Goal: Information Seeking & Learning: Check status

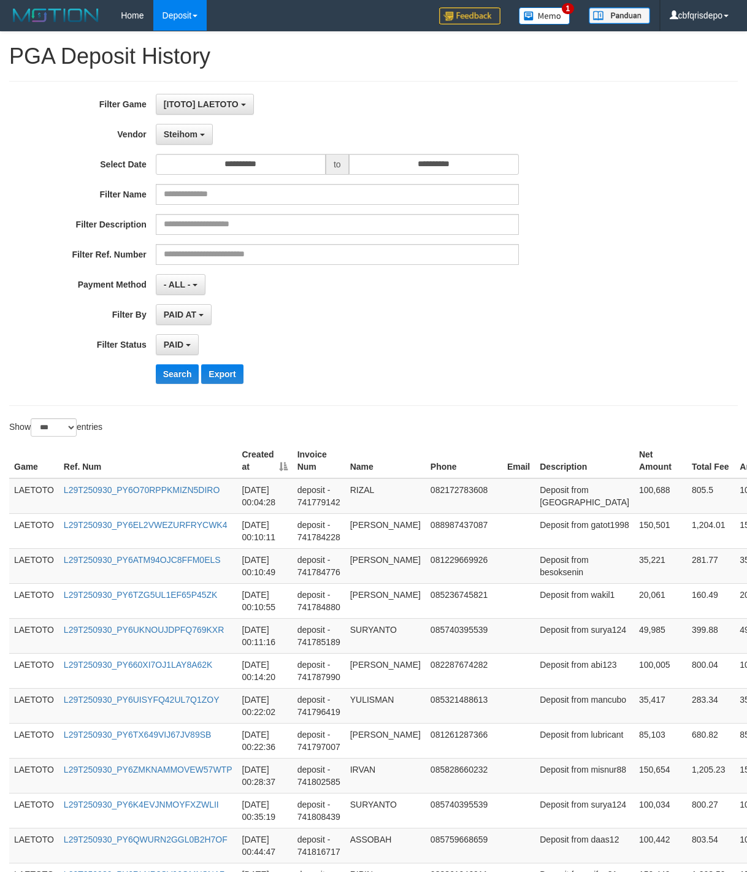
select select "**********"
select select "*"
select select "***"
click at [176, 379] on button "Search" at bounding box center [178, 374] width 44 height 20
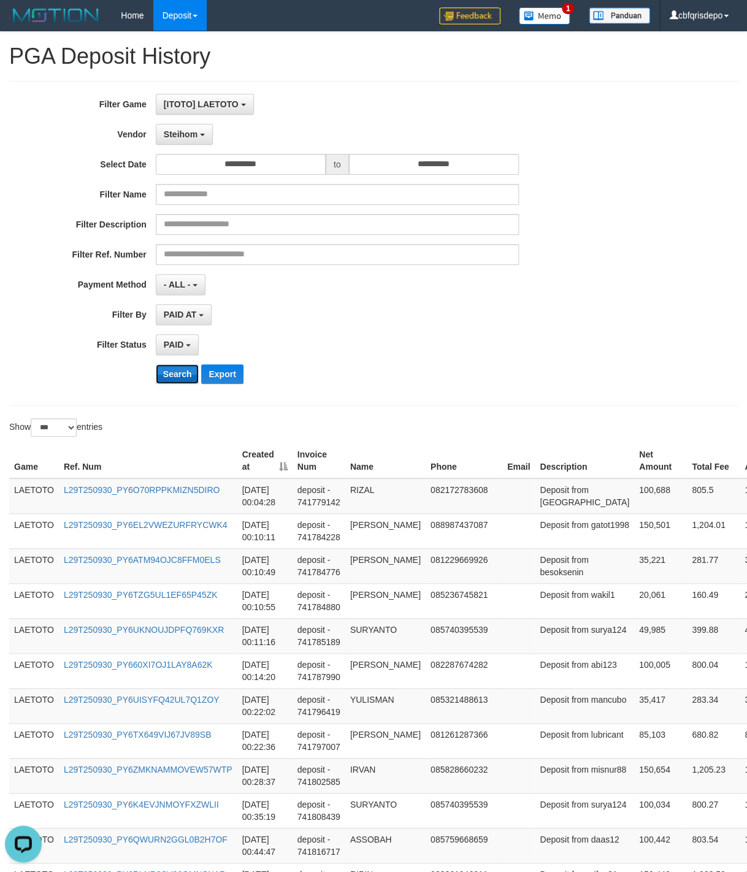
click at [176, 378] on button "Search" at bounding box center [178, 374] width 44 height 20
click at [482, 340] on div "PAID SELECT ALL - ALL - SELECT STATUS PENDING/UNPAID PAID CANCELED EXPIRED" at bounding box center [337, 344] width 363 height 21
click at [178, 378] on button "Search" at bounding box center [178, 374] width 44 height 20
click at [378, 355] on div "PAID SELECT ALL - ALL - SELECT STATUS PENDING/UNPAID PAID CANCELED EXPIRED" at bounding box center [337, 344] width 363 height 21
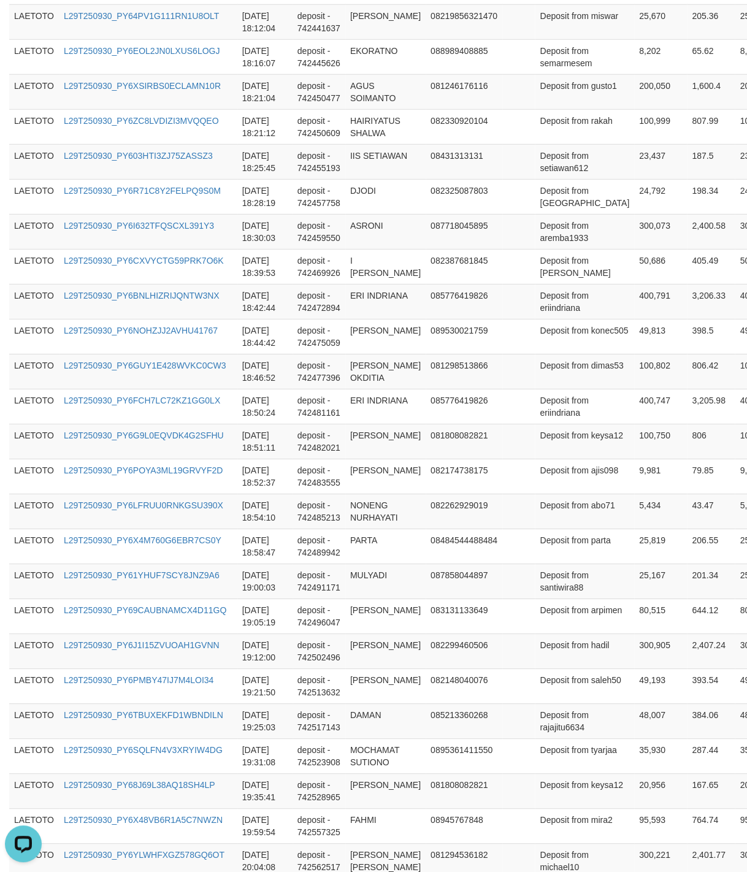
scroll to position [3303, 0]
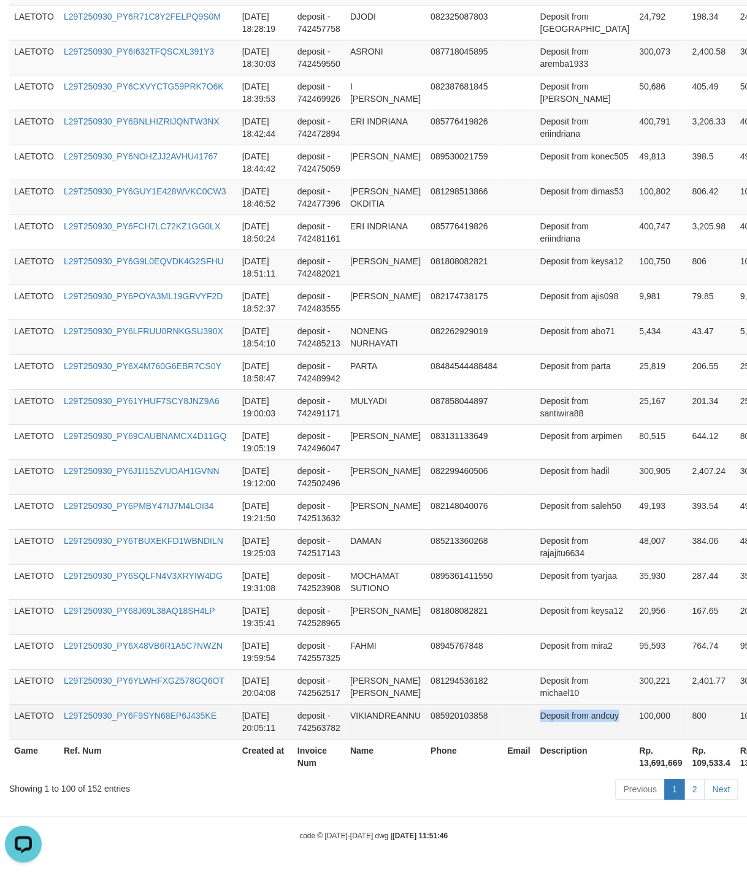
drag, startPoint x: 580, startPoint y: 482, endPoint x: 631, endPoint y: 711, distance: 234.6
copy td "Deposit from andcuy"
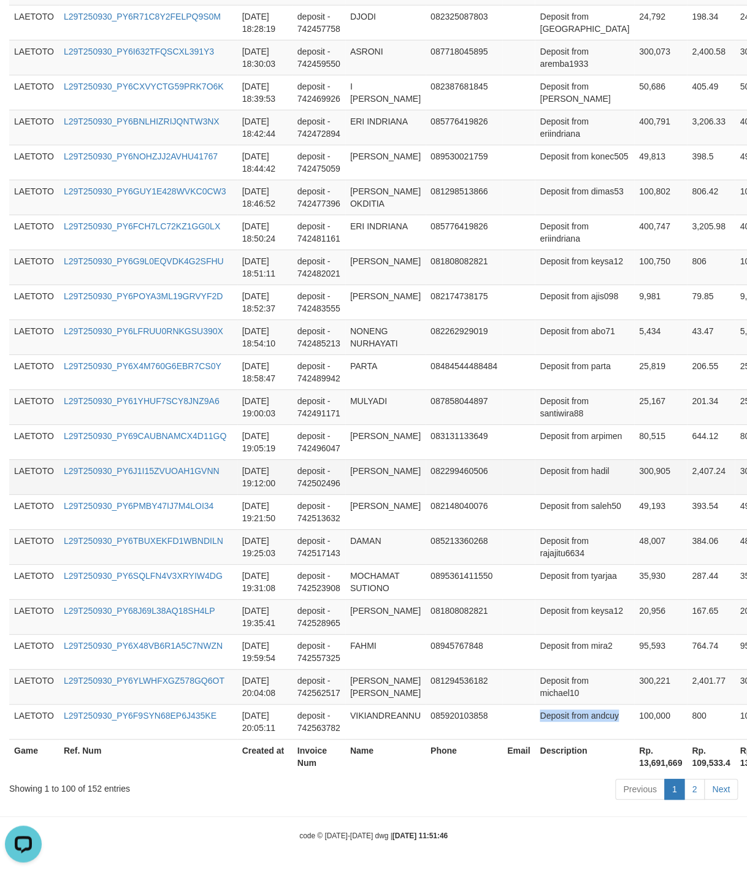
click at [553, 460] on td "Deposit from hadil" at bounding box center [584, 477] width 99 height 35
drag, startPoint x: 553, startPoint y: 452, endPoint x: 575, endPoint y: 452, distance: 22.1
click at [575, 460] on td "Deposit from hadil" at bounding box center [584, 477] width 99 height 35
copy td "Deposit from"
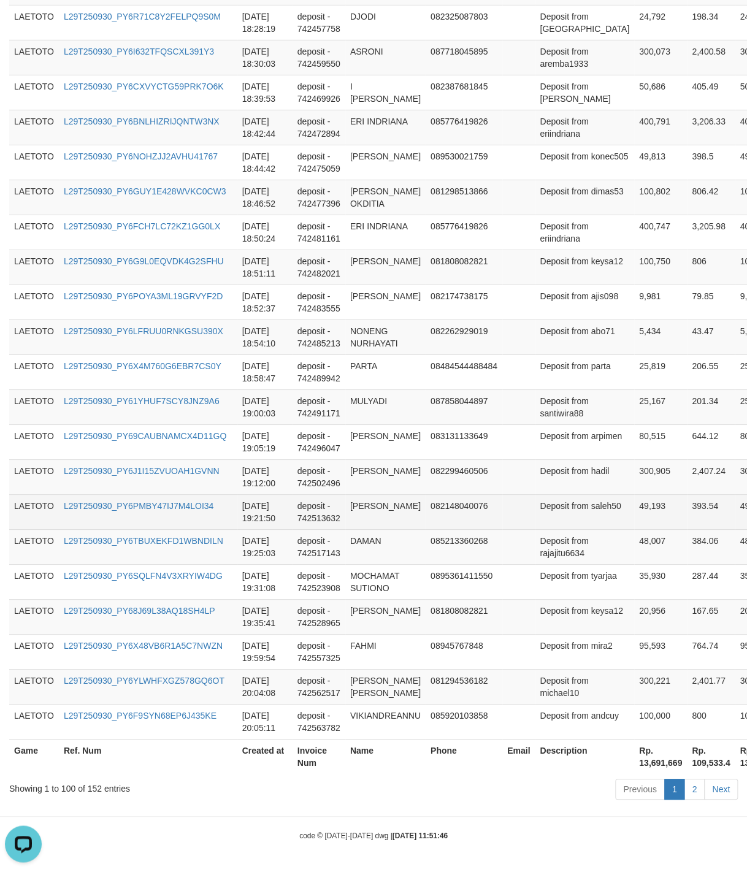
click at [687, 495] on td "393.54" at bounding box center [711, 512] width 48 height 35
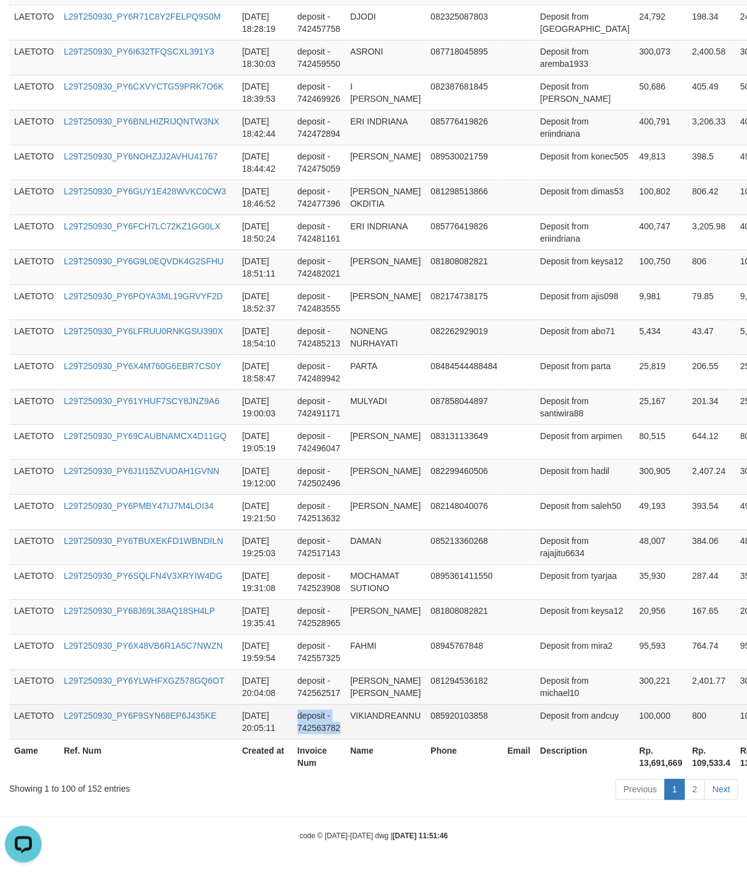
drag, startPoint x: 395, startPoint y: 437, endPoint x: 393, endPoint y: 731, distance: 293.3
copy td "deposit - 742563782"
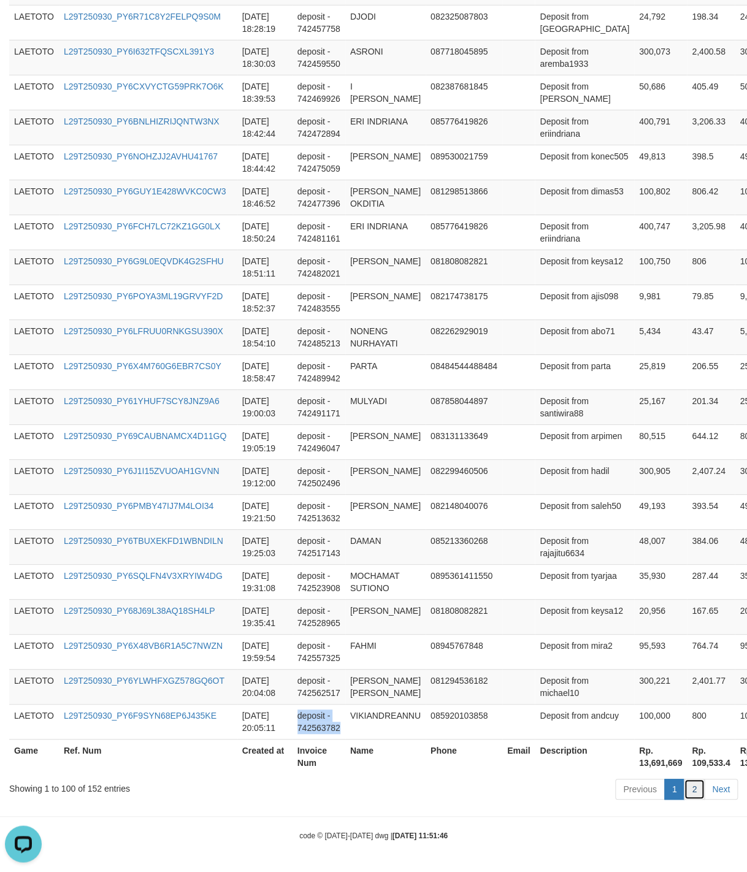
click at [695, 787] on link "2" at bounding box center [694, 789] width 21 height 21
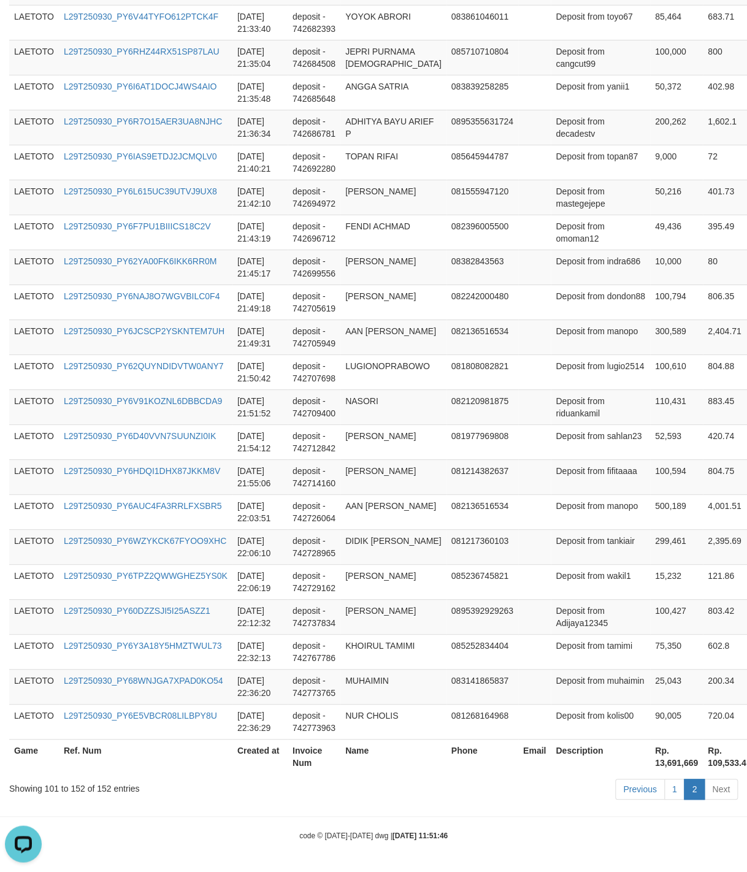
scroll to position [1582, 0]
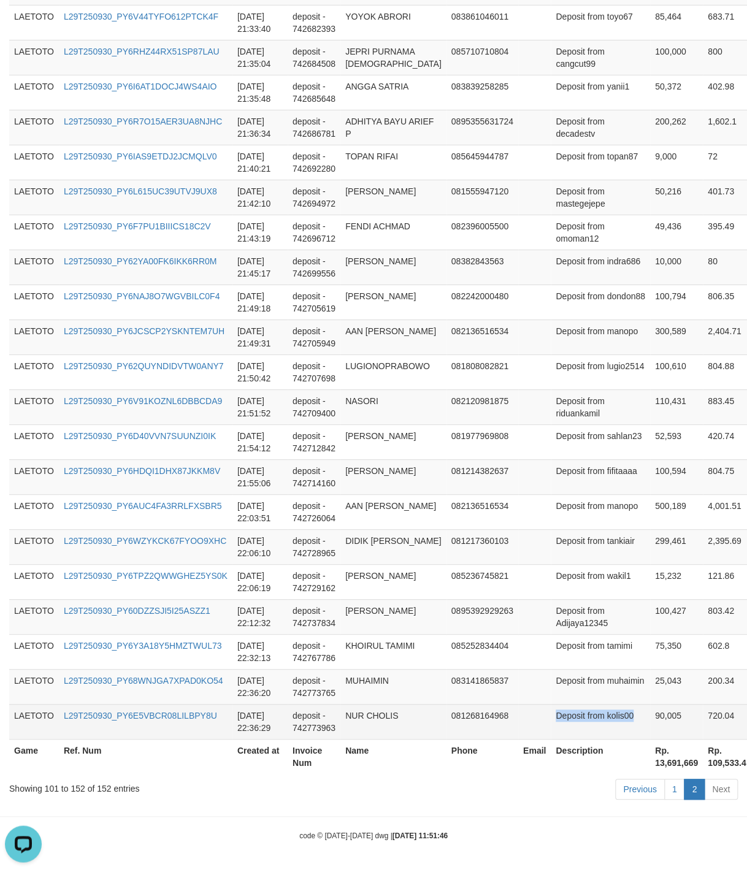
drag, startPoint x: 570, startPoint y: 517, endPoint x: 617, endPoint y: 713, distance: 201.8
copy td "Deposit from kolis00"
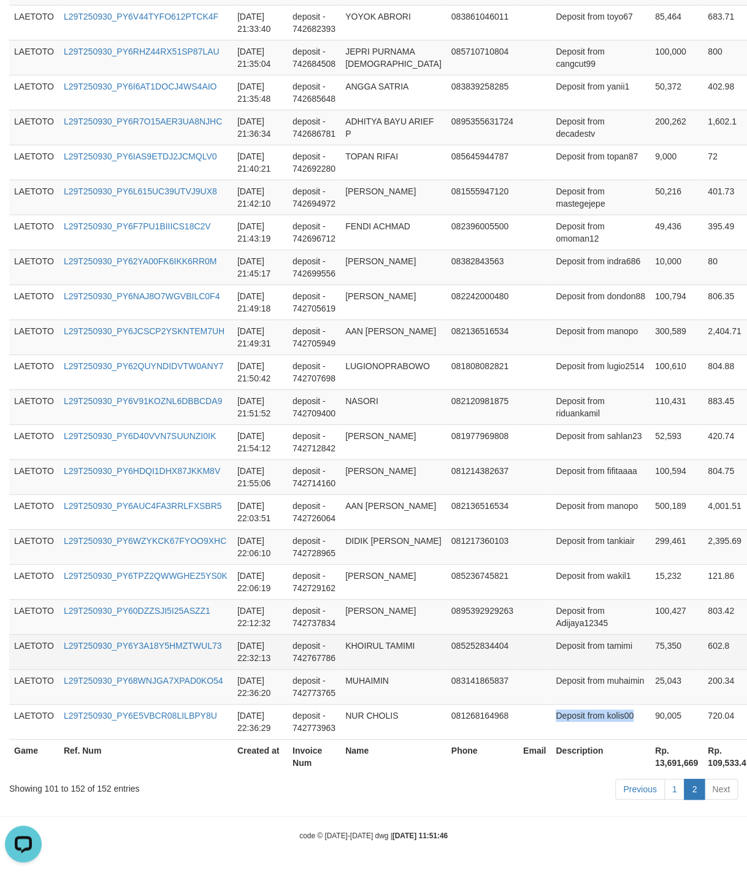
click at [554, 647] on td "Deposit from tamimi" at bounding box center [600, 651] width 99 height 35
drag, startPoint x: 554, startPoint y: 647, endPoint x: 581, endPoint y: 646, distance: 27.0
click at [581, 646] on td "Deposit from tamimi" at bounding box center [600, 651] width 99 height 35
copy td "Deposit from"
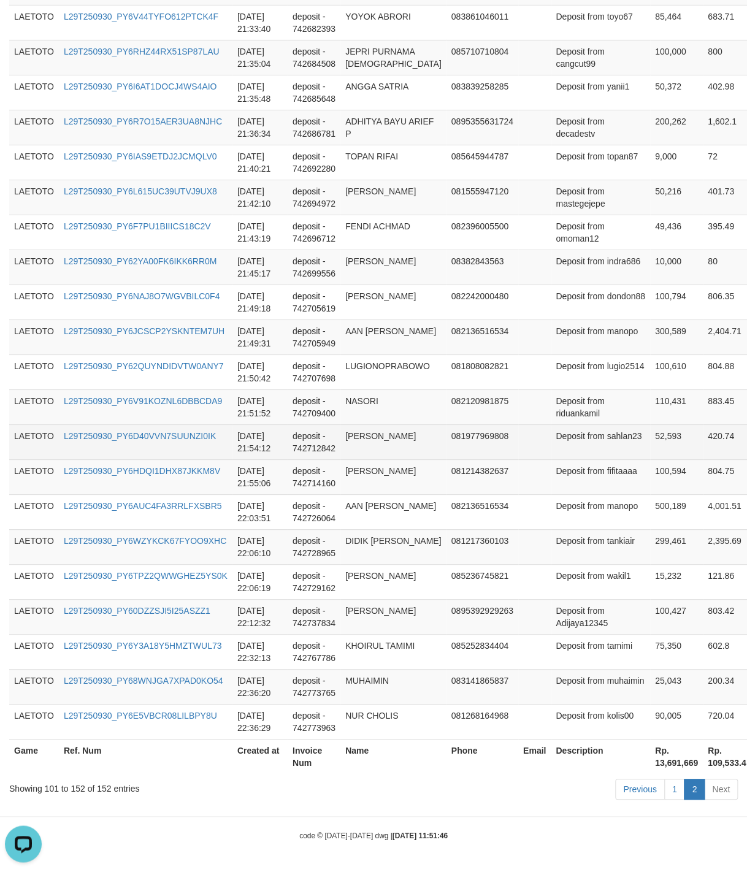
drag, startPoint x: 239, startPoint y: 433, endPoint x: 253, endPoint y: 436, distance: 13.8
click at [241, 433] on td "[DATE] 21:54:12" at bounding box center [260, 442] width 55 height 35
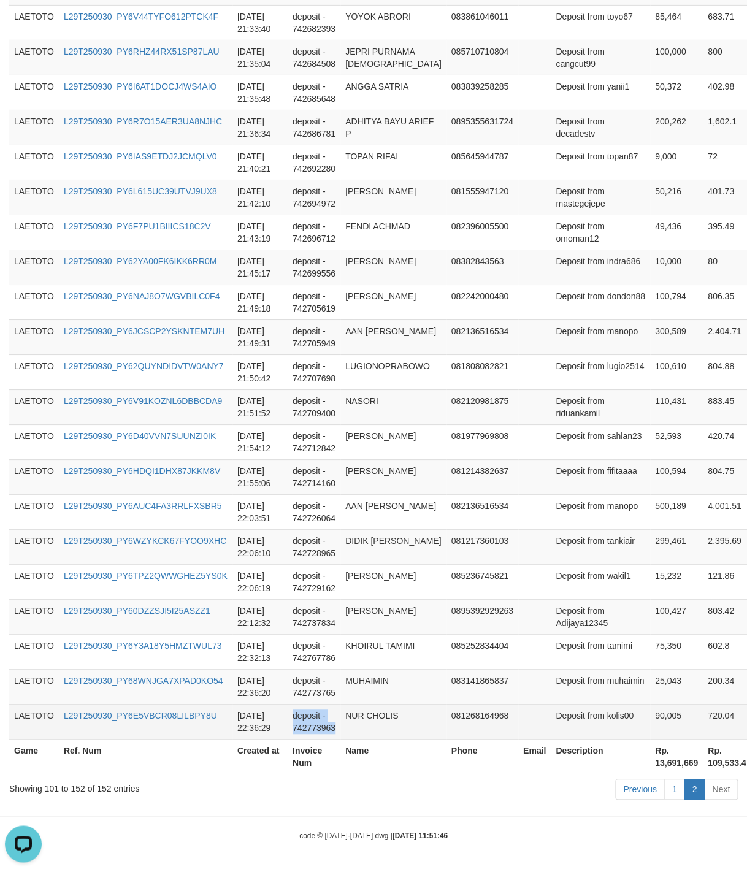
drag, startPoint x: 366, startPoint y: 440, endPoint x: 387, endPoint y: 737, distance: 298.3
copy td "deposit - 742773963"
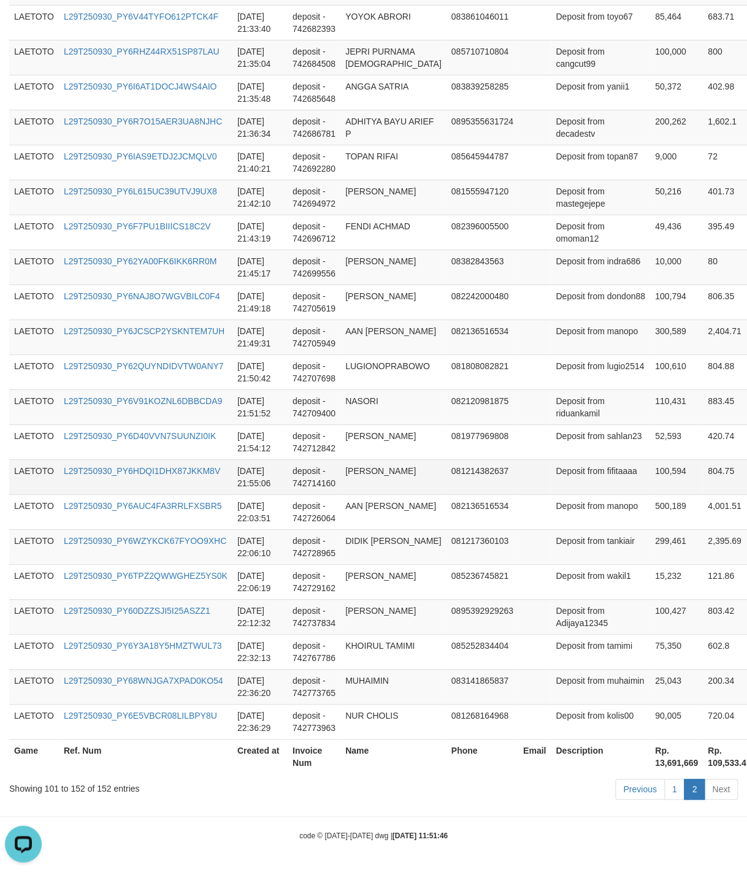
click at [650, 468] on td "100,594" at bounding box center [676, 477] width 53 height 35
click at [528, 398] on td at bounding box center [534, 407] width 33 height 35
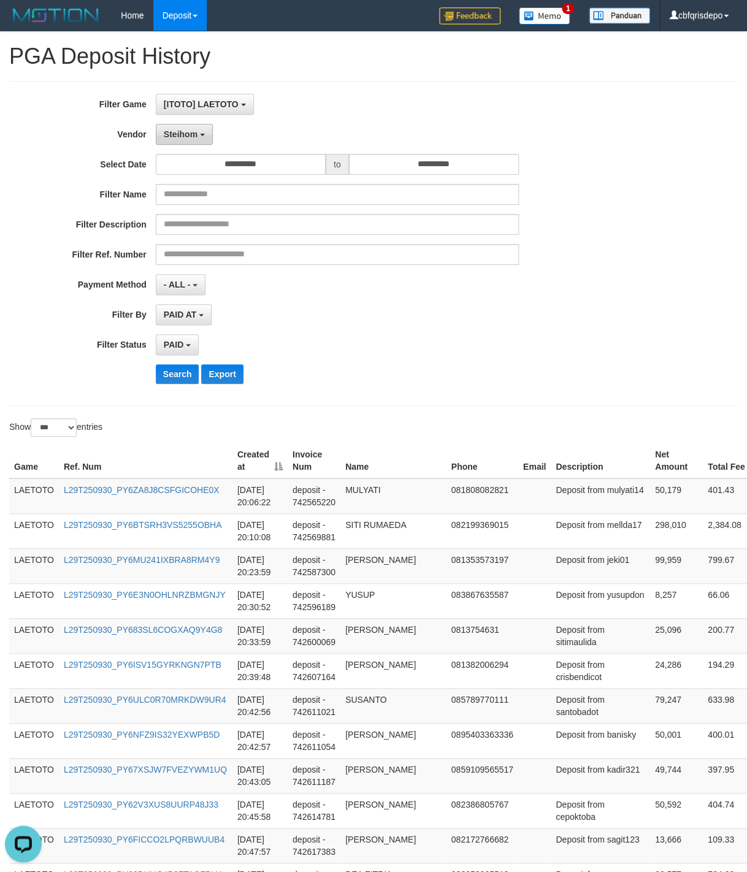
click at [179, 135] on span "Steihom" at bounding box center [181, 134] width 34 height 10
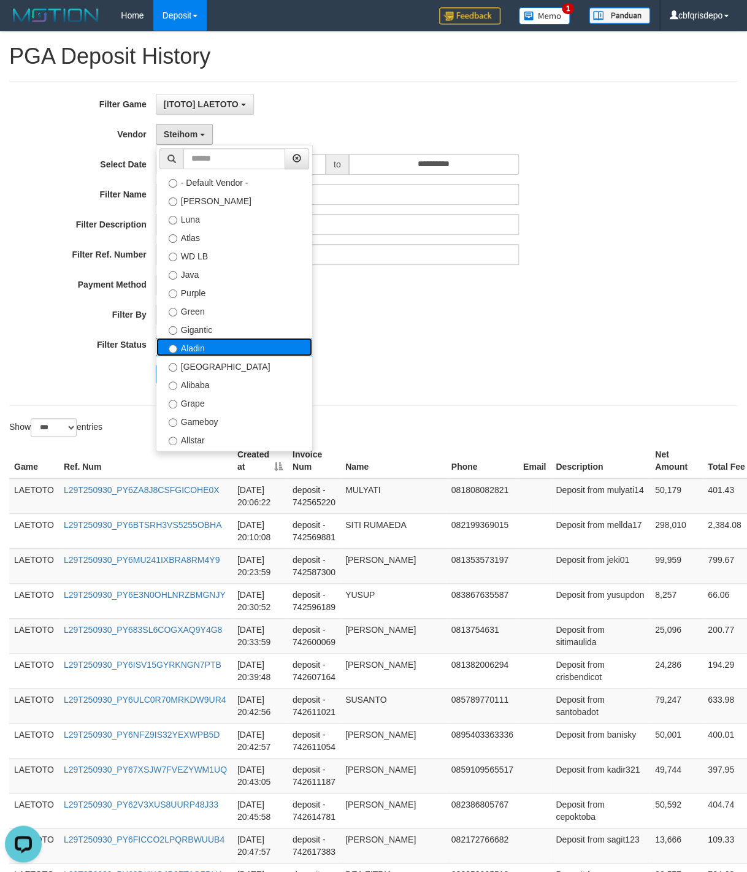
click at [203, 350] on label "Aladin" at bounding box center [234, 347] width 156 height 18
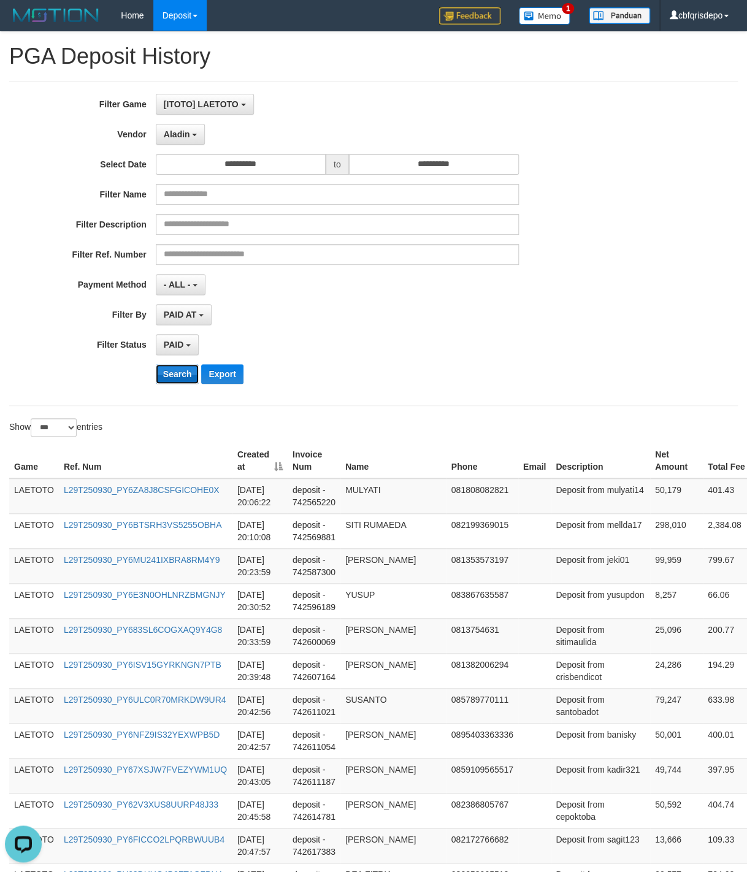
click at [171, 372] on button "Search" at bounding box center [178, 374] width 44 height 20
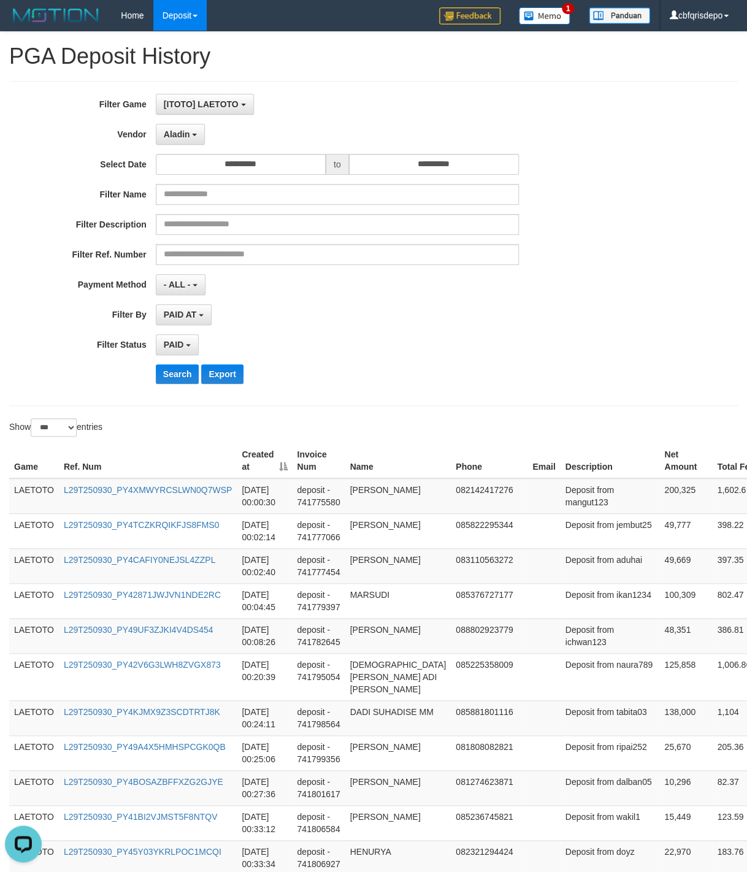
click at [418, 368] on div "**********" at bounding box center [311, 243] width 623 height 299
click at [430, 363] on div "**********" at bounding box center [311, 243] width 623 height 299
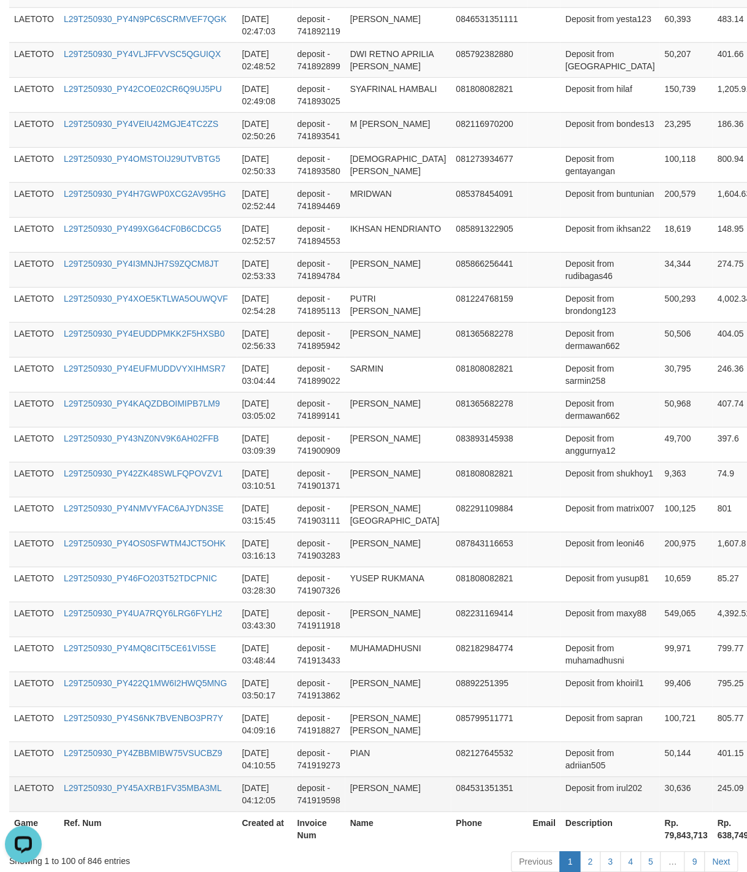
scroll to position [3278, 0]
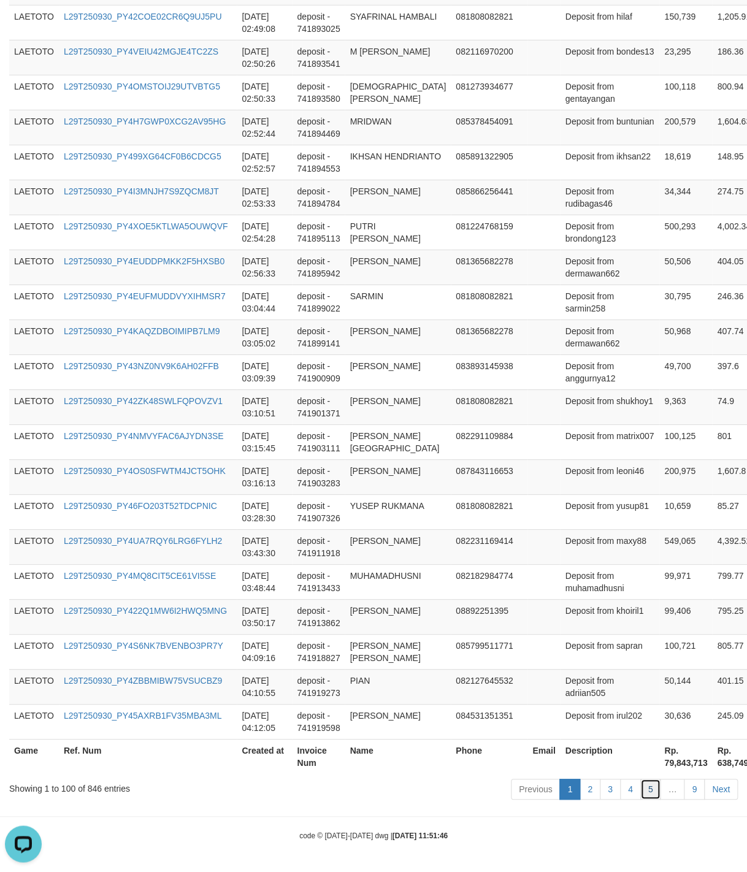
click at [643, 787] on link "5" at bounding box center [651, 789] width 21 height 21
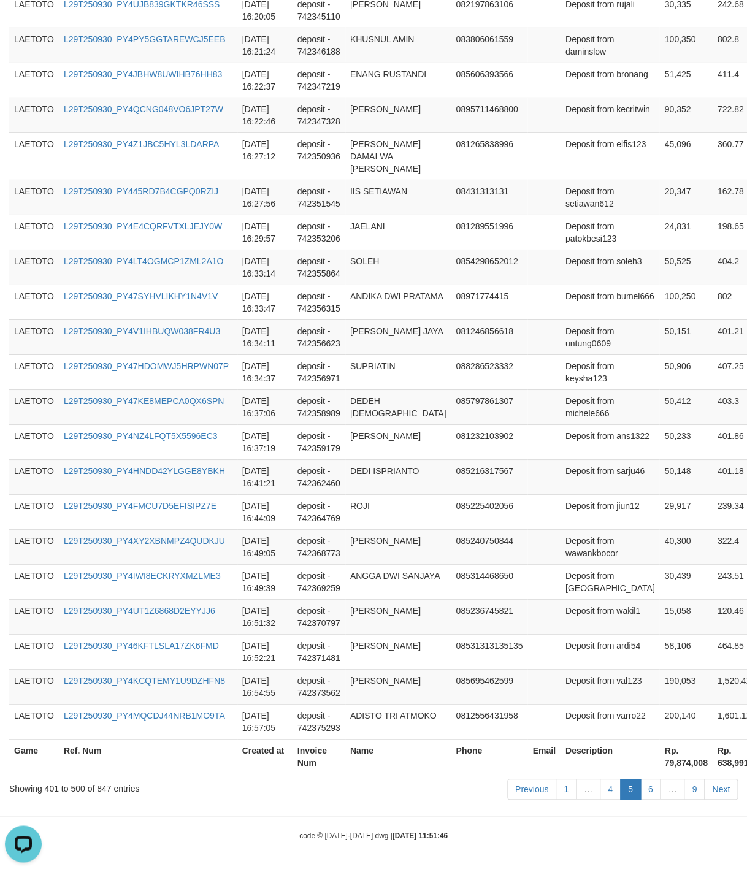
click at [408, 398] on td "DEDEH [DEMOGRAPHIC_DATA]" at bounding box center [398, 407] width 106 height 35
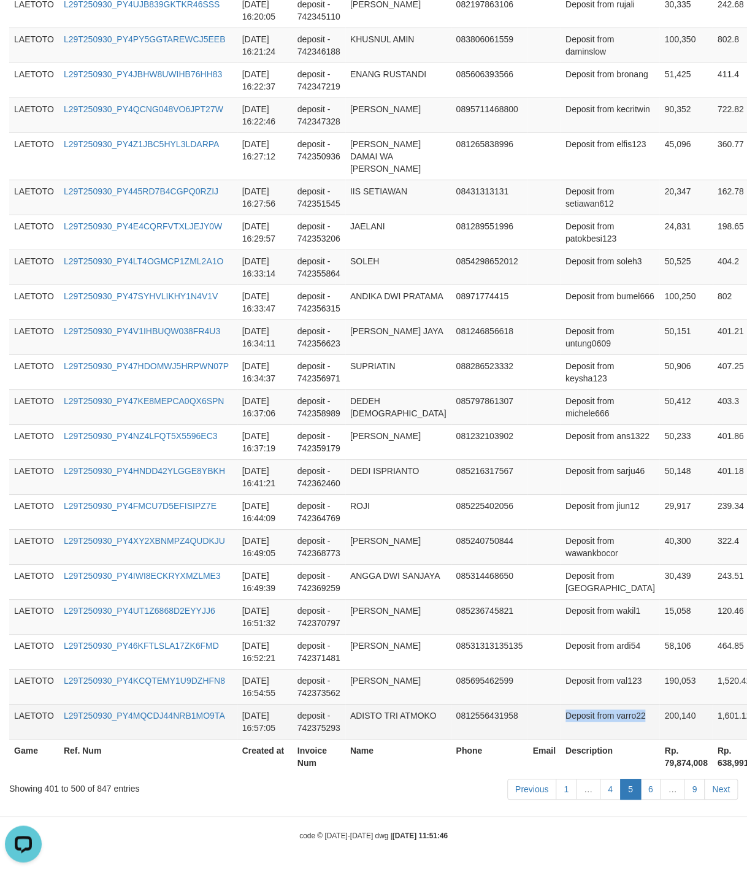
drag, startPoint x: 558, startPoint y: 474, endPoint x: 623, endPoint y: 710, distance: 244.2
copy td "Deposit from varro22"
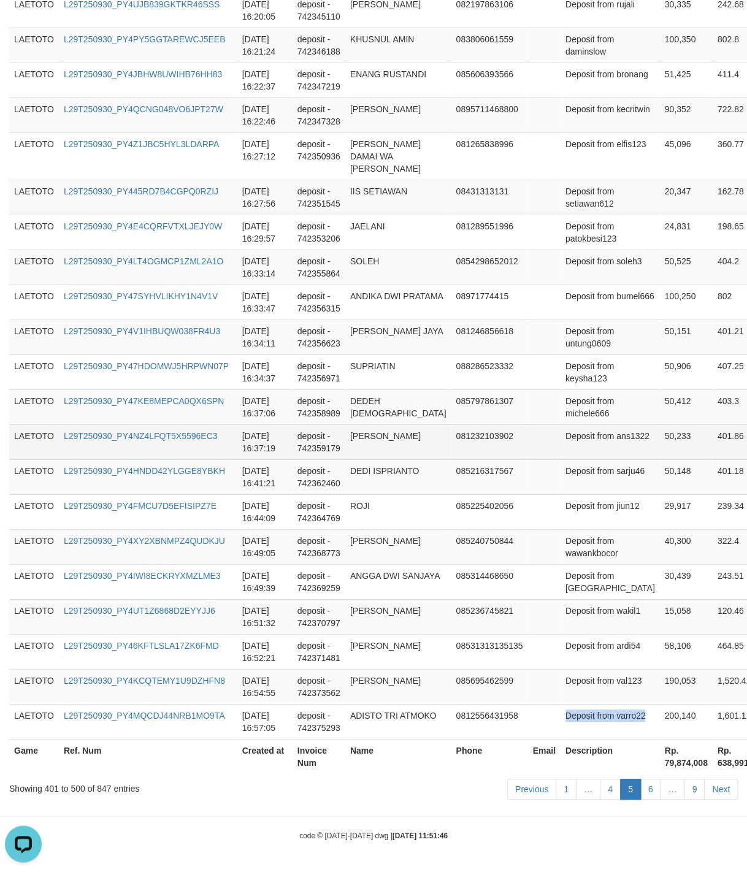
click at [566, 426] on td "Deposit from ans1322" at bounding box center [610, 442] width 99 height 35
drag, startPoint x: 566, startPoint y: 426, endPoint x: 587, endPoint y: 426, distance: 20.9
click at [587, 426] on td "Deposit from ans1322" at bounding box center [610, 442] width 99 height 35
copy td "Deposit from"
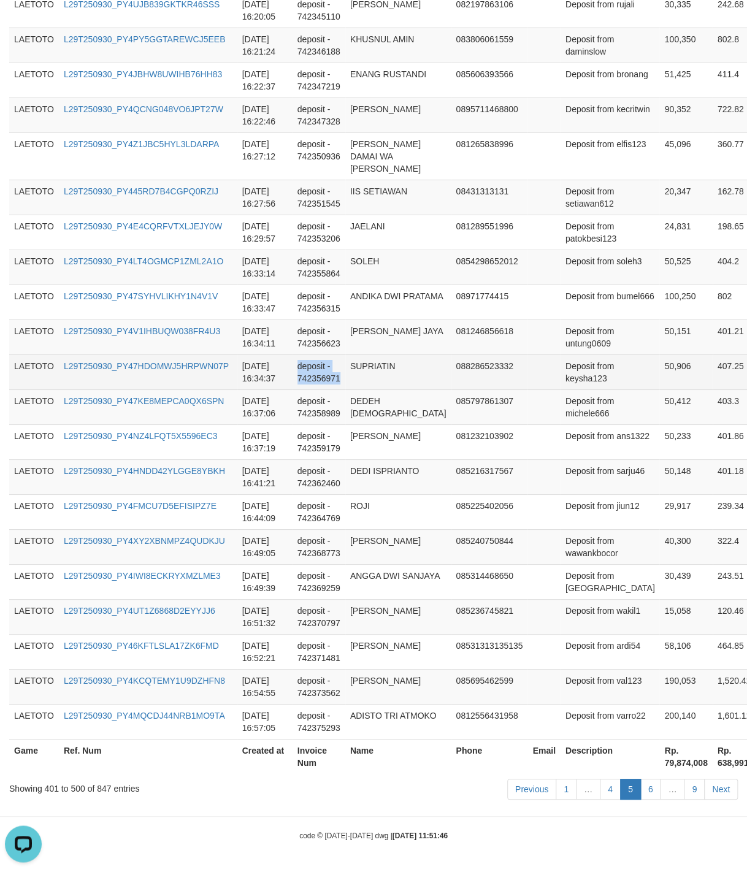
drag, startPoint x: 431, startPoint y: 382, endPoint x: 442, endPoint y: 382, distance: 10.4
click at [439, 382] on tr "LAETOTO L29T250930_PY47HDOMWJ5HRPWN07P [DATE] 16:34:37 deposit - 742356971 SUPR…" at bounding box center [456, 372] width 894 height 35
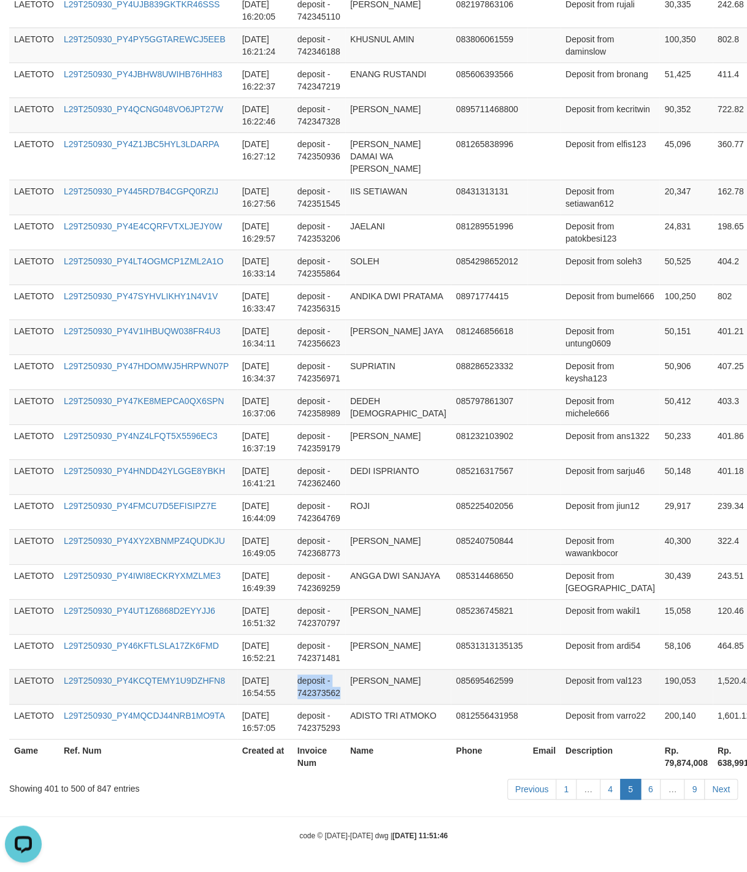
drag, startPoint x: 375, startPoint y: 450, endPoint x: 406, endPoint y: 703, distance: 254.1
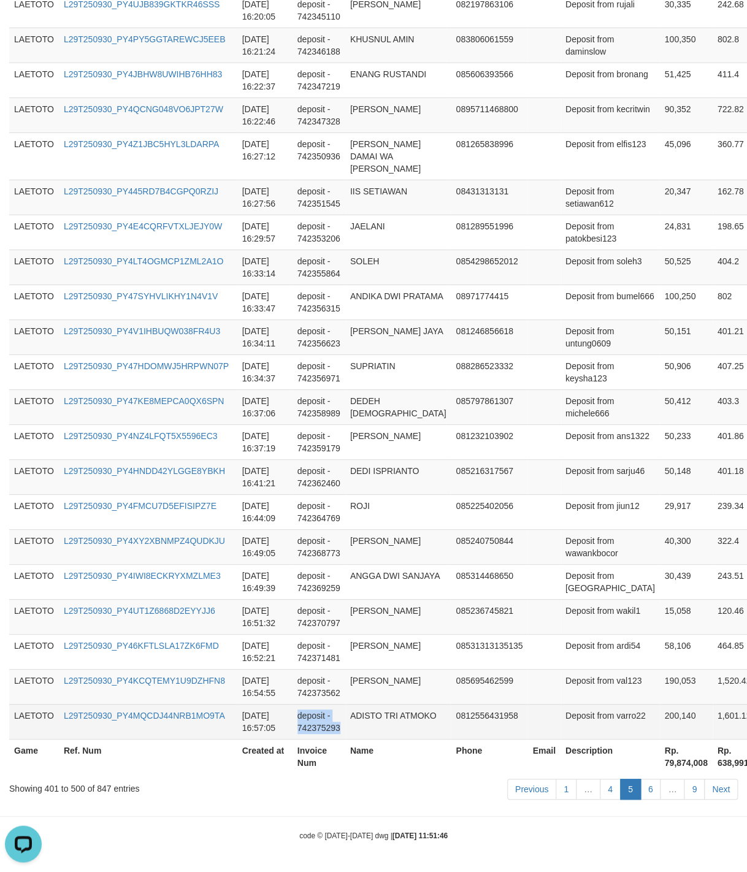
drag, startPoint x: 395, startPoint y: 719, endPoint x: 403, endPoint y: 716, distance: 8.5
click at [398, 719] on td "ADISTO TRI ATMOKO" at bounding box center [398, 721] width 106 height 35
copy td "deposit - 742375293"
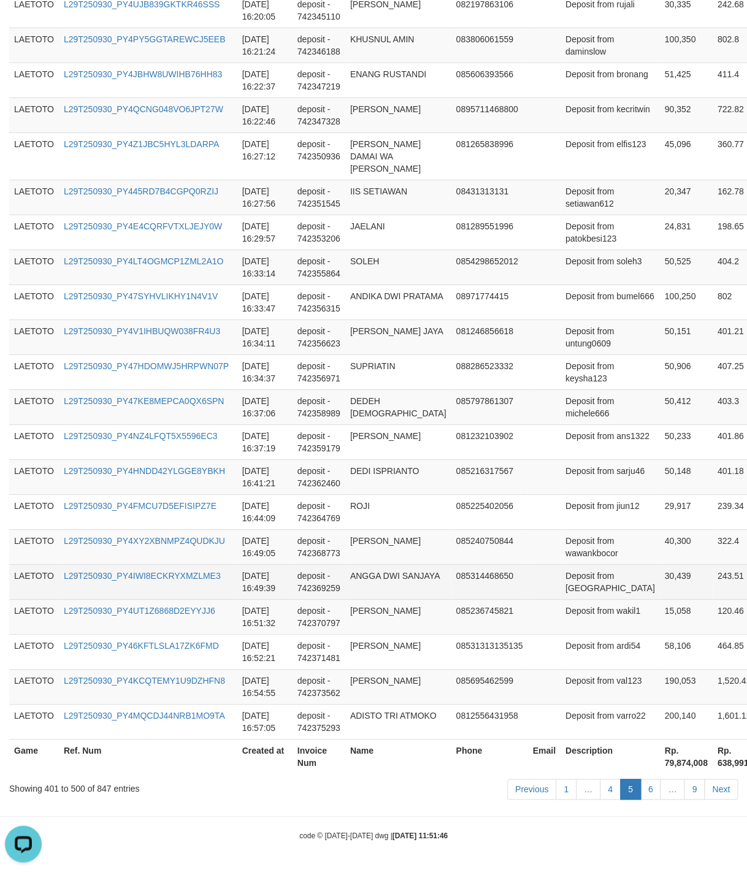
drag, startPoint x: 554, startPoint y: 583, endPoint x: 528, endPoint y: 556, distance: 37.3
click at [561, 583] on td "Deposit from [GEOGRAPHIC_DATA]" at bounding box center [610, 581] width 99 height 35
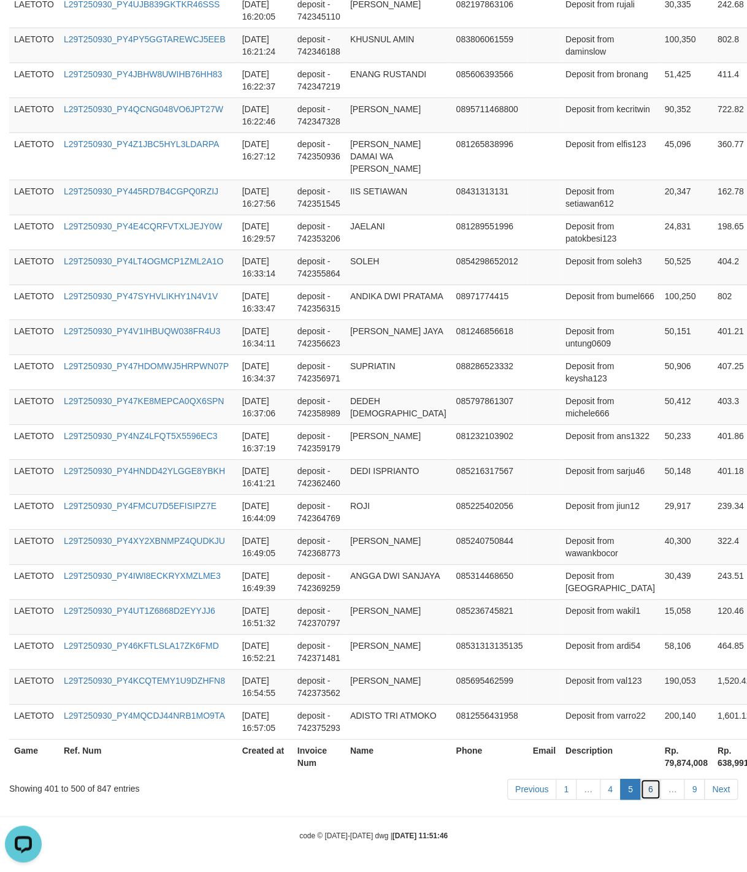
click at [644, 789] on link "6" at bounding box center [651, 789] width 21 height 21
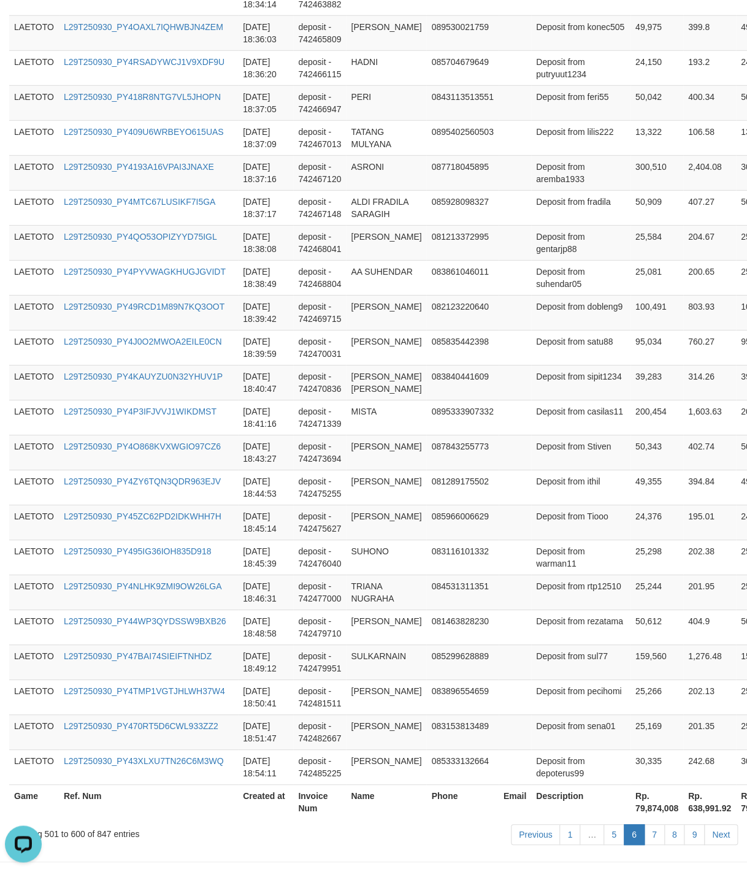
scroll to position [3327, 0]
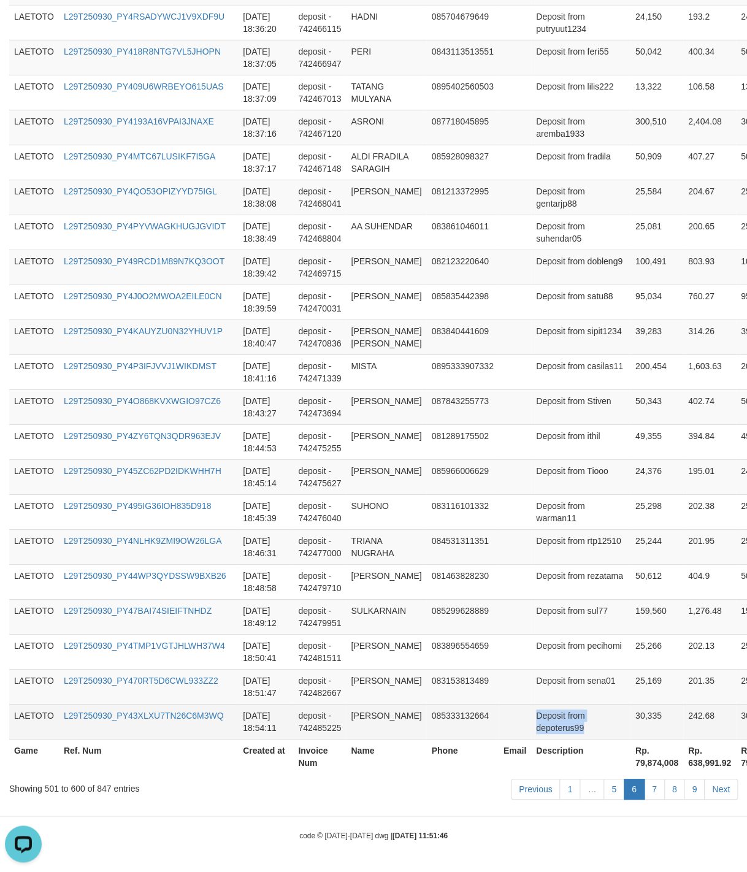
drag, startPoint x: 563, startPoint y: 503, endPoint x: 601, endPoint y: 710, distance: 210.3
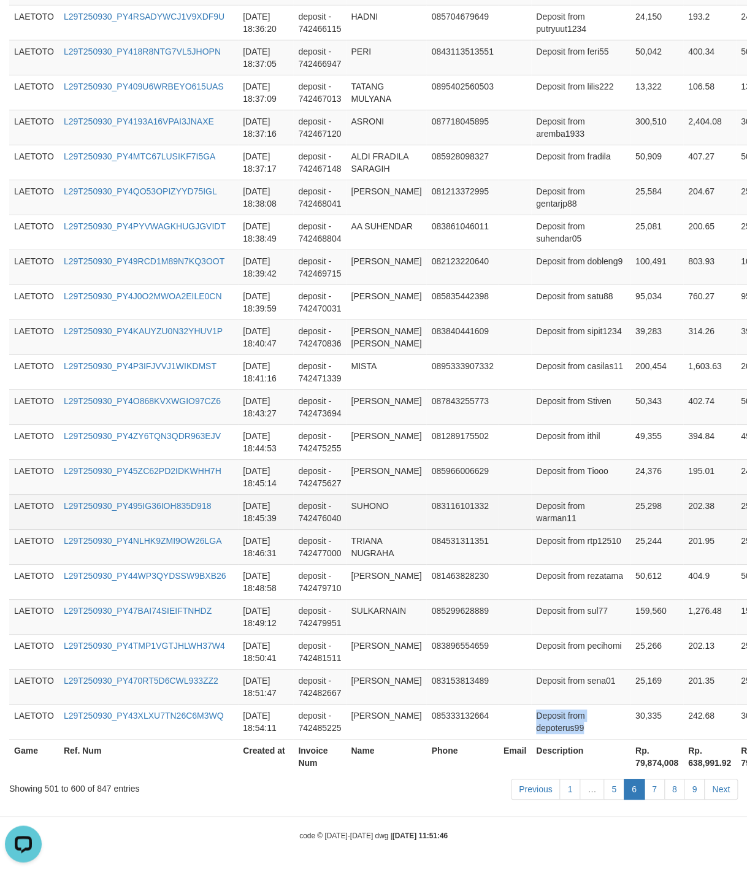
click at [556, 501] on td "Deposit from warman11" at bounding box center [580, 512] width 99 height 35
drag, startPoint x: 556, startPoint y: 501, endPoint x: 581, endPoint y: 502, distance: 24.6
click at [581, 502] on td "Deposit from warman11" at bounding box center [580, 512] width 99 height 35
copy td "Deposit from"
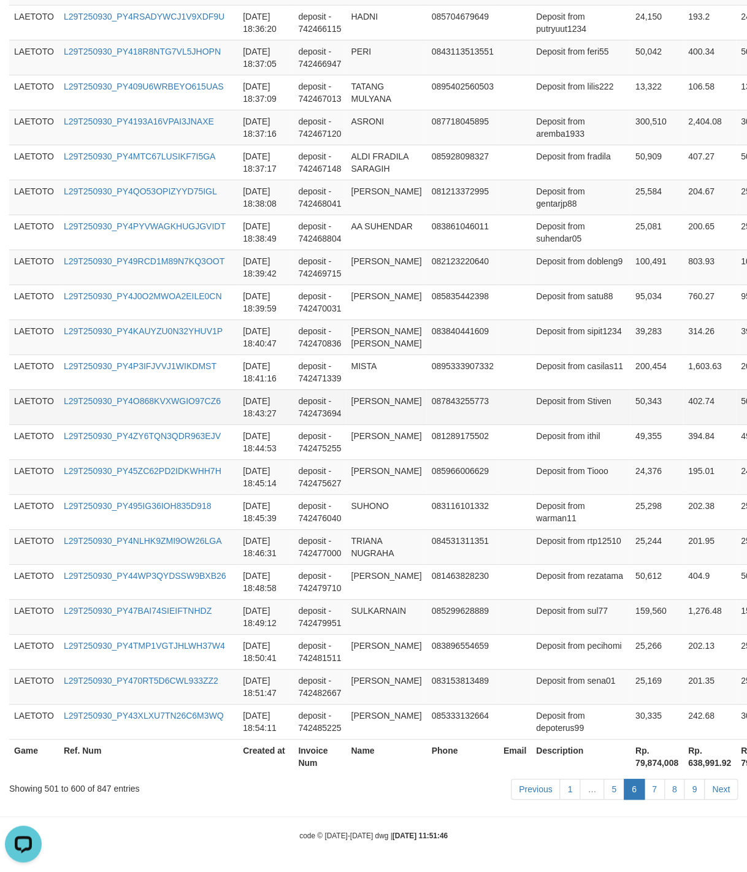
click at [585, 390] on td "Deposit from Stiven" at bounding box center [580, 407] width 99 height 35
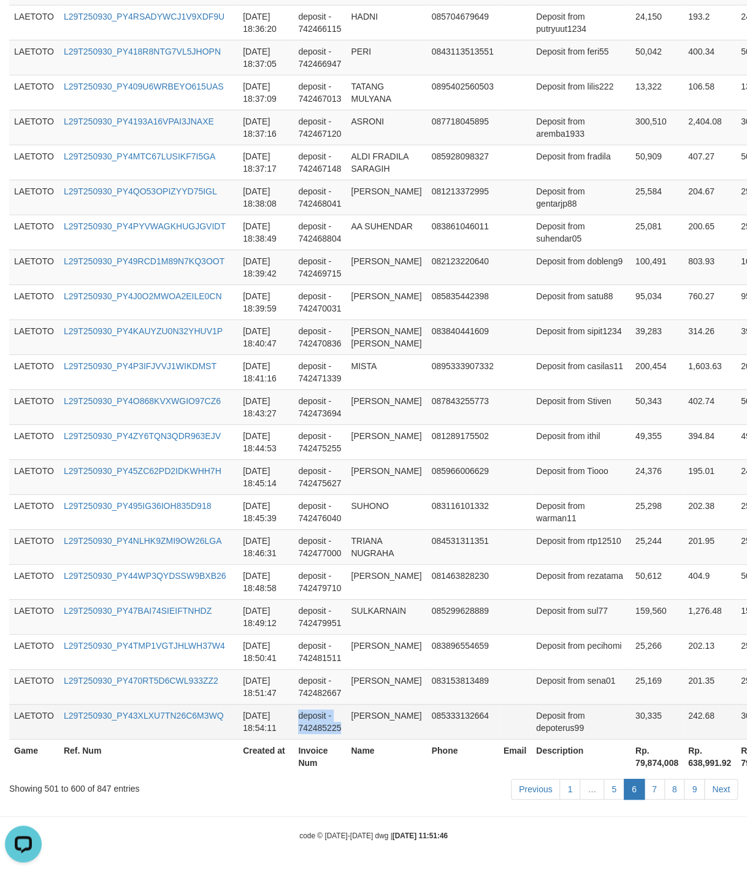
drag, startPoint x: 385, startPoint y: 441, endPoint x: 398, endPoint y: 724, distance: 283.2
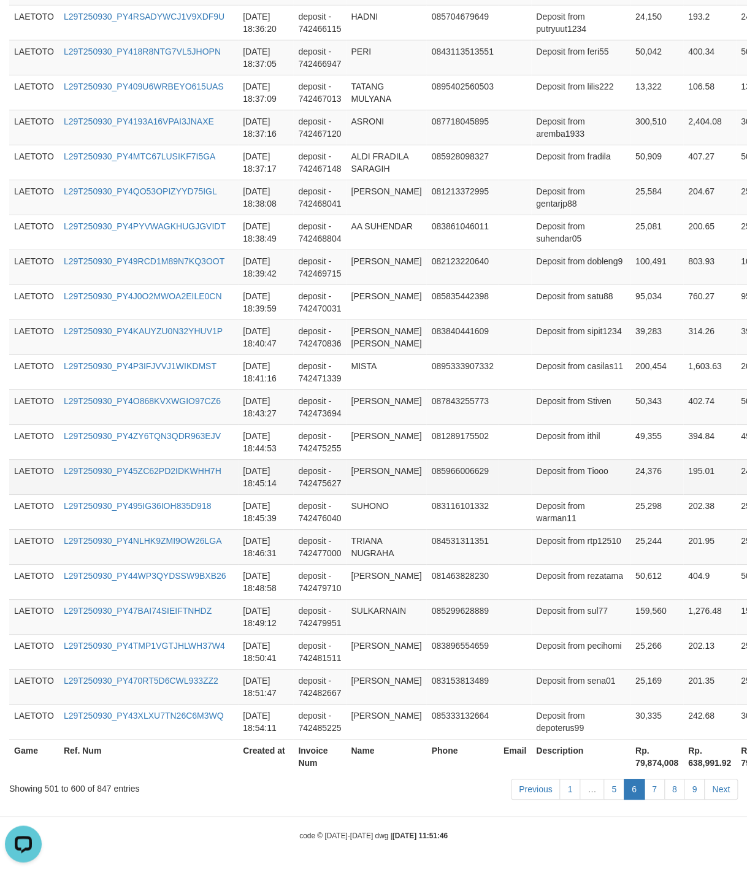
click at [542, 470] on td "Deposit from Tiooo" at bounding box center [580, 477] width 99 height 35
click at [650, 785] on link "7" at bounding box center [654, 789] width 21 height 21
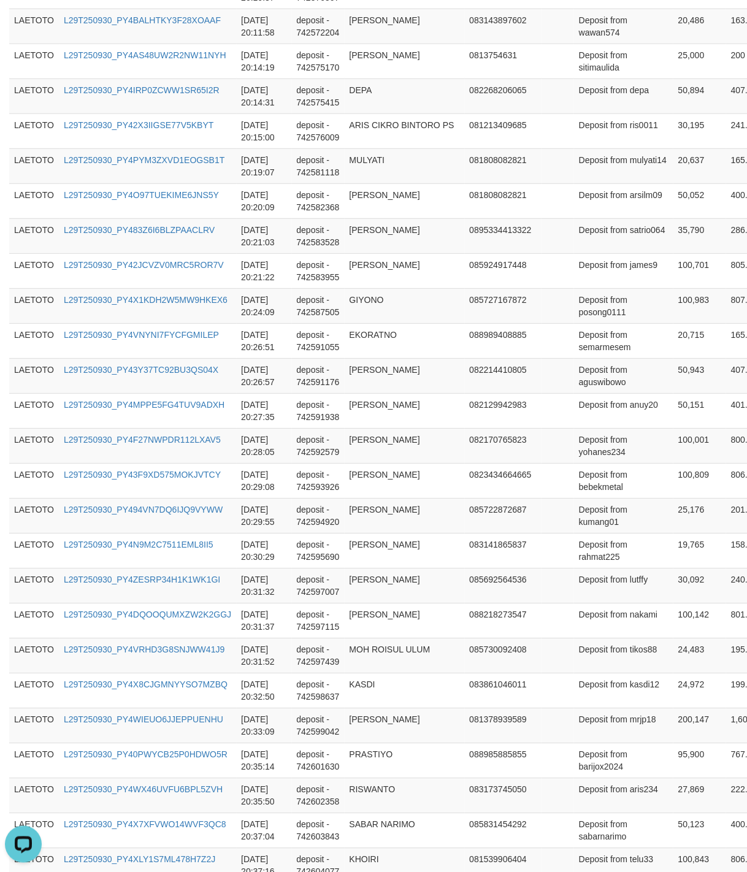
scroll to position [3278, 0]
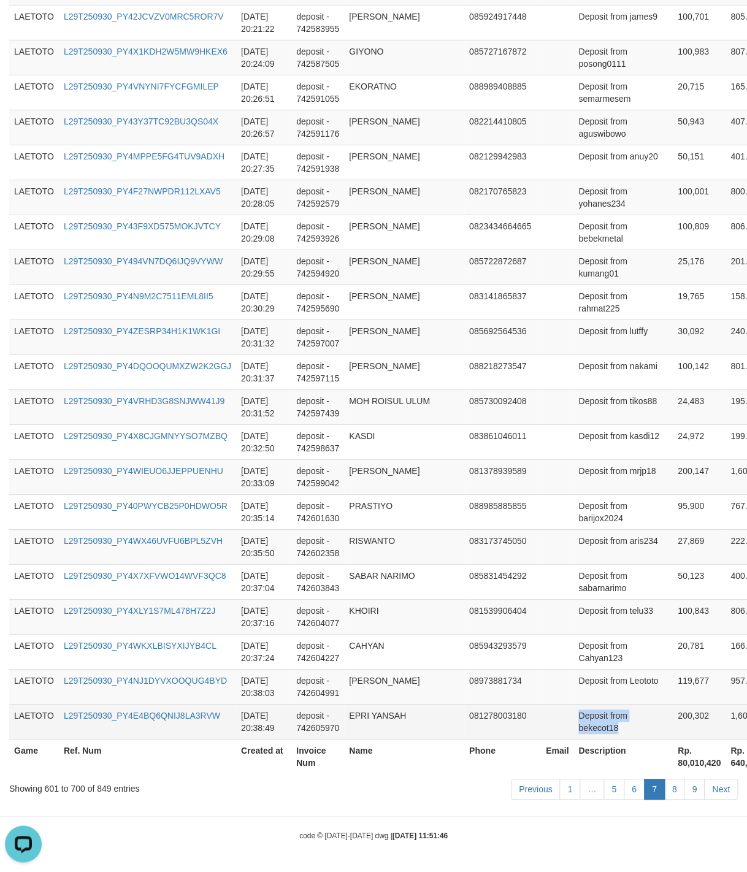
drag, startPoint x: 598, startPoint y: 488, endPoint x: 672, endPoint y: 710, distance: 233.8
click at [593, 716] on td "Deposit from bekecot18" at bounding box center [623, 721] width 99 height 35
drag, startPoint x: 593, startPoint y: 716, endPoint x: 611, endPoint y: 716, distance: 18.4
click at [611, 716] on td "Deposit from bekecot18" at bounding box center [623, 721] width 99 height 35
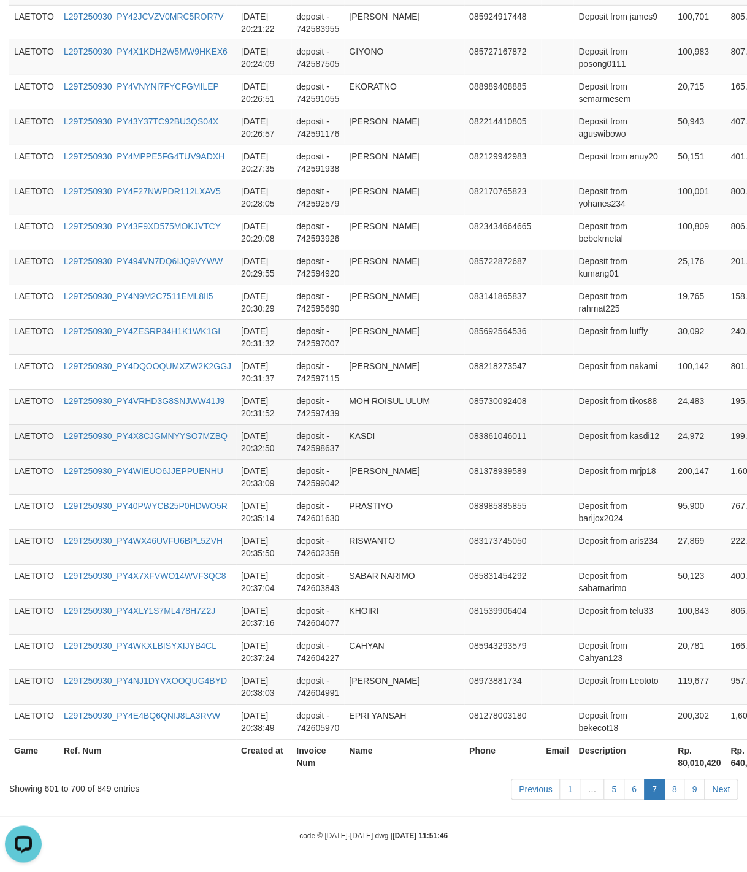
click at [566, 438] on td at bounding box center [557, 442] width 33 height 35
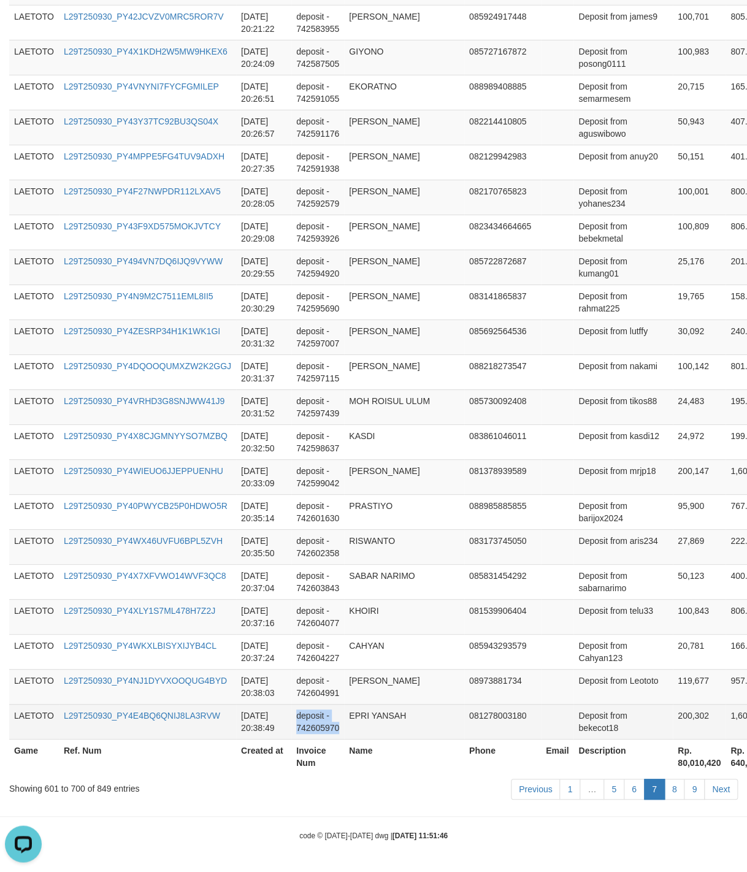
drag, startPoint x: 393, startPoint y: 443, endPoint x: 368, endPoint y: 713, distance: 271.1
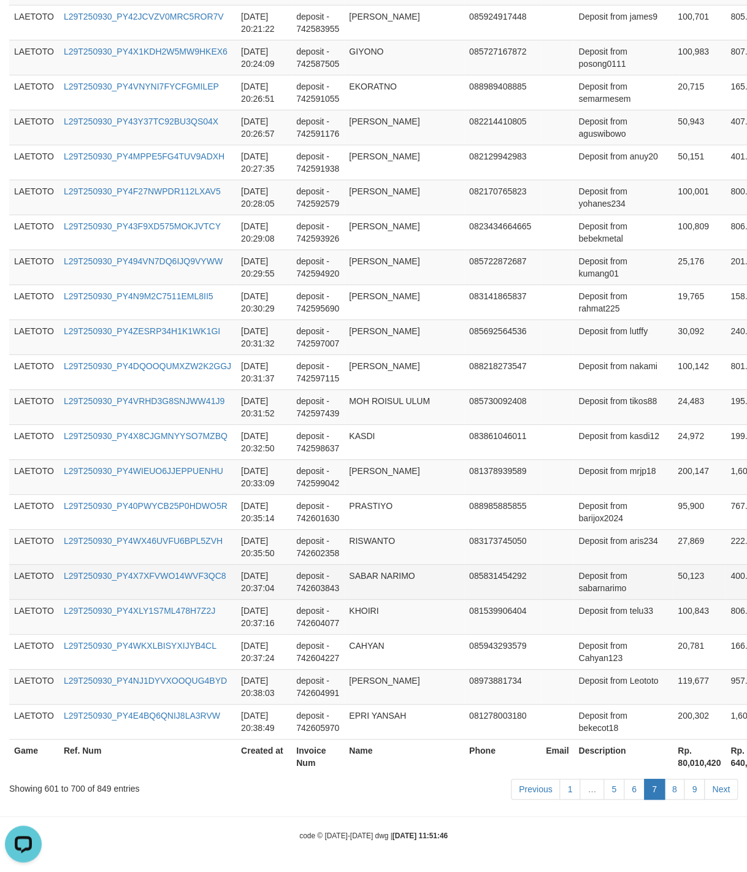
click at [598, 595] on td "Deposit from sabarnarimo" at bounding box center [623, 581] width 99 height 35
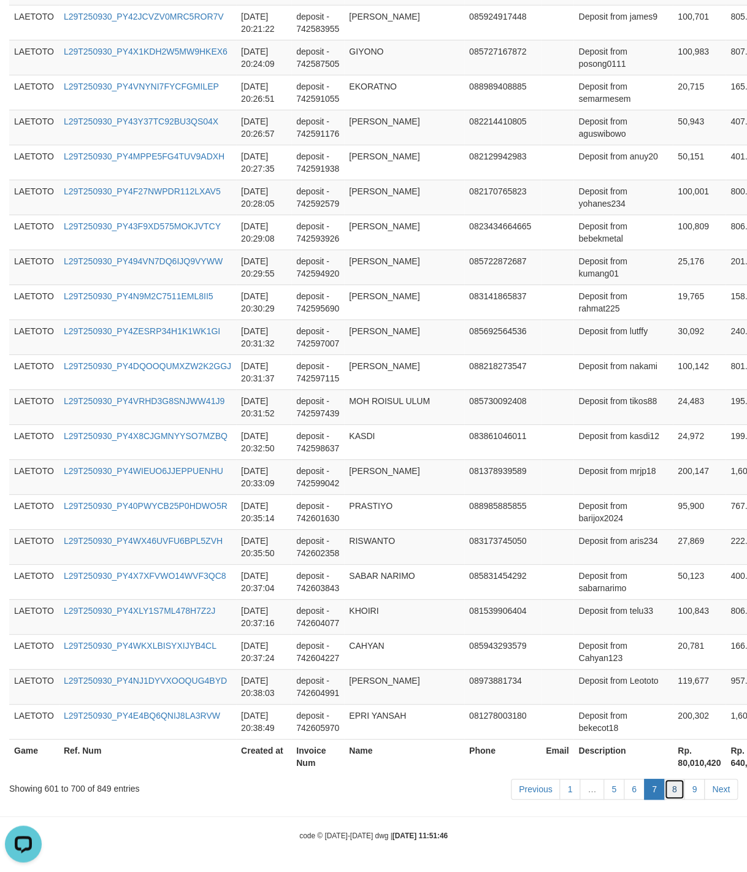
click at [671, 789] on link "8" at bounding box center [674, 789] width 21 height 21
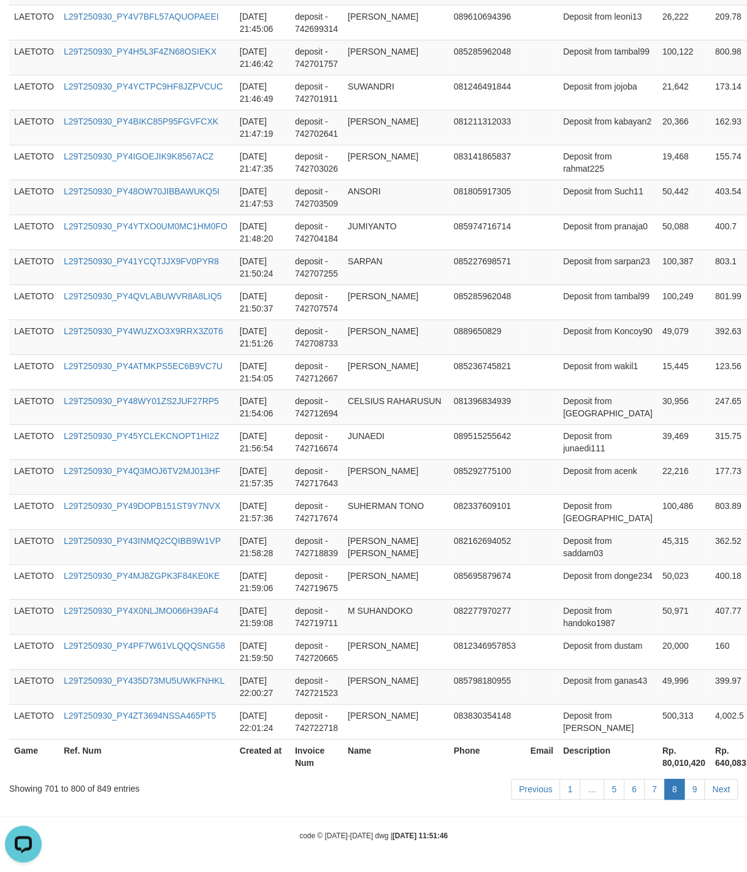
scroll to position [3364, 0]
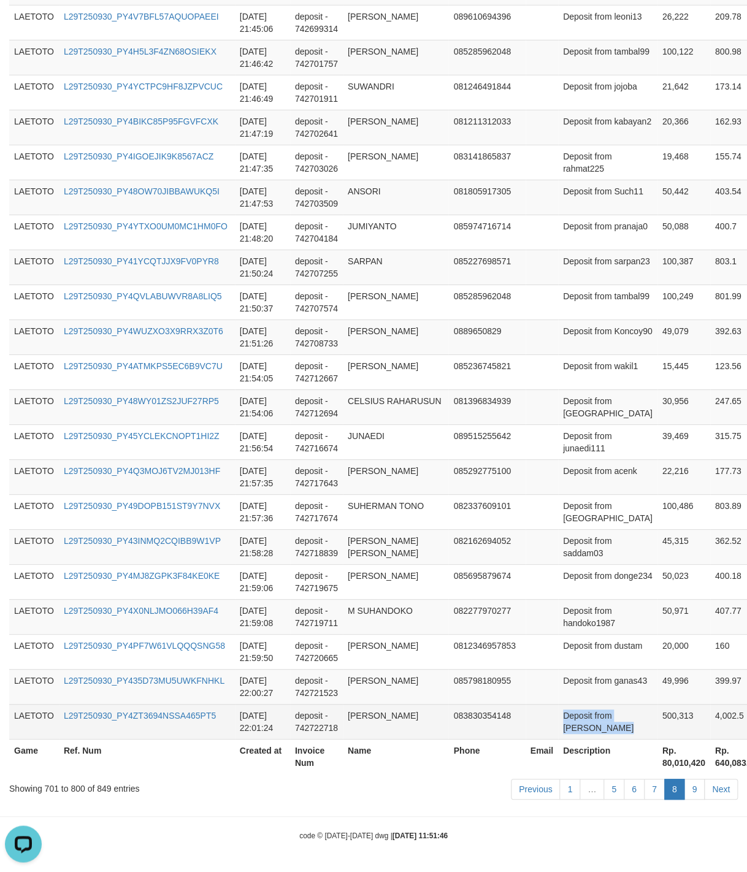
drag, startPoint x: 552, startPoint y: 503, endPoint x: 611, endPoint y: 728, distance: 232.3
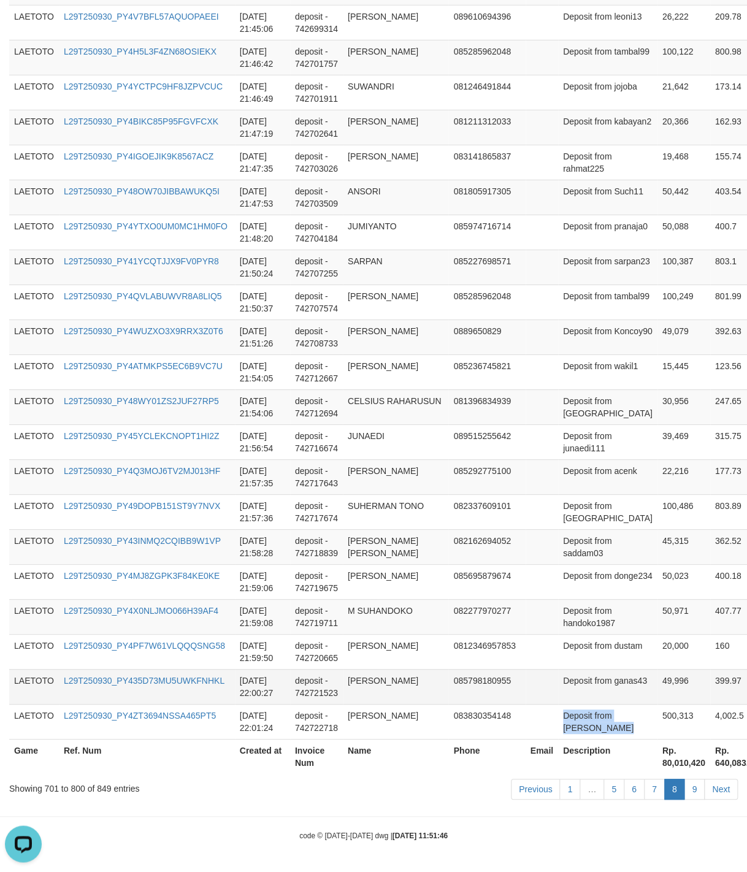
click at [558, 671] on td "Deposit from ganas43" at bounding box center [607, 686] width 99 height 35
drag, startPoint x: 534, startPoint y: 671, endPoint x: 571, endPoint y: 671, distance: 36.8
click at [571, 671] on td "Deposit from ganas43" at bounding box center [607, 686] width 99 height 35
click at [574, 460] on td "Deposit from acenk" at bounding box center [607, 477] width 99 height 35
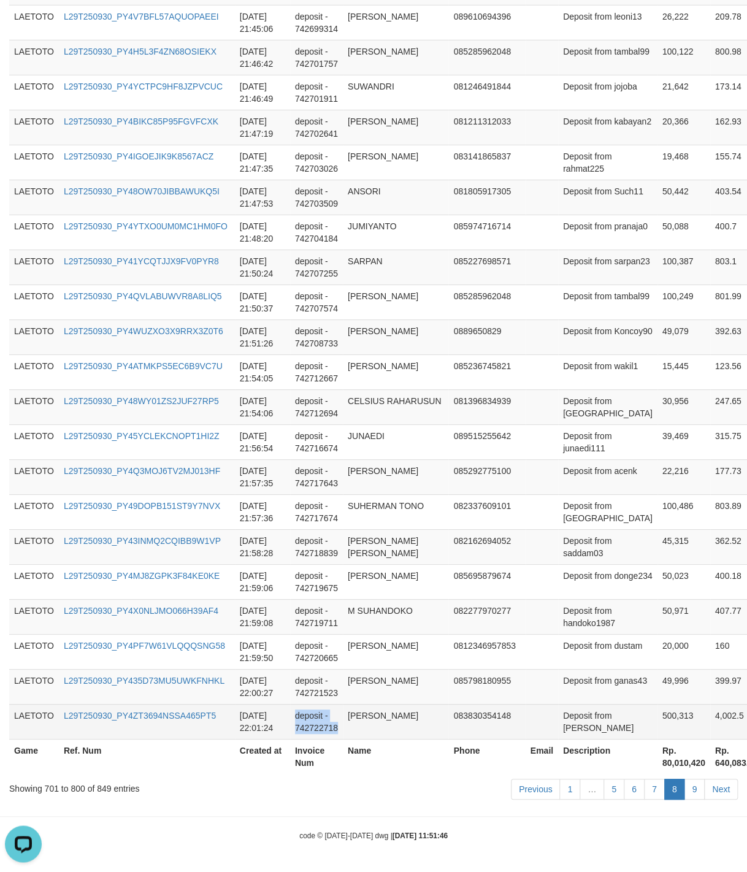
drag, startPoint x: 378, startPoint y: 439, endPoint x: 387, endPoint y: 720, distance: 280.5
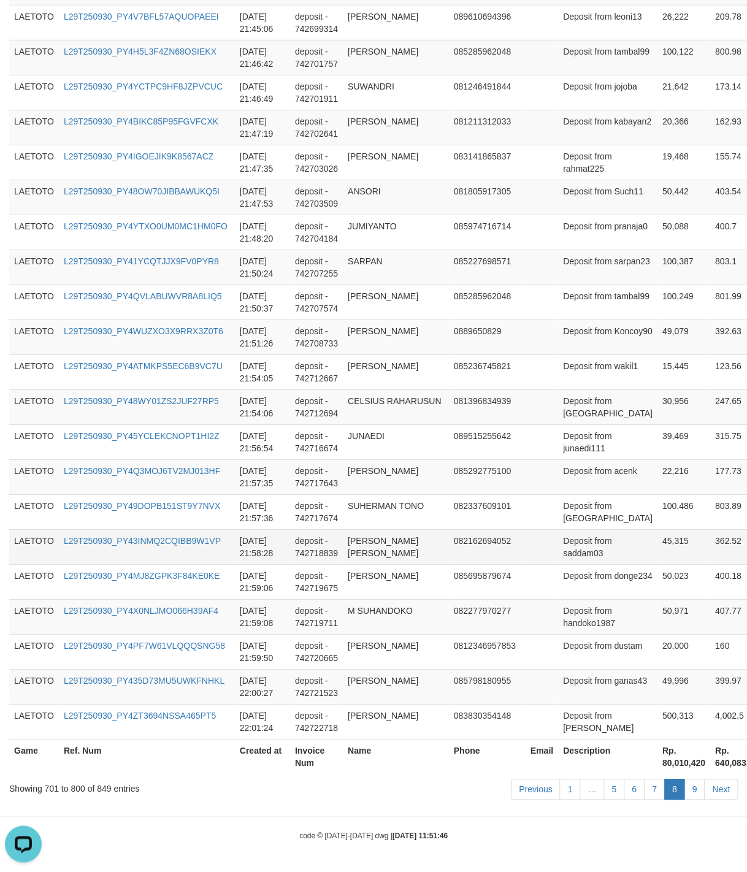
click at [558, 539] on td "Deposit from saddam03" at bounding box center [607, 546] width 99 height 35
click at [684, 783] on link "9" at bounding box center [694, 789] width 21 height 21
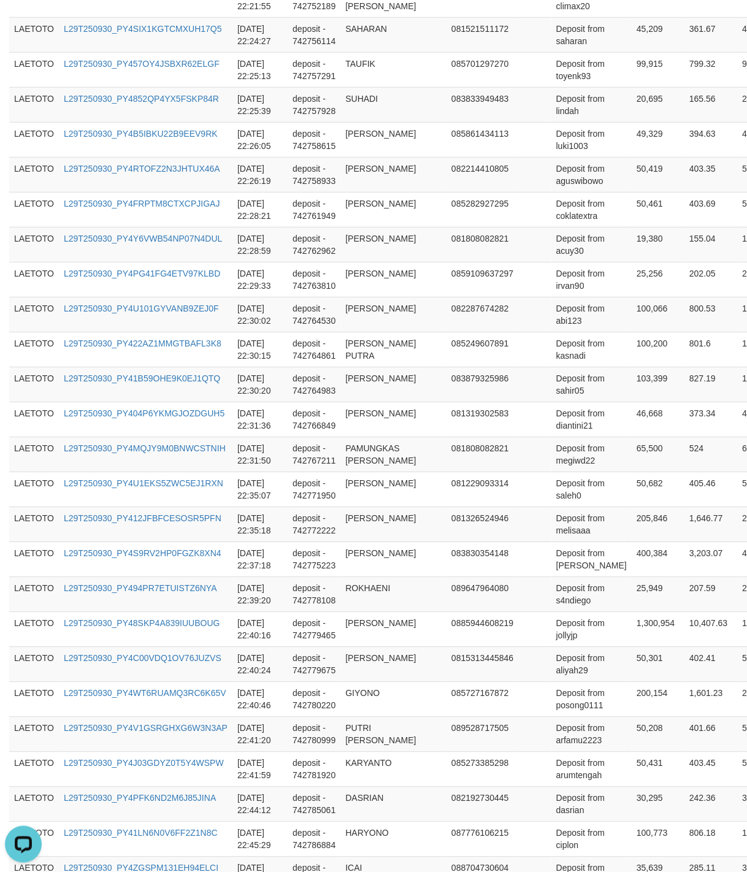
scroll to position [1536, 0]
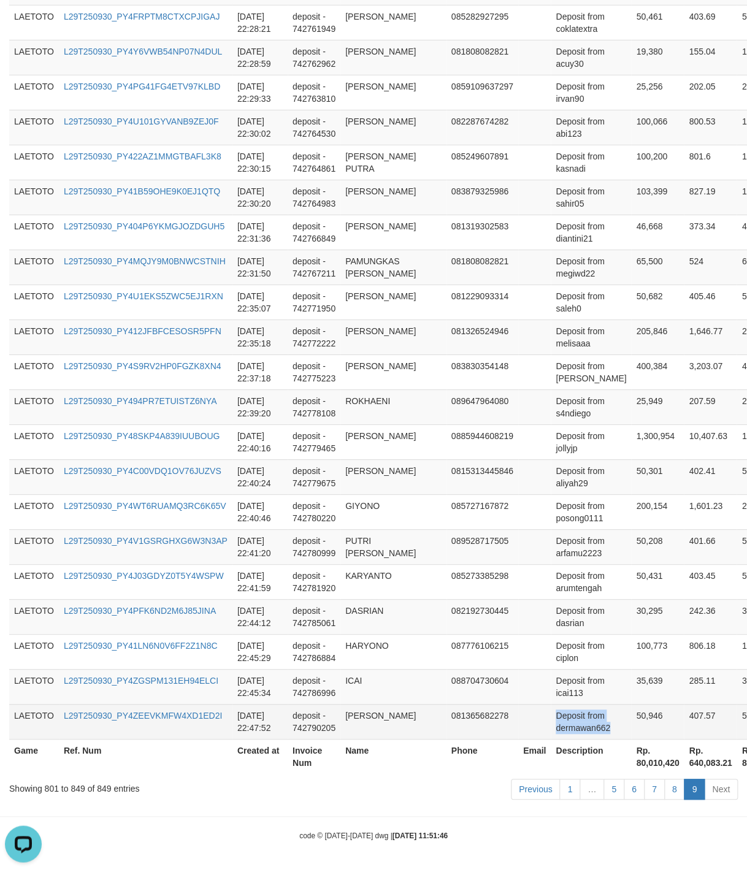
drag, startPoint x: 560, startPoint y: 501, endPoint x: 621, endPoint y: 709, distance: 216.9
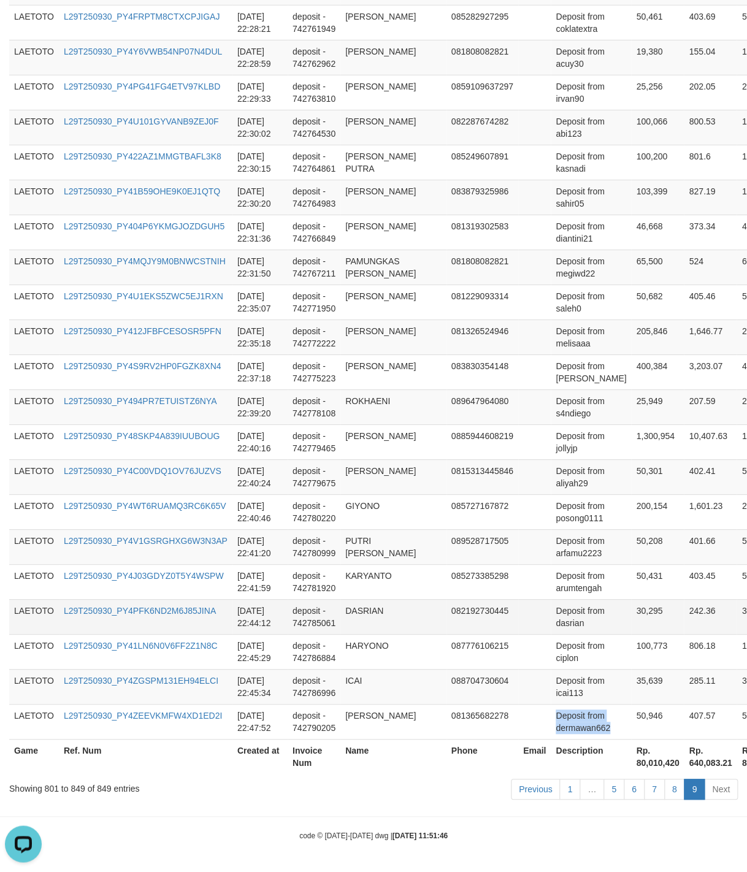
click at [551, 606] on td "Deposit from dasrian" at bounding box center [591, 616] width 80 height 35
drag, startPoint x: 550, startPoint y: 606, endPoint x: 571, endPoint y: 606, distance: 21.5
click at [571, 606] on td "Deposit from dasrian" at bounding box center [591, 616] width 80 height 35
click at [463, 399] on td "089647964080" at bounding box center [483, 407] width 72 height 35
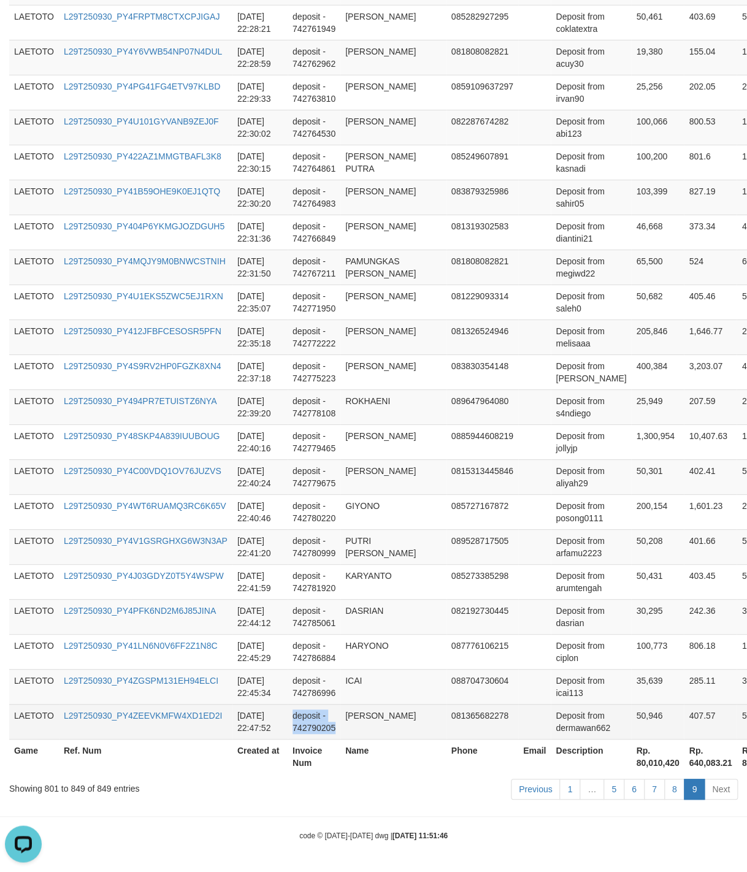
drag, startPoint x: 348, startPoint y: 440, endPoint x: 358, endPoint y: 721, distance: 281.2
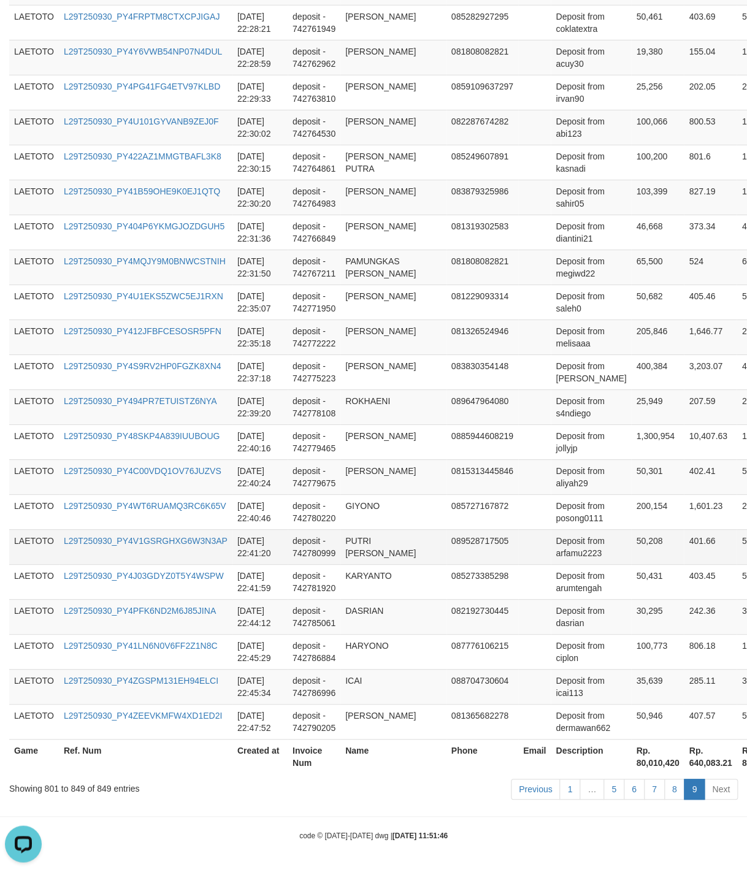
click at [563, 529] on td "Deposit from arfamu2223" at bounding box center [591, 546] width 80 height 35
click at [572, 529] on td "Deposit from arfamu2223" at bounding box center [591, 546] width 80 height 35
click at [631, 764] on th "Rp. 80,010,420" at bounding box center [657, 756] width 53 height 35
drag, startPoint x: 601, startPoint y: 764, endPoint x: 640, endPoint y: 764, distance: 38.7
click at [640, 764] on th "Rp. 80,010,420" at bounding box center [657, 756] width 53 height 35
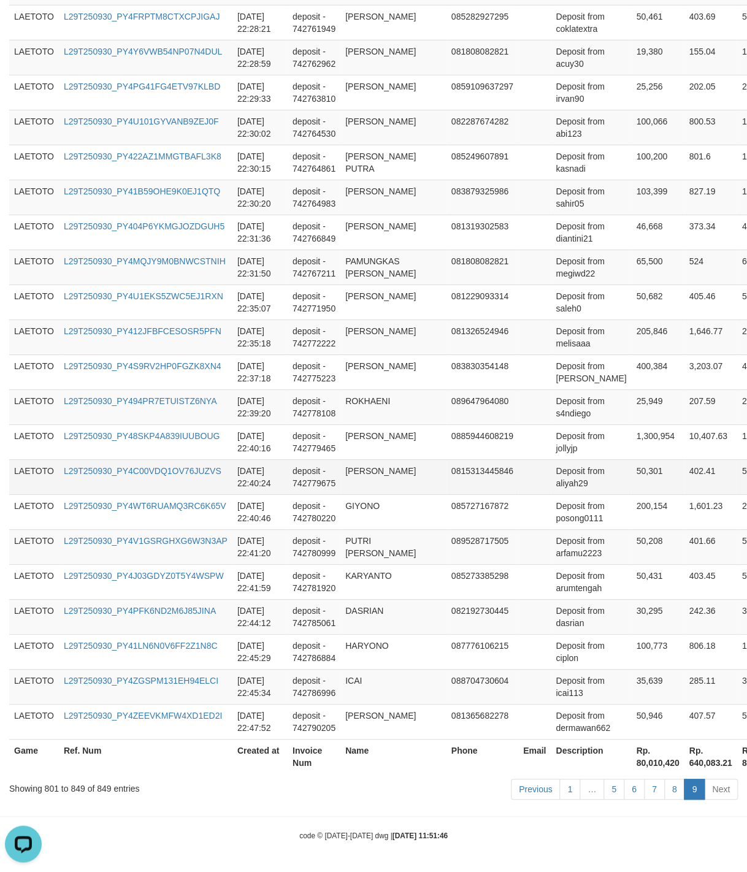
click at [580, 486] on td "Deposit from aliyah29" at bounding box center [591, 477] width 80 height 35
click at [631, 390] on td "25,949" at bounding box center [657, 407] width 53 height 35
click at [558, 390] on td "Deposit from s4ndiego" at bounding box center [591, 407] width 80 height 35
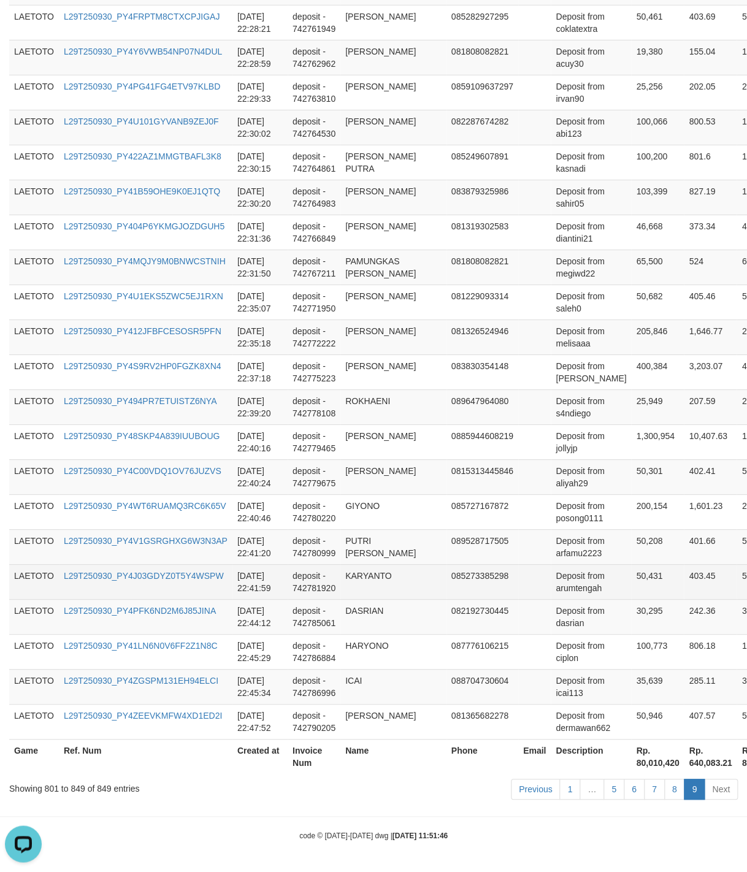
click at [696, 574] on td "403.45" at bounding box center [710, 581] width 53 height 35
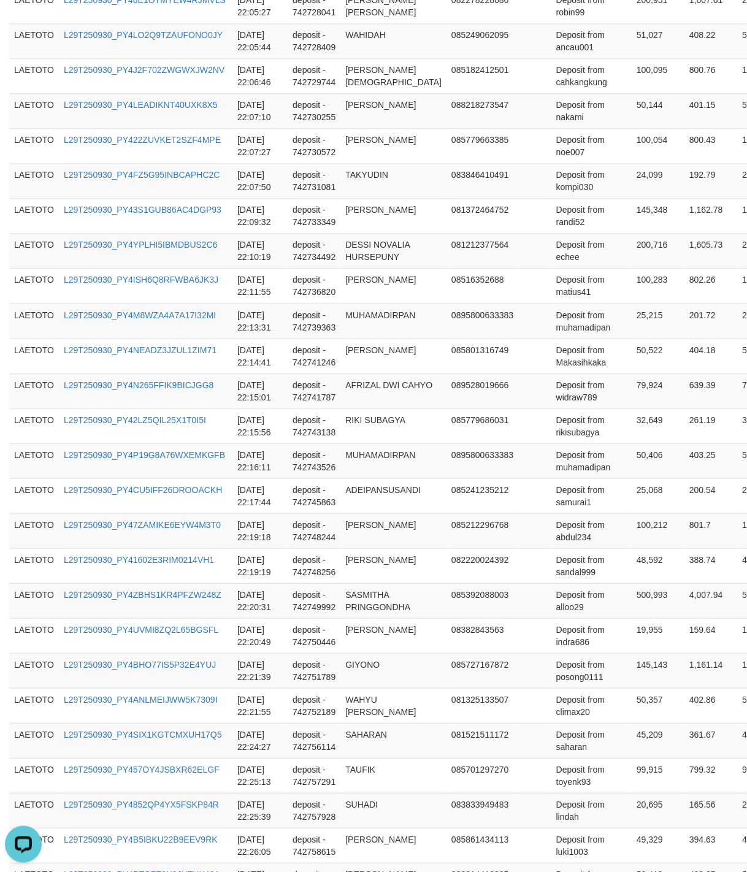
scroll to position [0, 0]
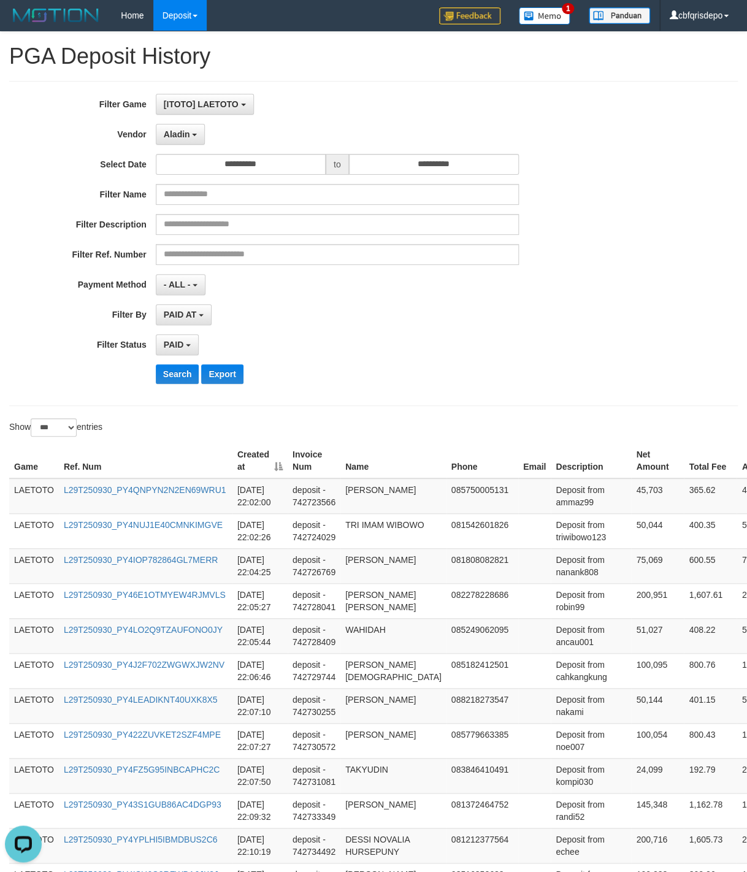
click at [568, 401] on div "**********" at bounding box center [373, 243] width 729 height 325
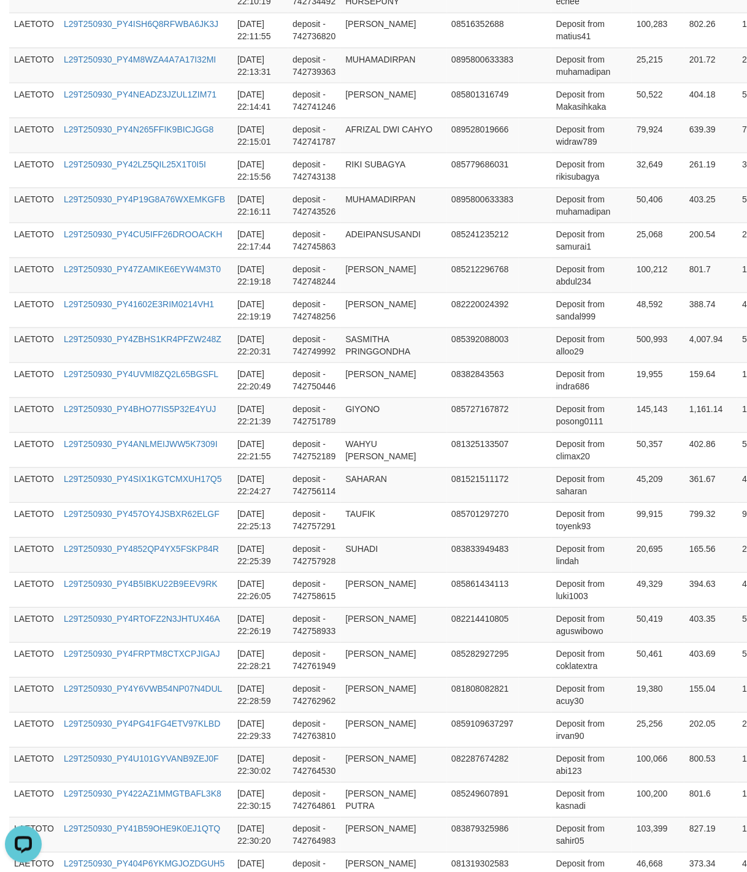
scroll to position [1536, 0]
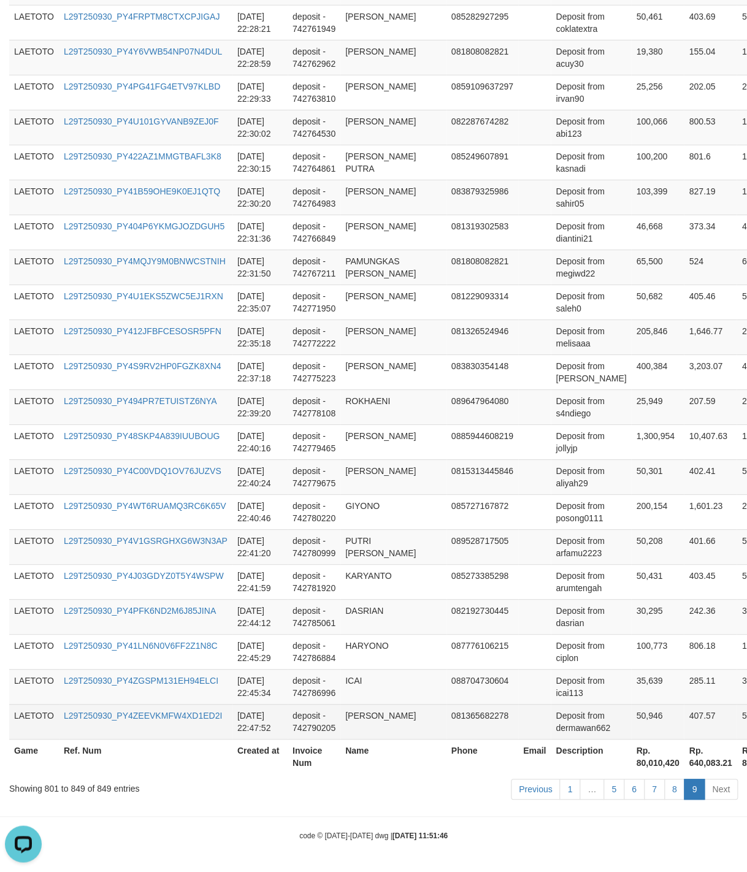
click at [631, 714] on td "50,946" at bounding box center [657, 721] width 53 height 35
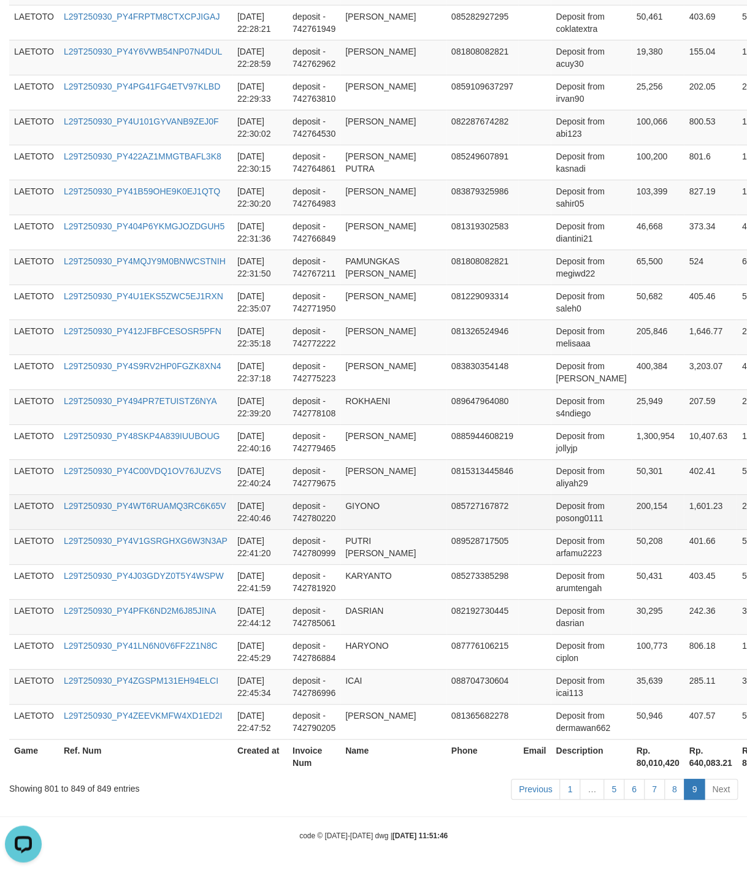
click at [551, 514] on td "Deposit from posong0111" at bounding box center [591, 512] width 80 height 35
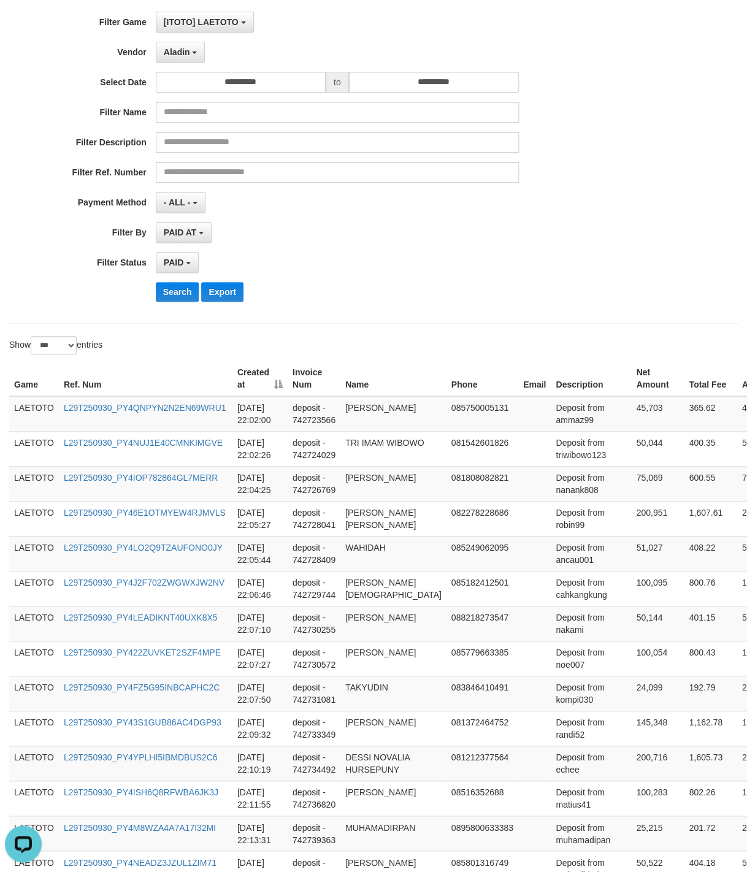
scroll to position [0, 0]
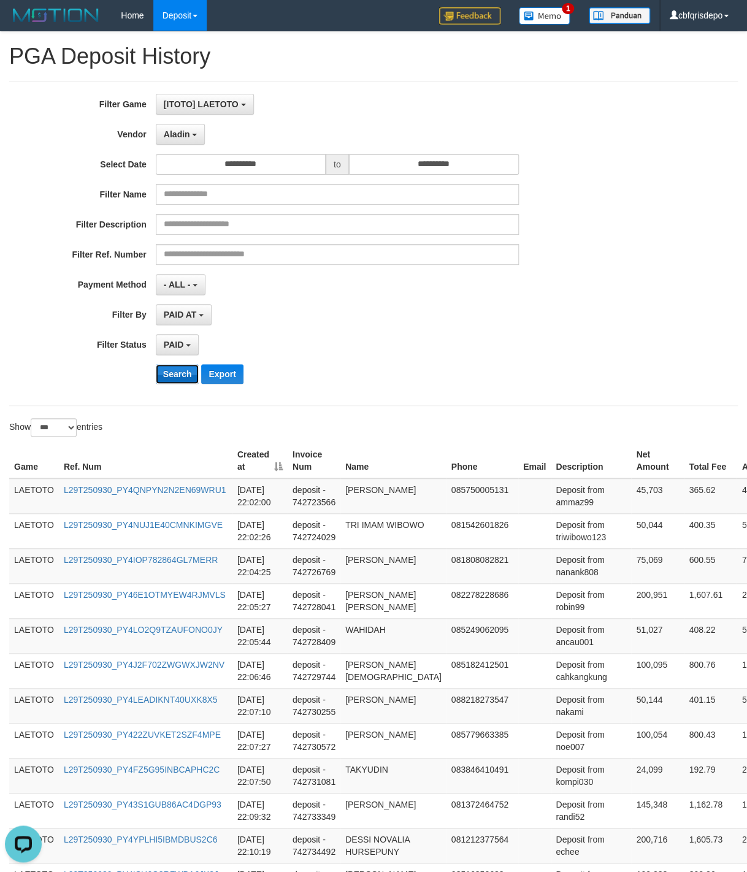
click at [171, 378] on button "Search" at bounding box center [178, 374] width 44 height 20
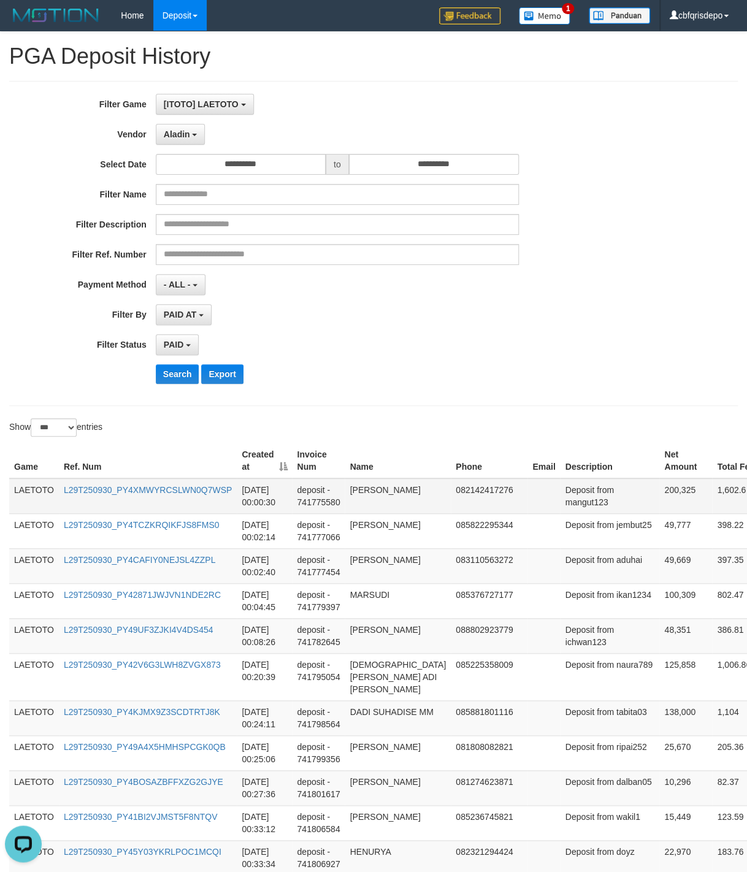
click at [437, 503] on td "[PERSON_NAME]" at bounding box center [398, 497] width 106 height 36
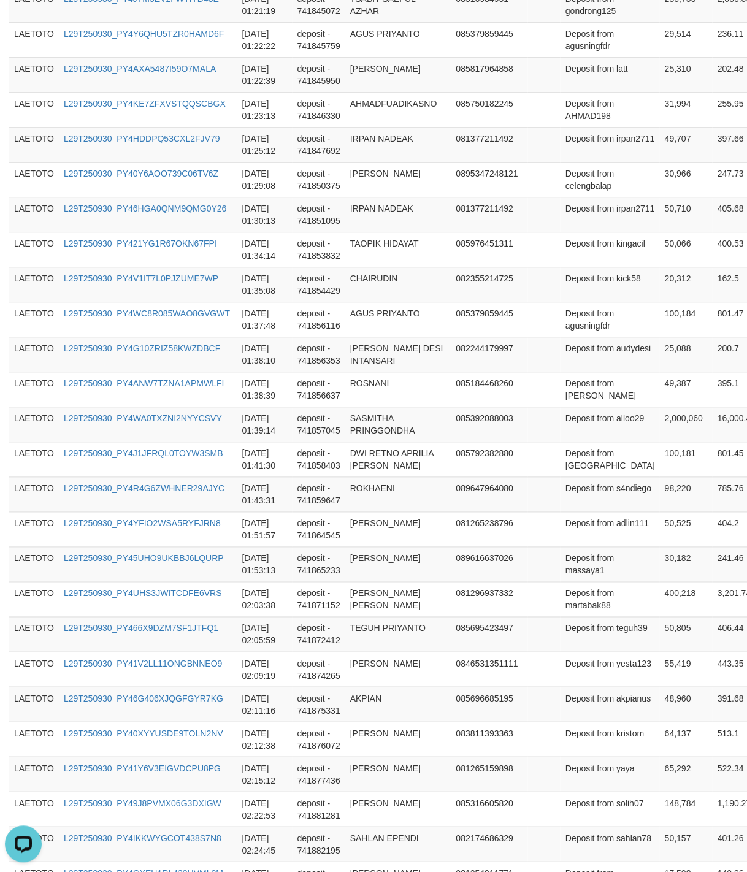
scroll to position [3278, 0]
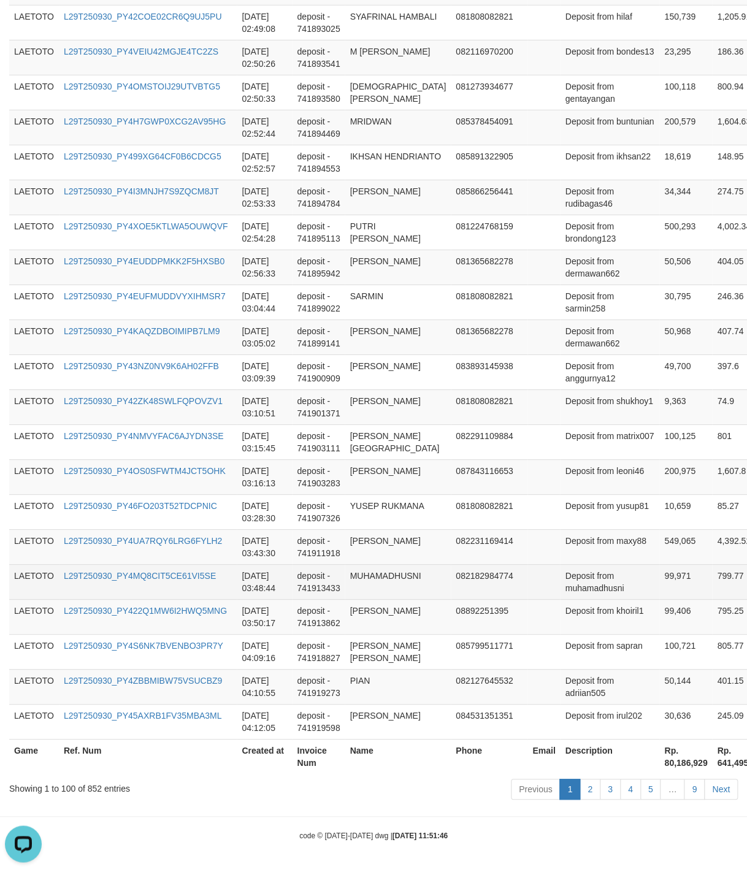
click at [422, 585] on td "MUHAMADHUSNI" at bounding box center [398, 581] width 106 height 35
click at [498, 572] on td "082182984774" at bounding box center [489, 581] width 77 height 35
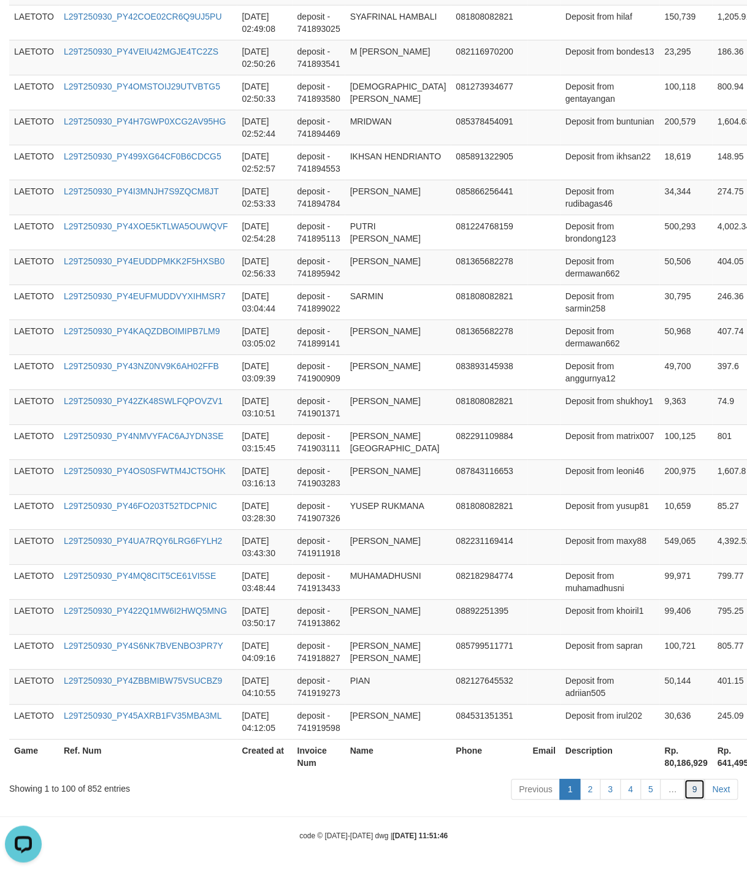
click at [689, 781] on link "9" at bounding box center [694, 789] width 21 height 21
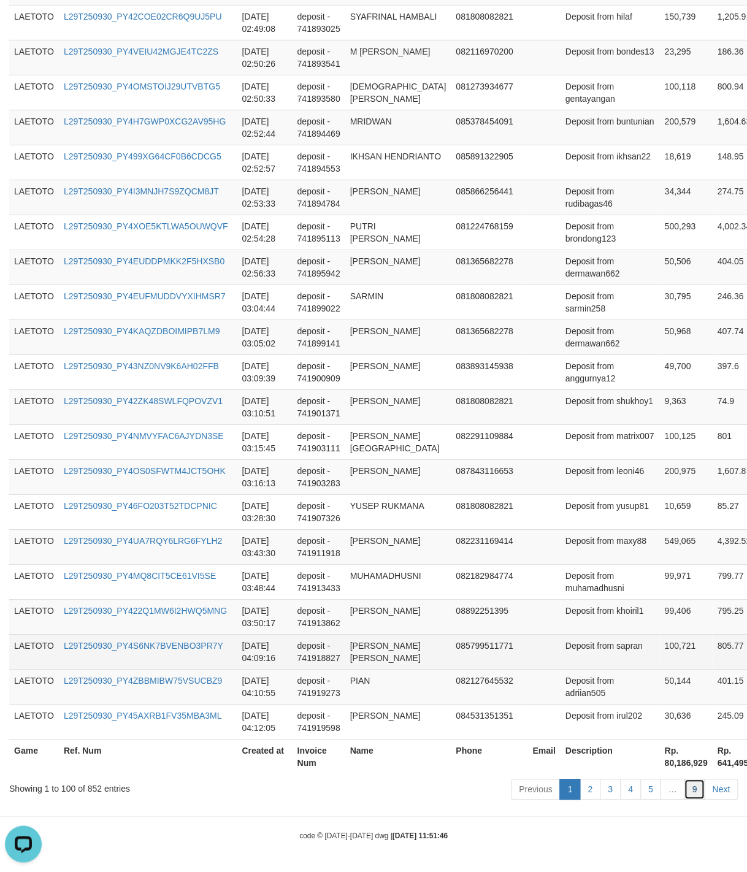
scroll to position [1606, 0]
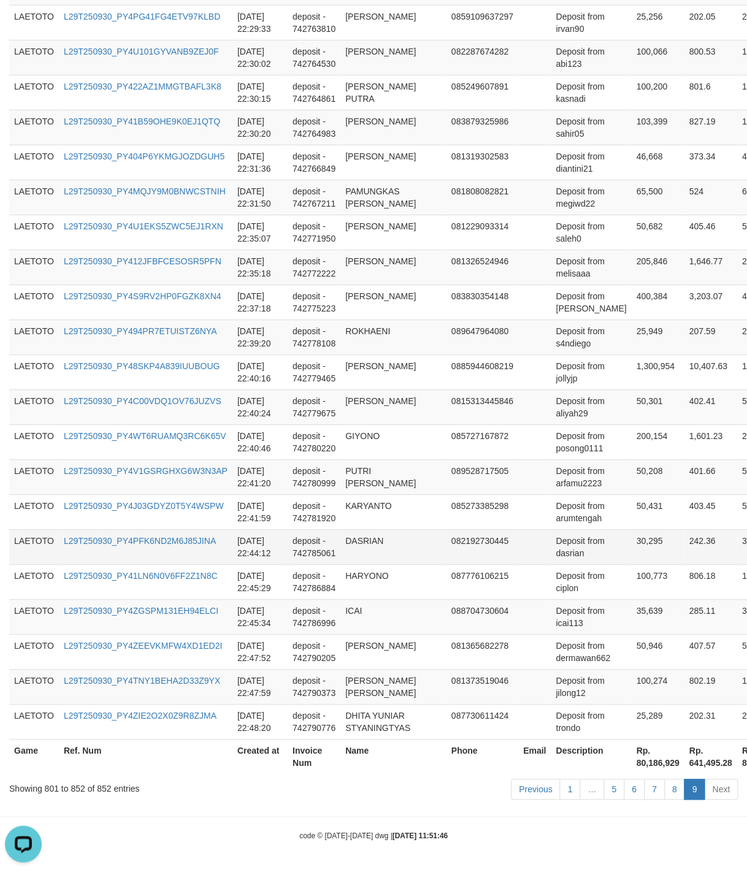
click at [518, 549] on td at bounding box center [534, 546] width 33 height 35
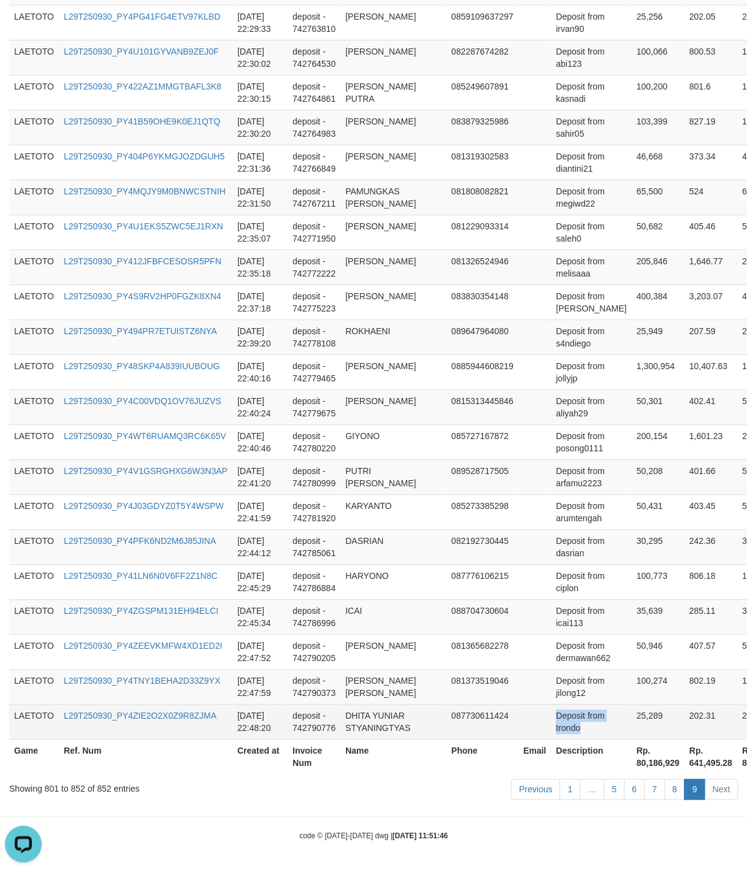
drag, startPoint x: 558, startPoint y: 682, endPoint x: 612, endPoint y: 726, distance: 69.8
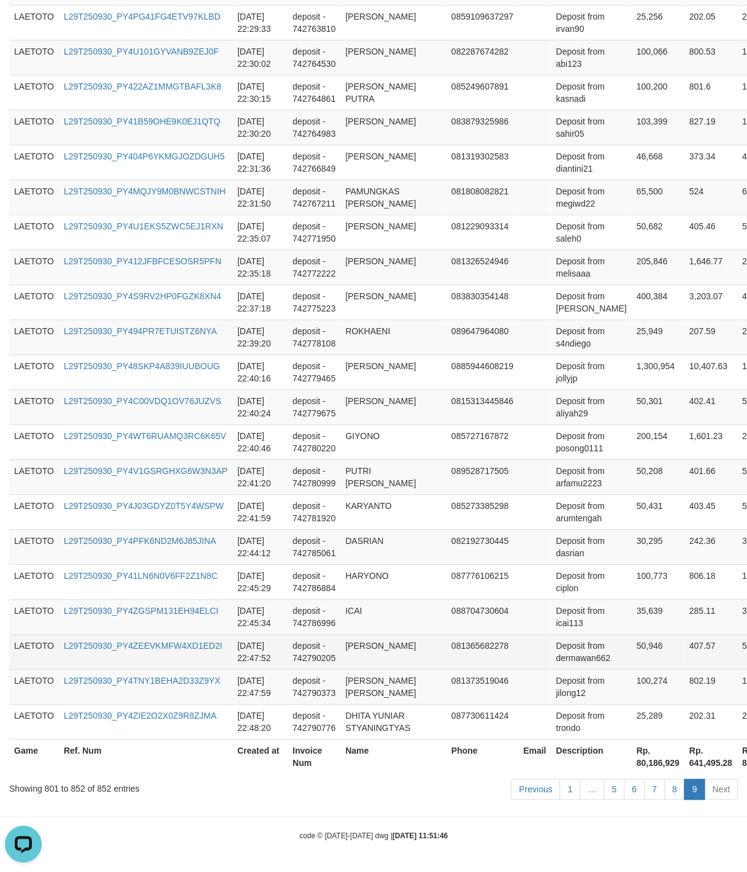
click at [551, 642] on td "Deposit from dermawan662" at bounding box center [591, 651] width 80 height 35
drag, startPoint x: 551, startPoint y: 642, endPoint x: 570, endPoint y: 642, distance: 19.0
click at [570, 642] on td "Deposit from dermawan662" at bounding box center [591, 651] width 80 height 35
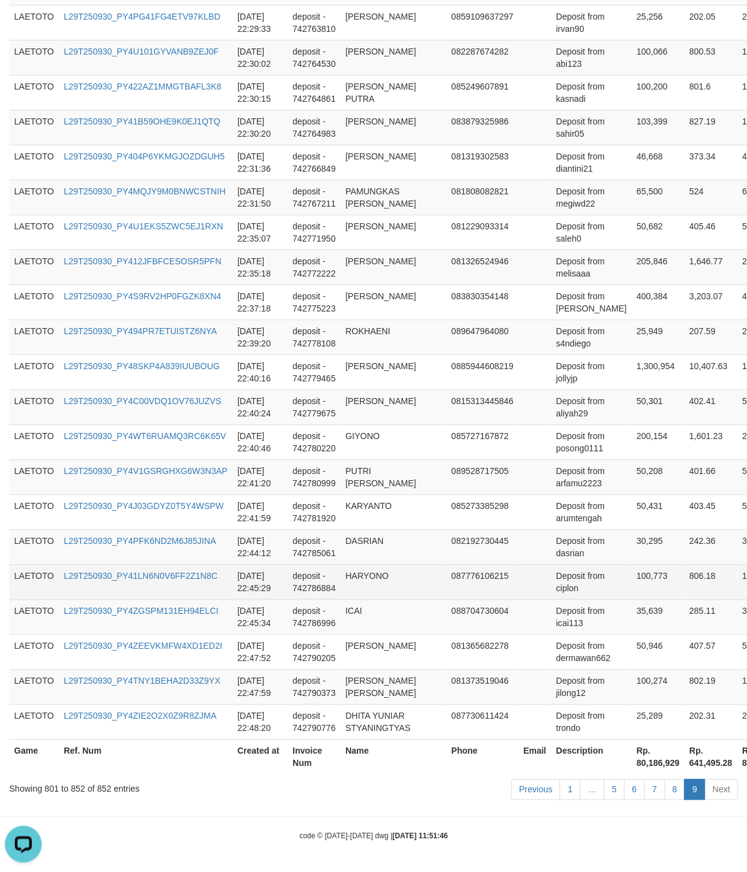
click at [637, 575] on td "100,773" at bounding box center [657, 581] width 53 height 35
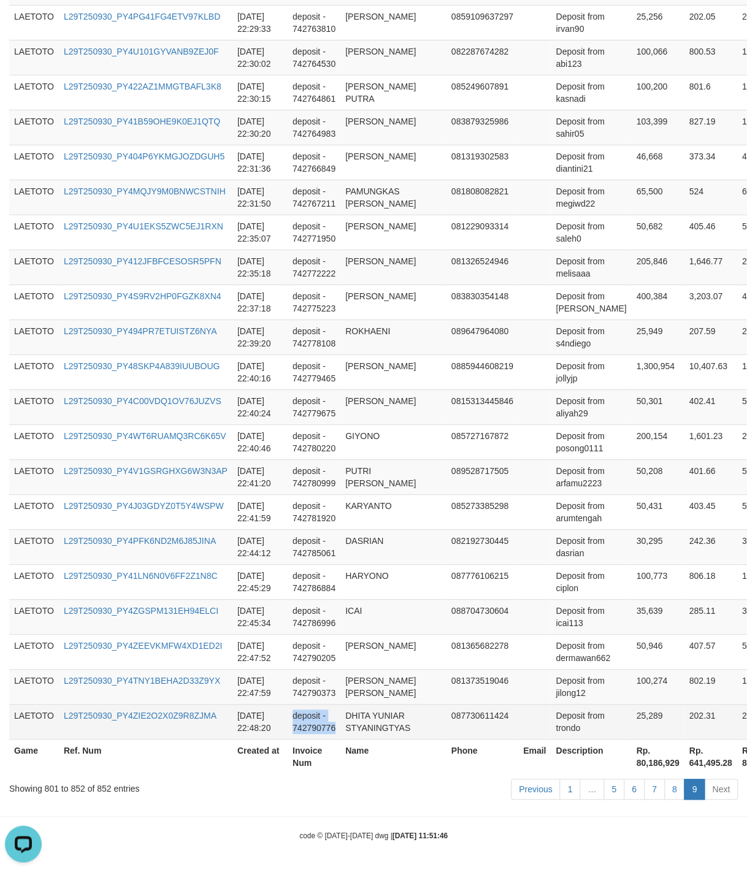
drag, startPoint x: 365, startPoint y: 681, endPoint x: 365, endPoint y: 721, distance: 39.9
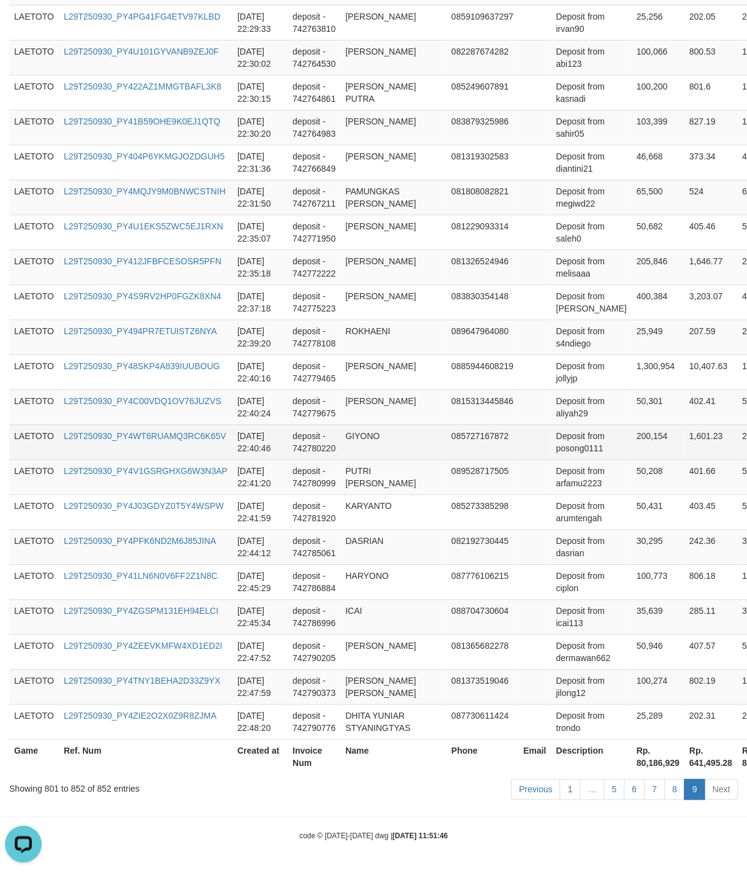
click at [558, 447] on td "Deposit from posong0111" at bounding box center [591, 442] width 80 height 35
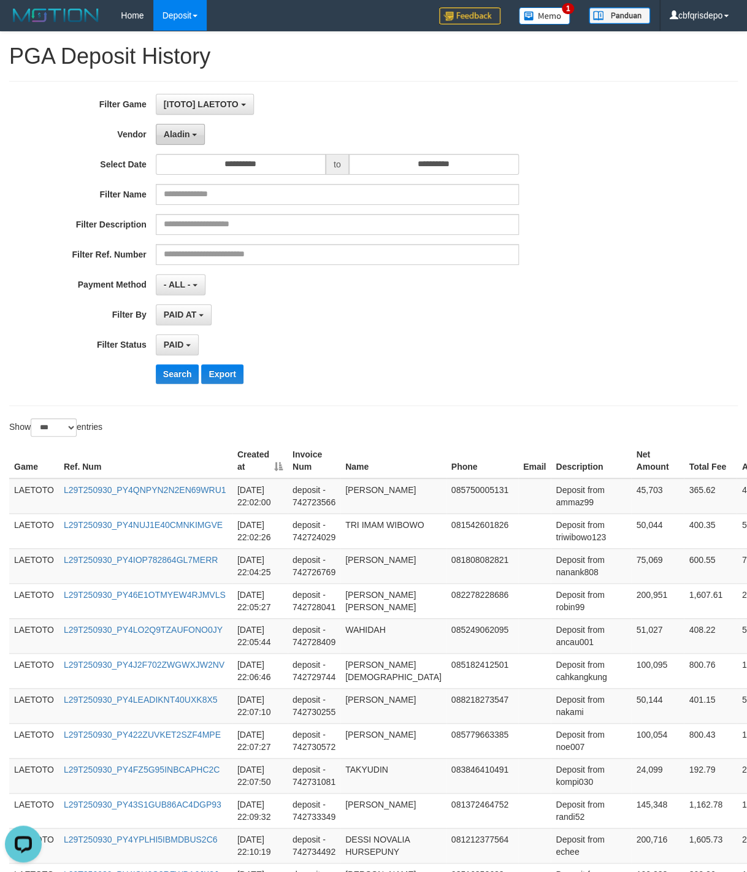
click at [180, 138] on span "Aladin" at bounding box center [177, 134] width 26 height 10
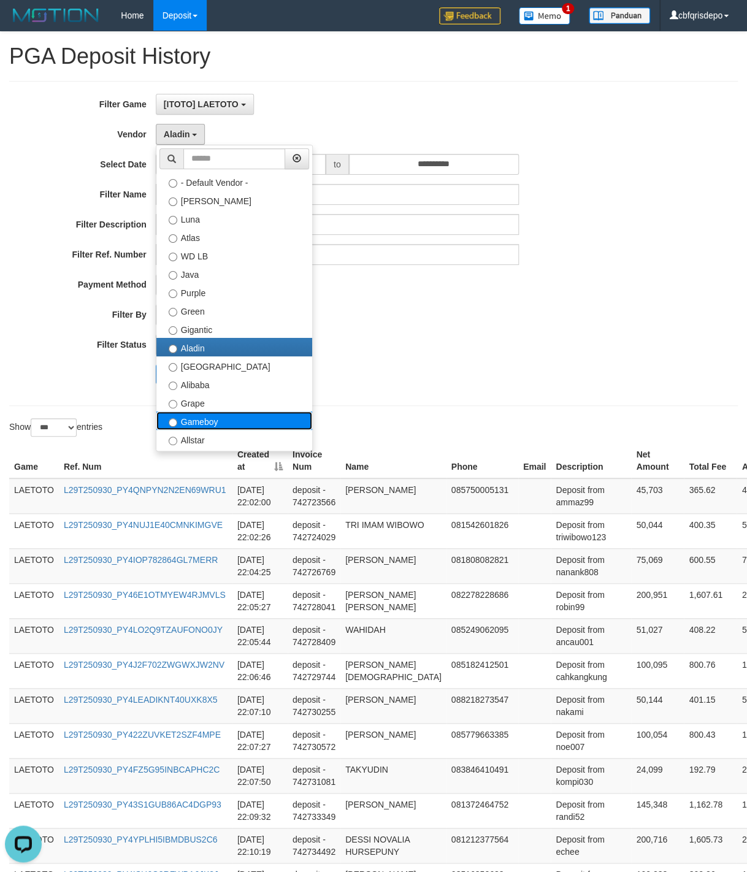
click at [223, 423] on label "Gameboy" at bounding box center [234, 421] width 156 height 18
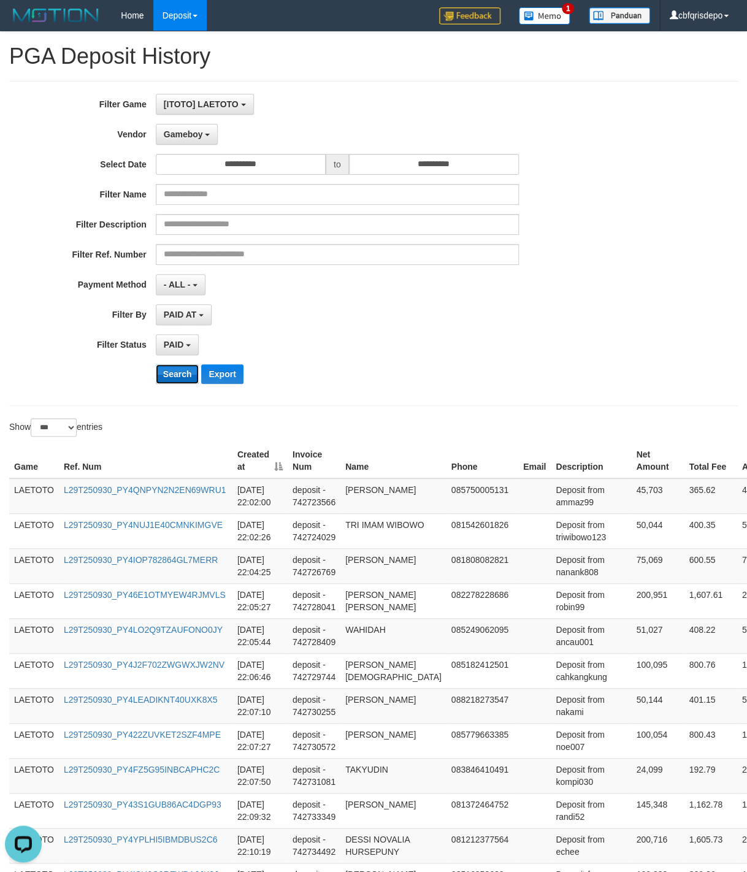
click at [176, 382] on button "Search" at bounding box center [178, 374] width 44 height 20
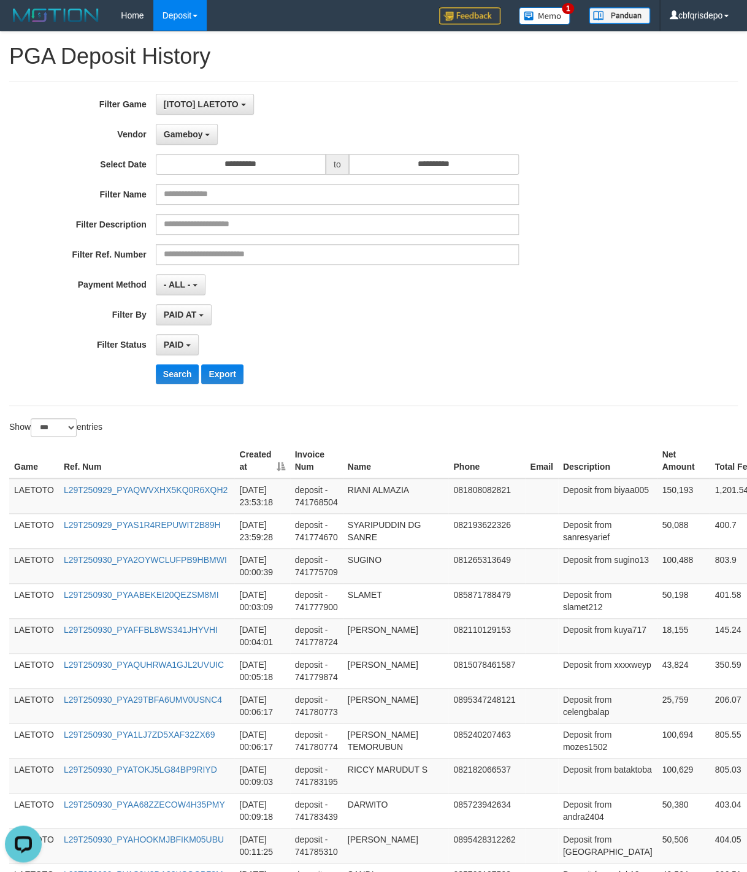
click at [488, 434] on div "Show ** ** ** *** entries" at bounding box center [373, 428] width 747 height 21
click at [475, 428] on div "Show ** ** ** *** entries" at bounding box center [373, 428] width 747 height 21
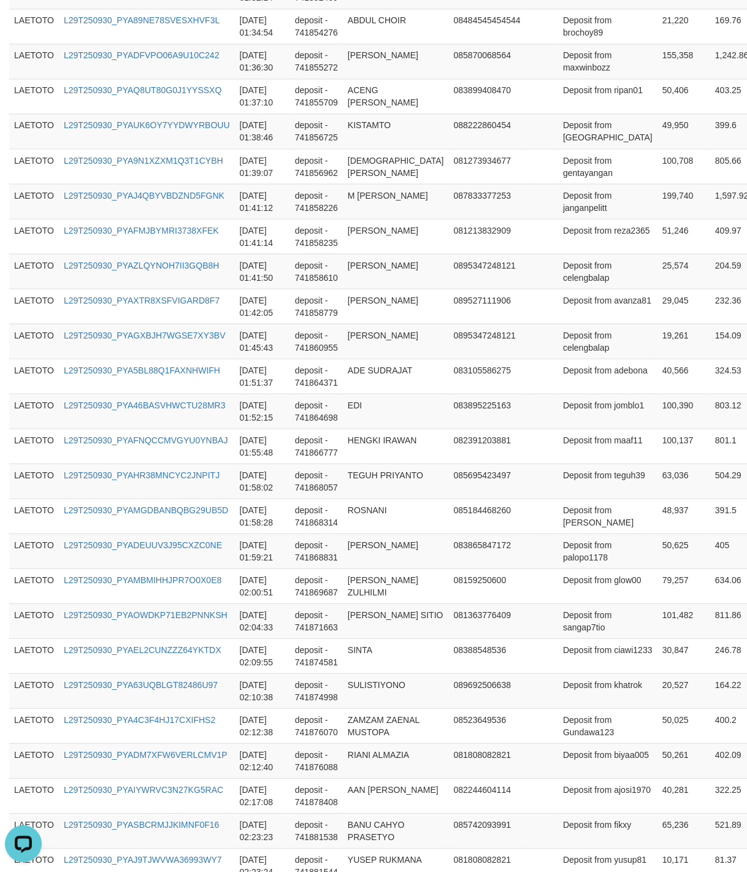
scroll to position [3376, 0]
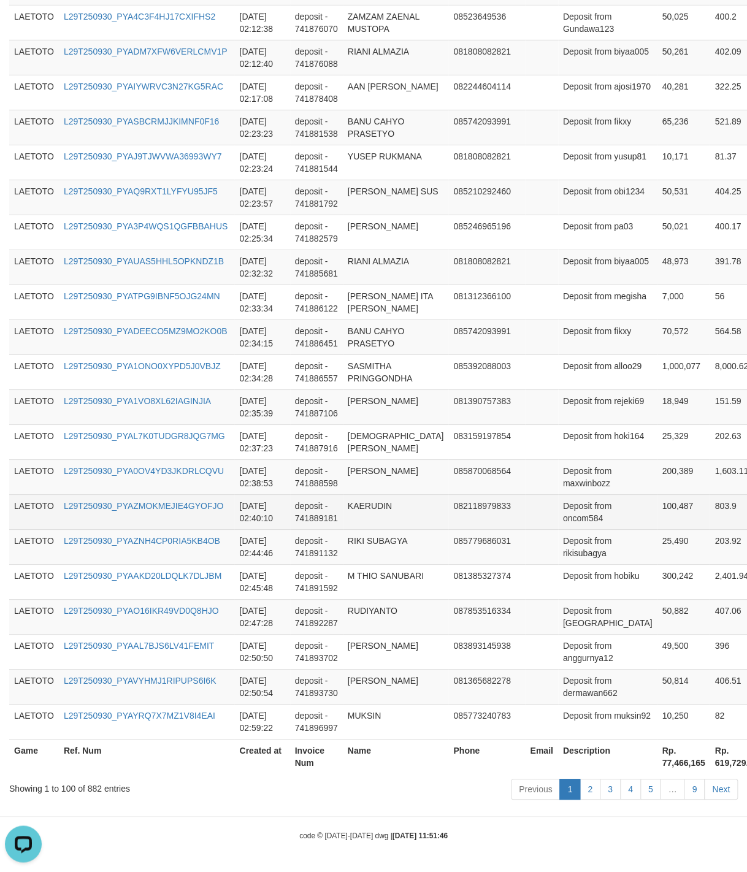
click at [472, 516] on td "082118979833" at bounding box center [486, 512] width 77 height 35
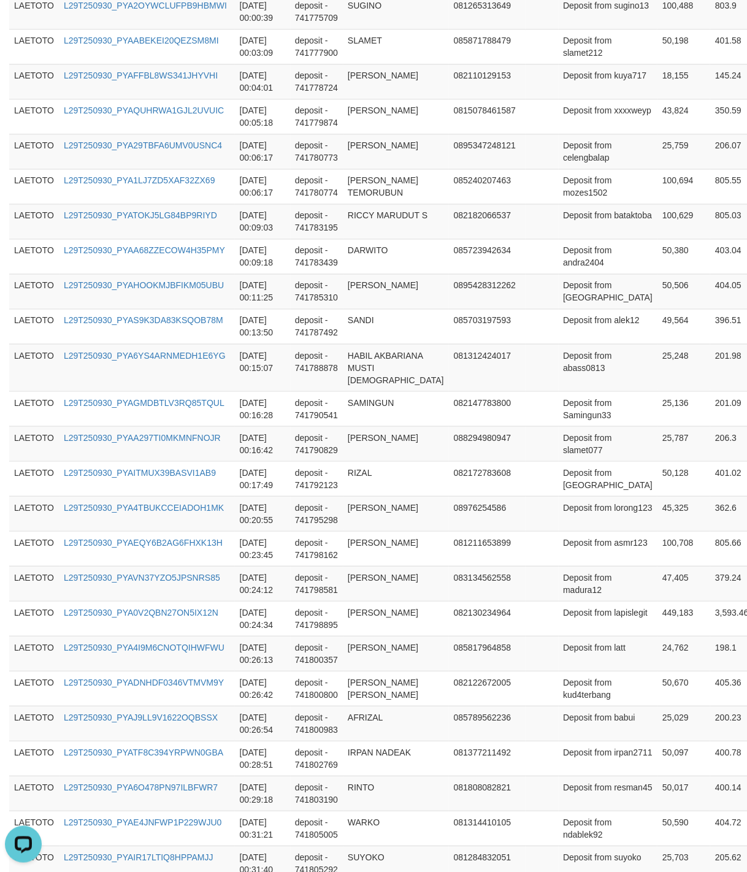
scroll to position [0, 0]
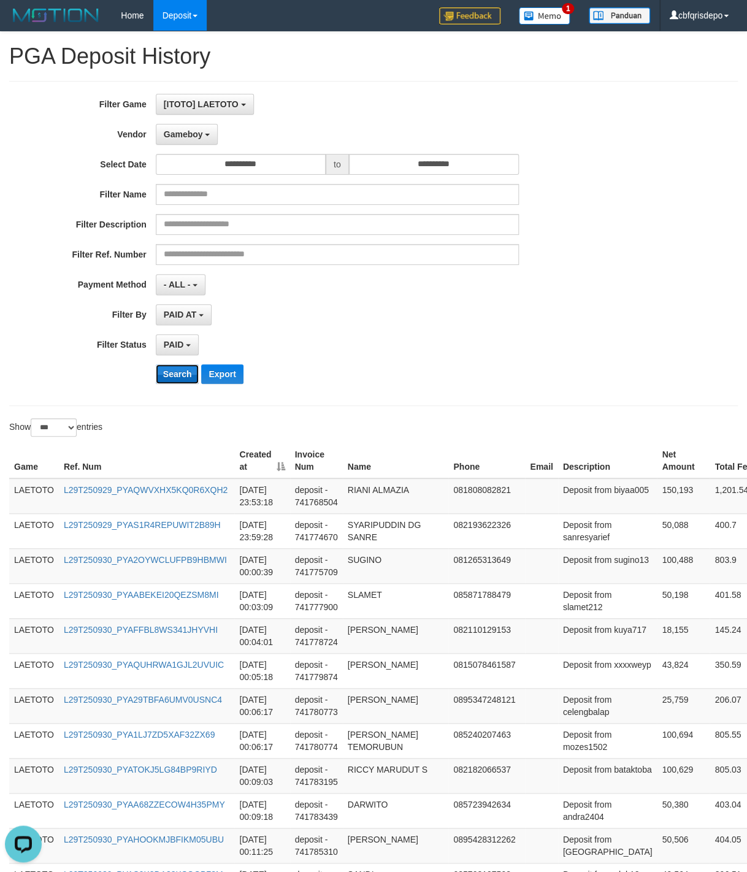
click at [179, 379] on button "Search" at bounding box center [178, 374] width 44 height 20
click at [513, 406] on div "**********" at bounding box center [373, 243] width 729 height 325
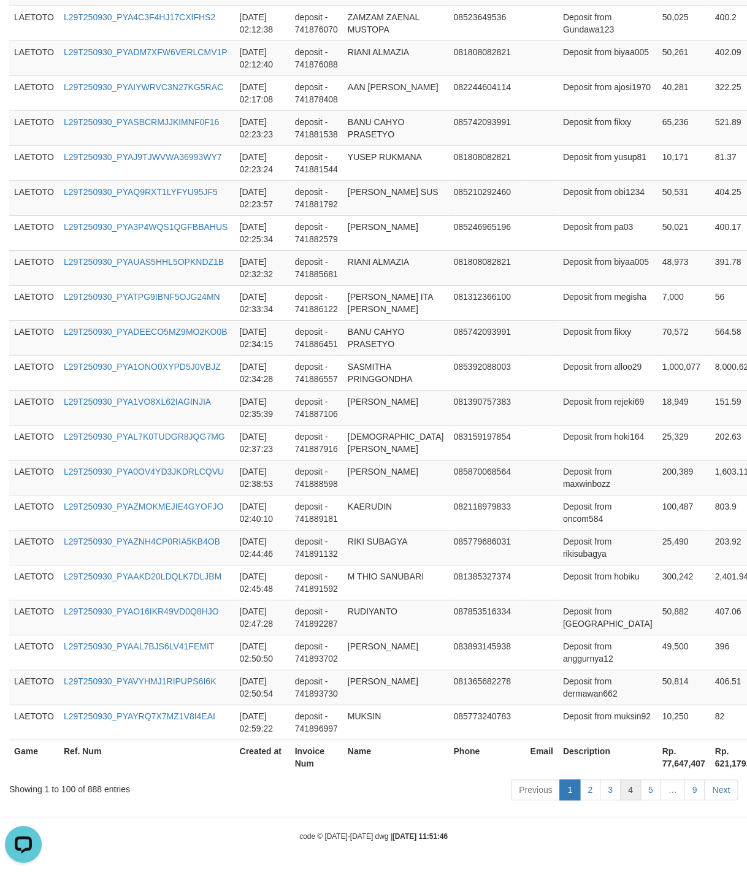
scroll to position [3376, 0]
click at [649, 788] on link "5" at bounding box center [651, 789] width 21 height 21
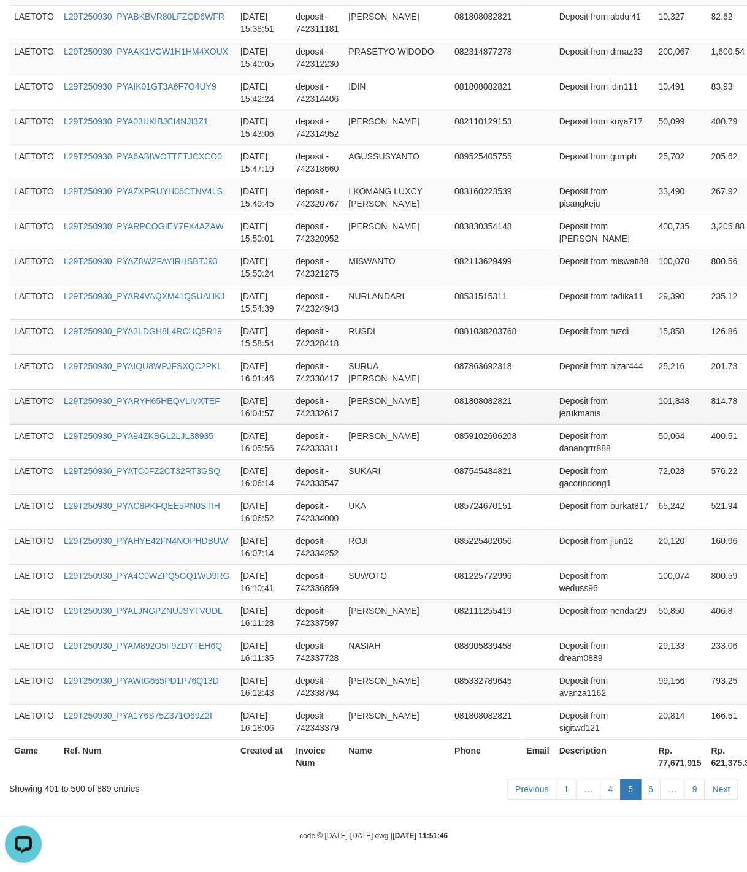
click at [407, 418] on td "[PERSON_NAME]" at bounding box center [397, 407] width 106 height 35
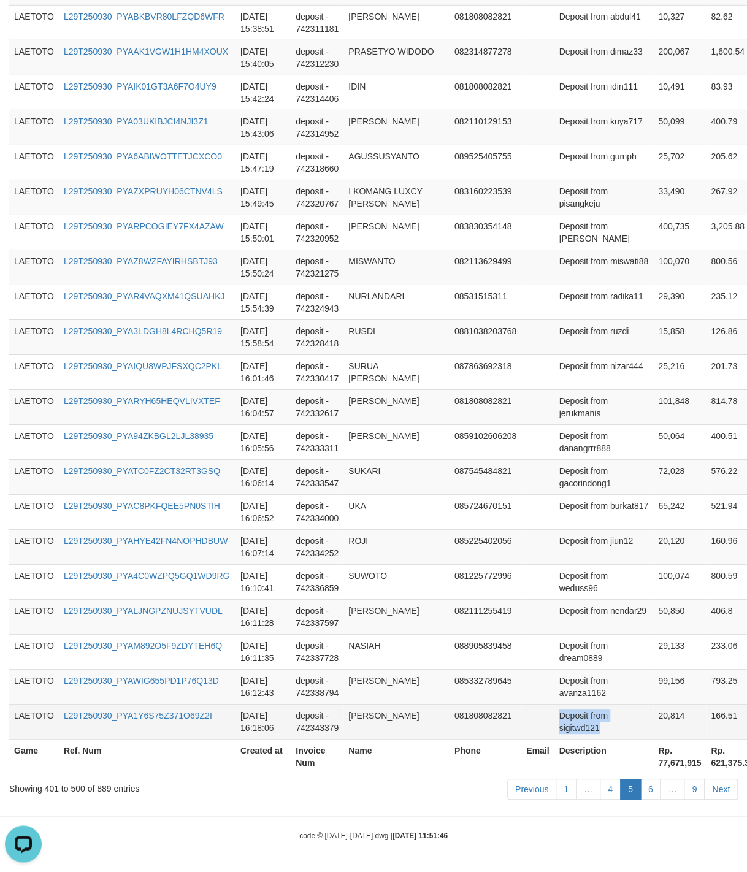
drag, startPoint x: 566, startPoint y: 475, endPoint x: 607, endPoint y: 718, distance: 245.9
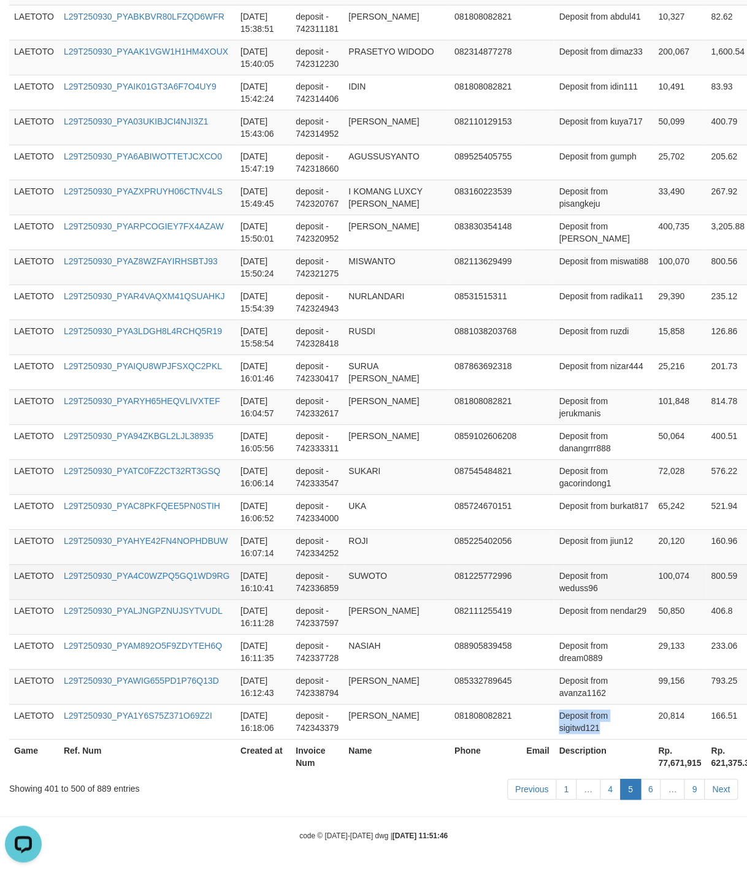
click at [554, 570] on td "Deposit from weduss96" at bounding box center [603, 581] width 99 height 35
drag, startPoint x: 552, startPoint y: 570, endPoint x: 571, endPoint y: 570, distance: 19.6
click at [571, 570] on td "Deposit from weduss96" at bounding box center [603, 581] width 99 height 35
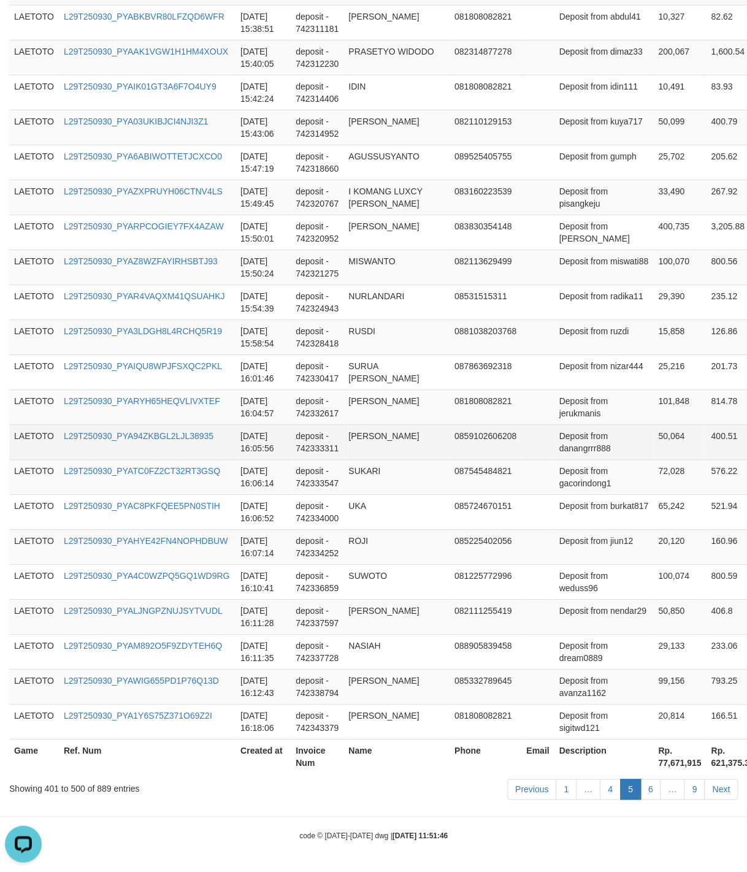
click at [568, 435] on td "Deposit from danangrrr888" at bounding box center [603, 442] width 99 height 35
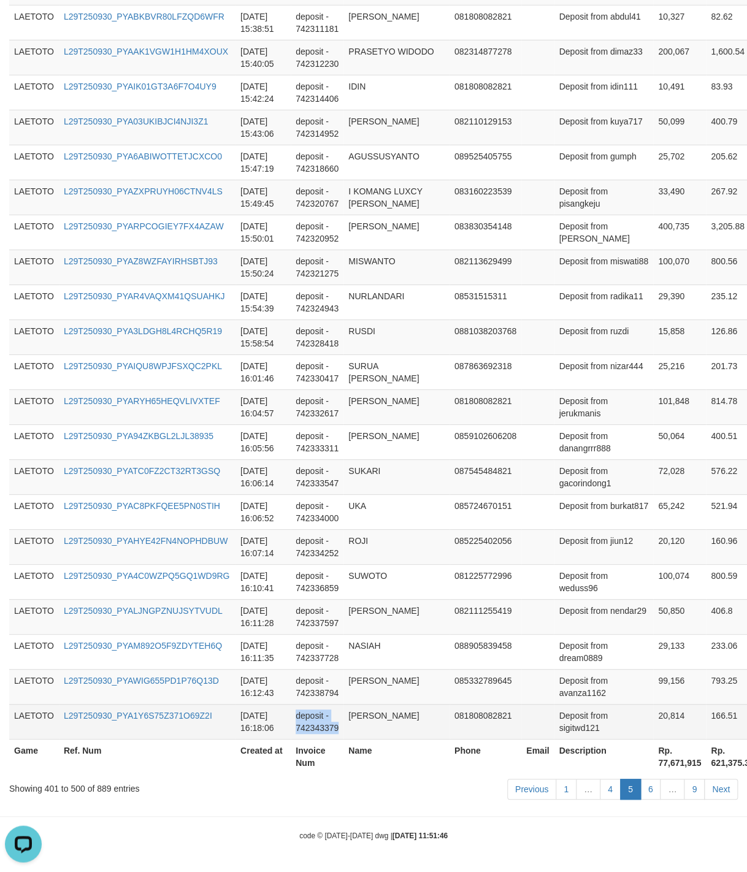
drag, startPoint x: 375, startPoint y: 447, endPoint x: 387, endPoint y: 723, distance: 275.7
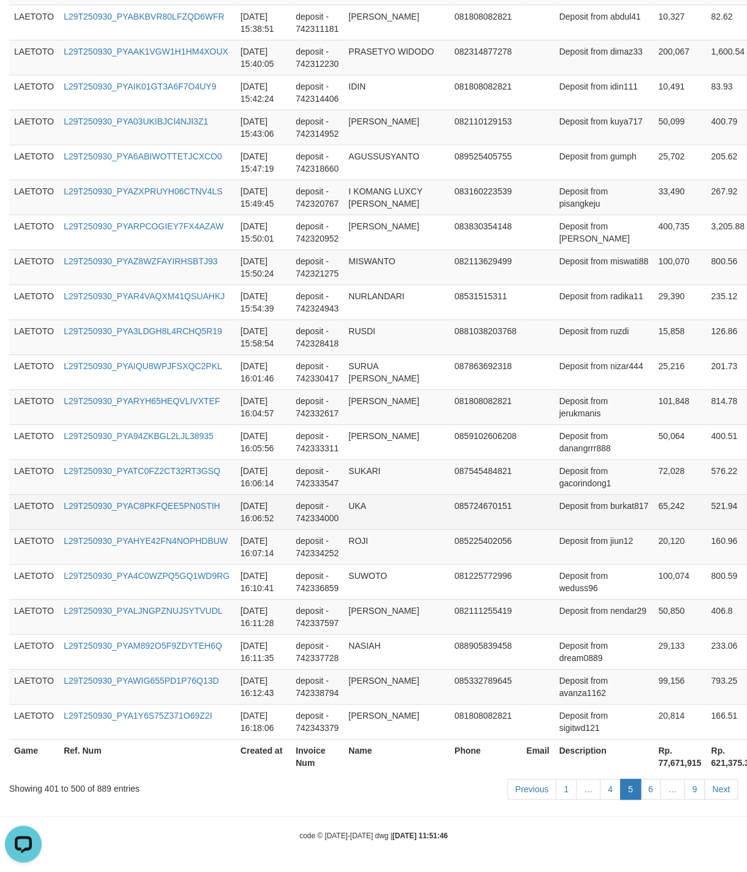
click at [554, 512] on td "Deposit from burkat817" at bounding box center [603, 512] width 99 height 35
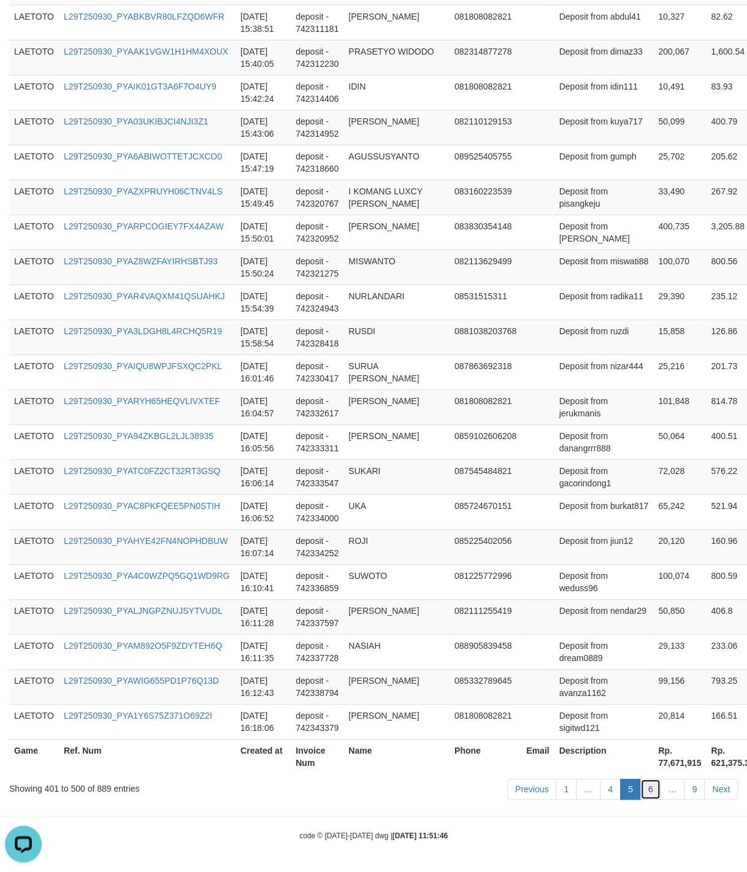
click at [654, 790] on link "6" at bounding box center [651, 789] width 21 height 21
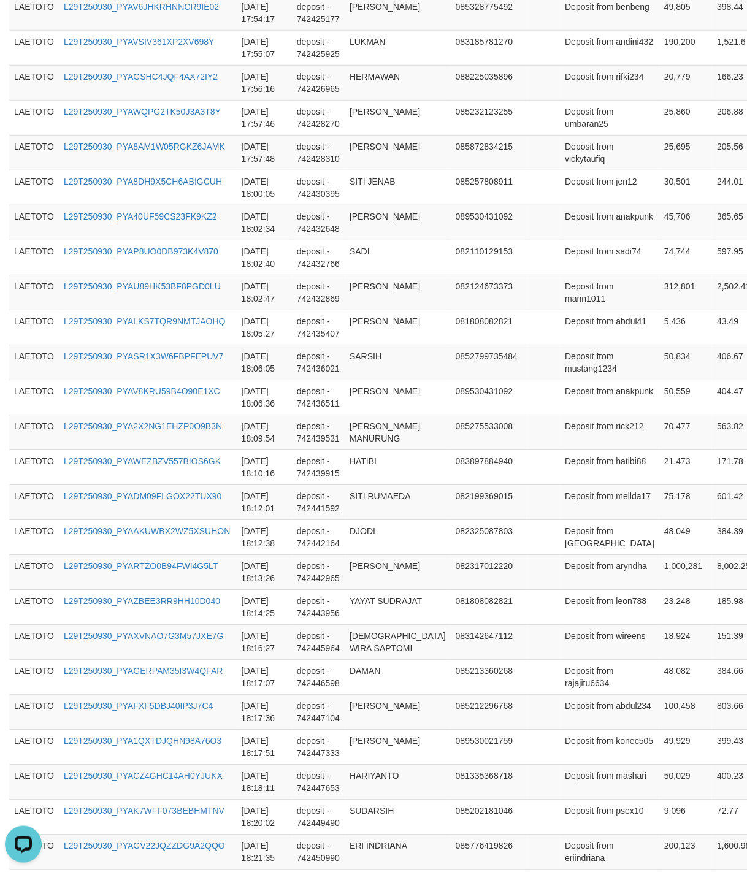
scroll to position [3338, 0]
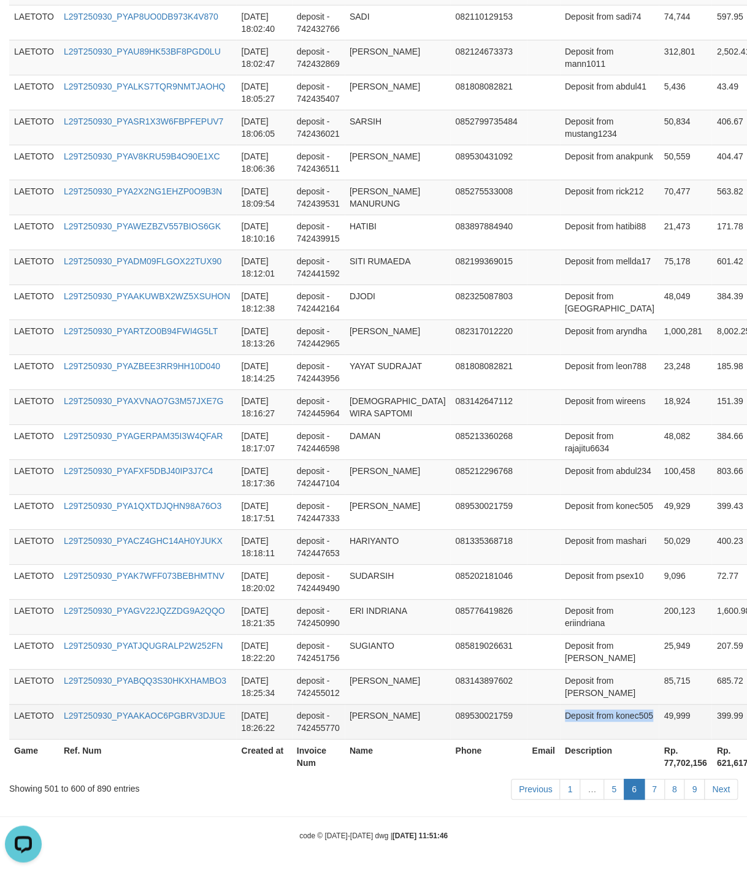
drag, startPoint x: 560, startPoint y: 510, endPoint x: 619, endPoint y: 719, distance: 217.5
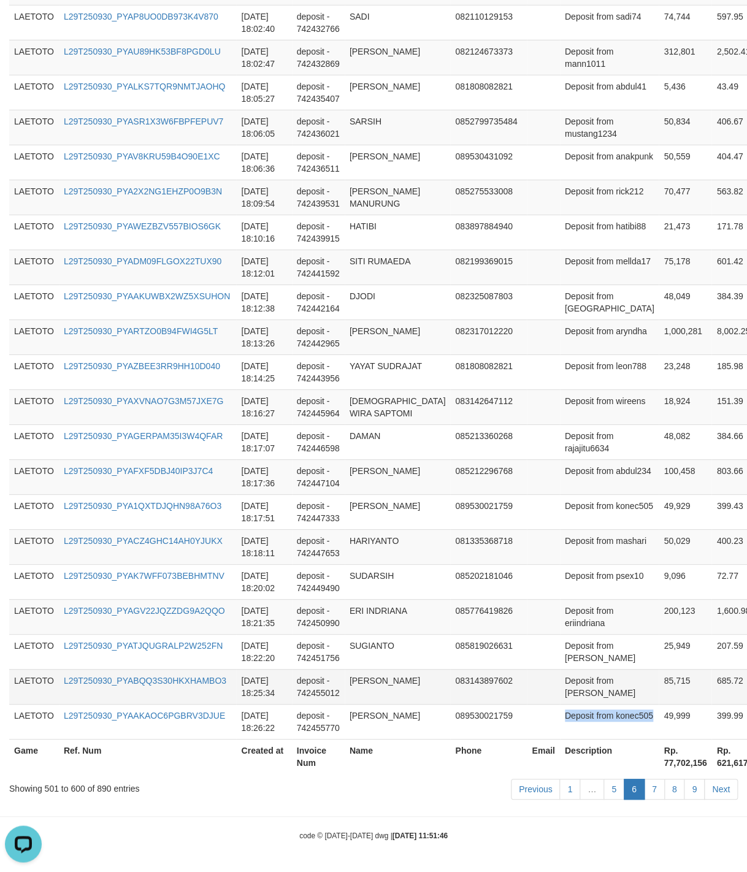
click at [560, 677] on td "Deposit from [PERSON_NAME]" at bounding box center [609, 686] width 99 height 35
drag, startPoint x: 556, startPoint y: 677, endPoint x: 576, endPoint y: 677, distance: 20.2
click at [576, 677] on td "Deposit from [PERSON_NAME]" at bounding box center [609, 686] width 99 height 35
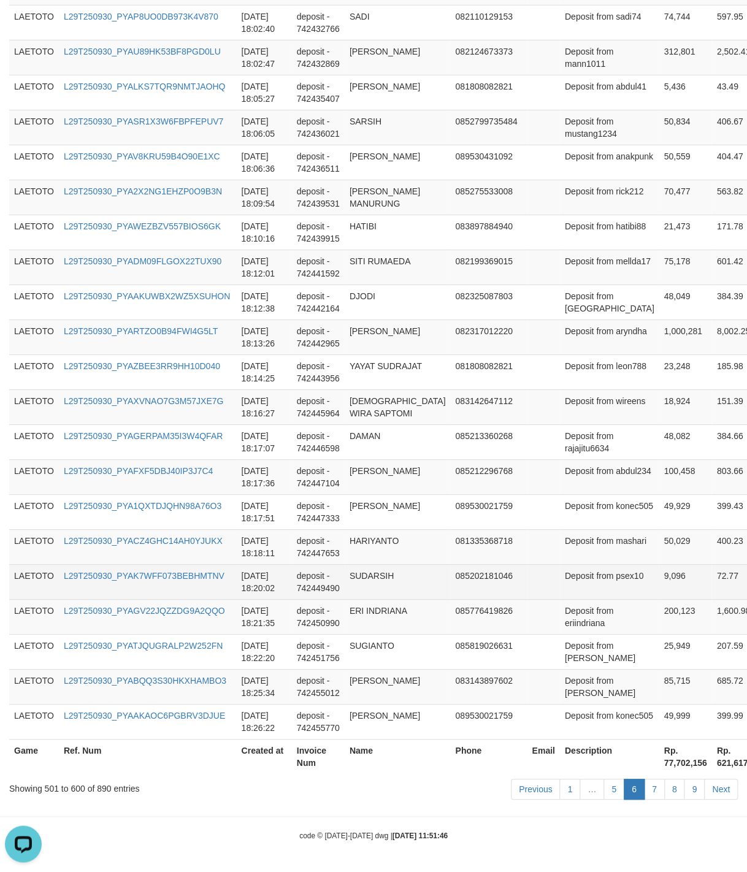
click at [464, 575] on td "085202181046" at bounding box center [488, 581] width 77 height 35
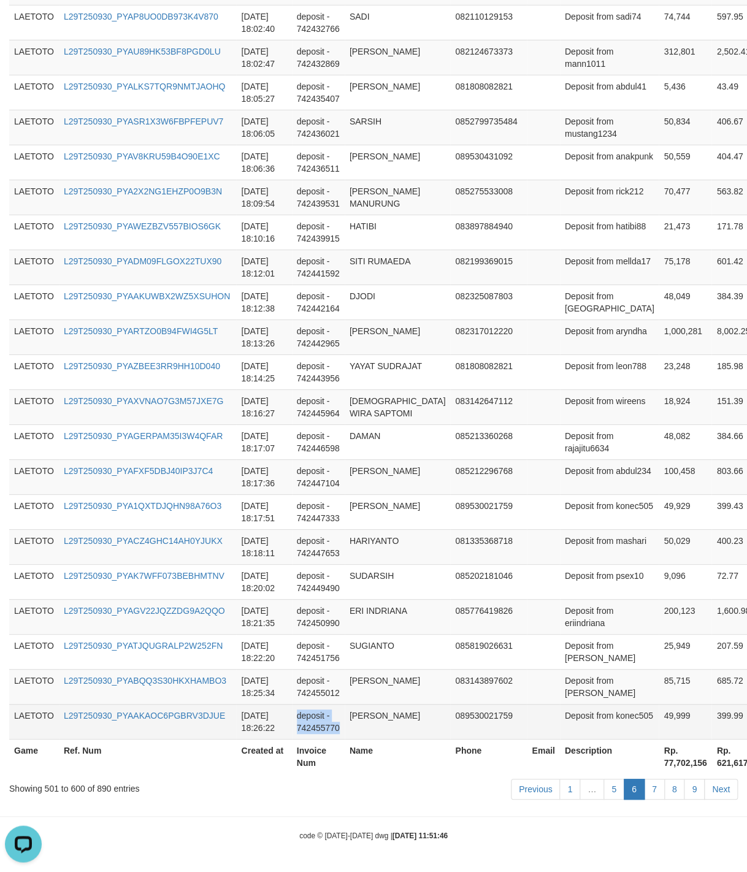
drag, startPoint x: 366, startPoint y: 443, endPoint x: 395, endPoint y: 724, distance: 282.5
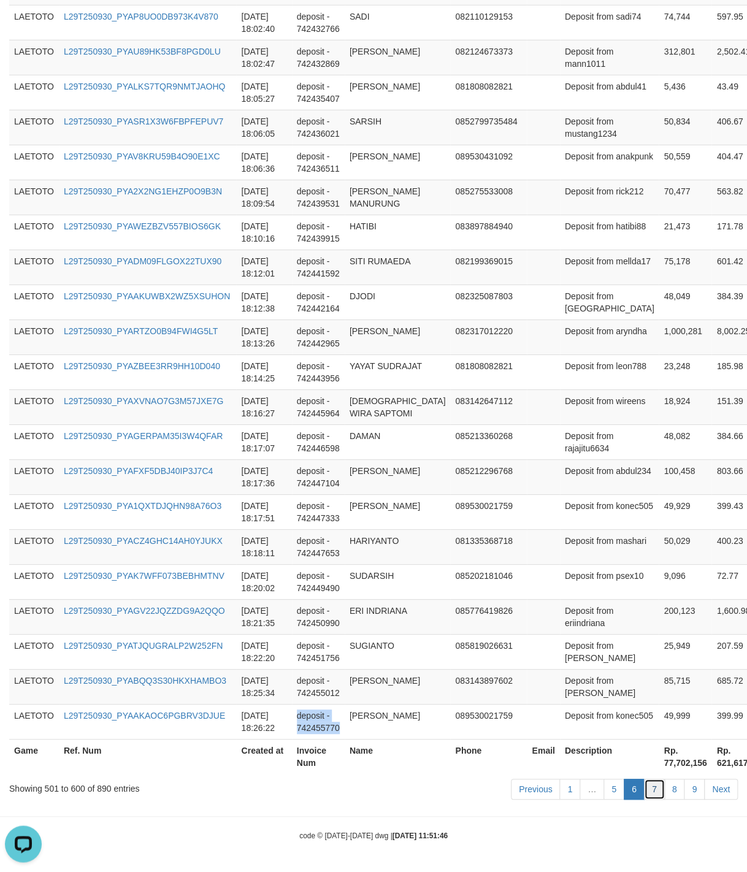
click at [651, 790] on link "7" at bounding box center [654, 789] width 21 height 21
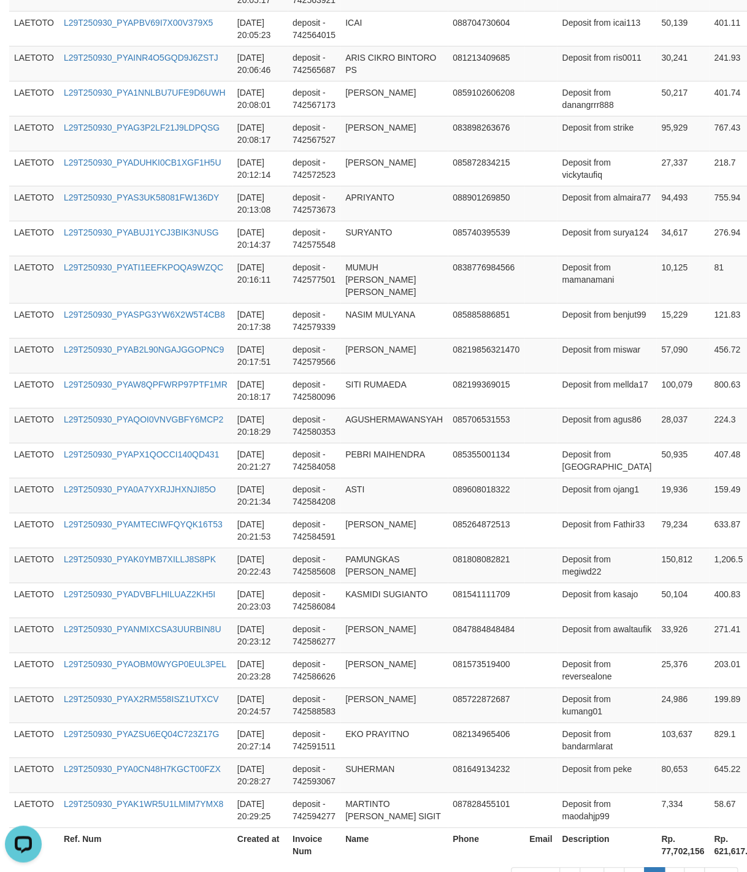
scroll to position [3278, 0]
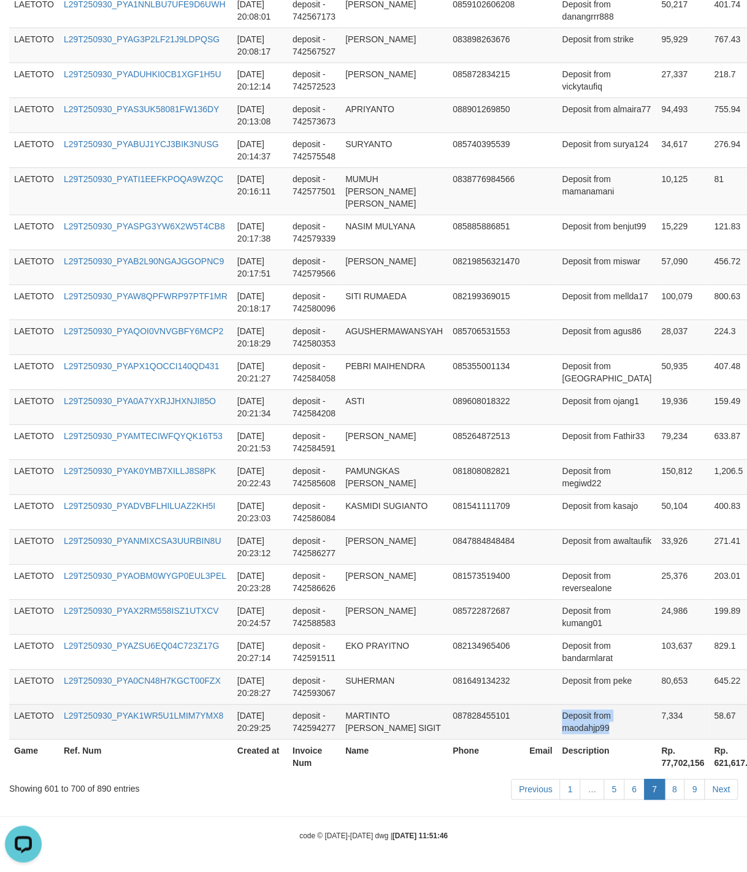
drag, startPoint x: 599, startPoint y: 506, endPoint x: 628, endPoint y: 728, distance: 223.4
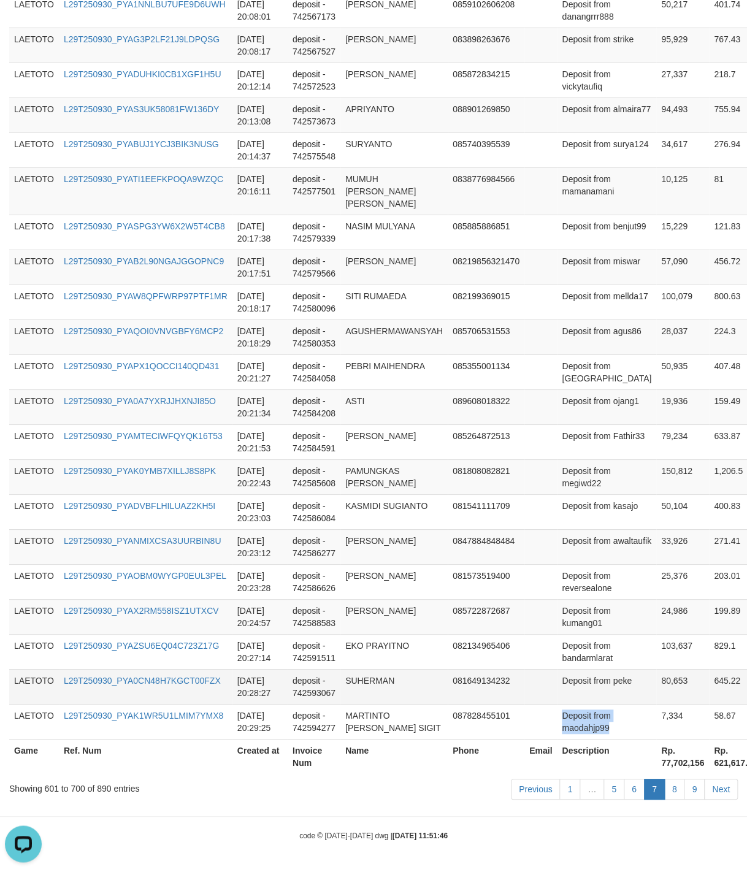
click at [578, 680] on td "Deposit from peke" at bounding box center [606, 686] width 99 height 35
drag, startPoint x: 578, startPoint y: 680, endPoint x: 602, endPoint y: 676, distance: 24.8
click at [602, 676] on td "Deposit from peke" at bounding box center [606, 686] width 99 height 35
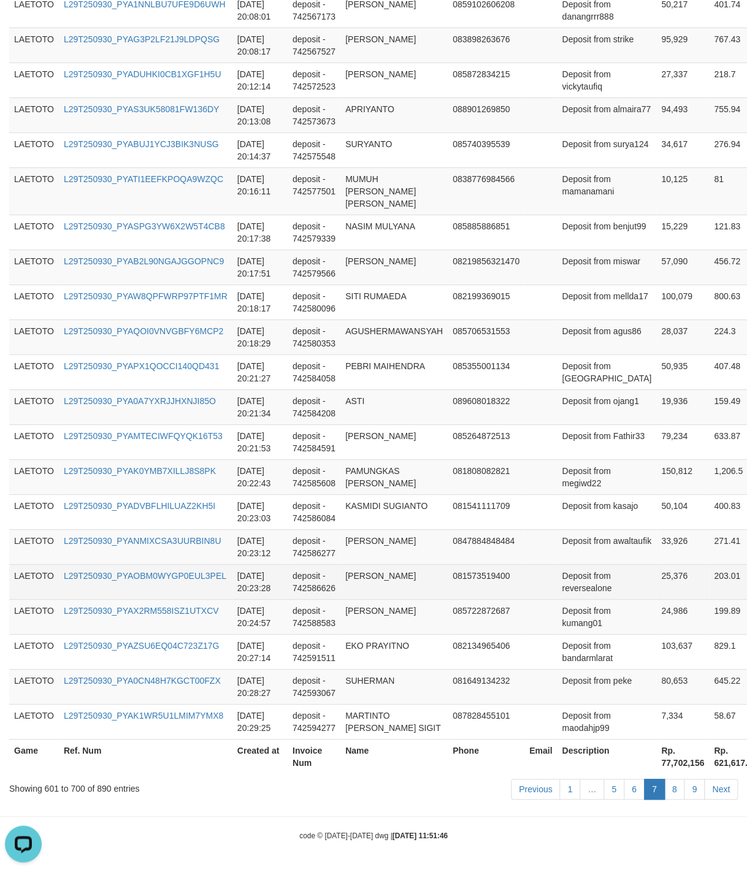
click at [663, 564] on td "25,376" at bounding box center [682, 581] width 53 height 35
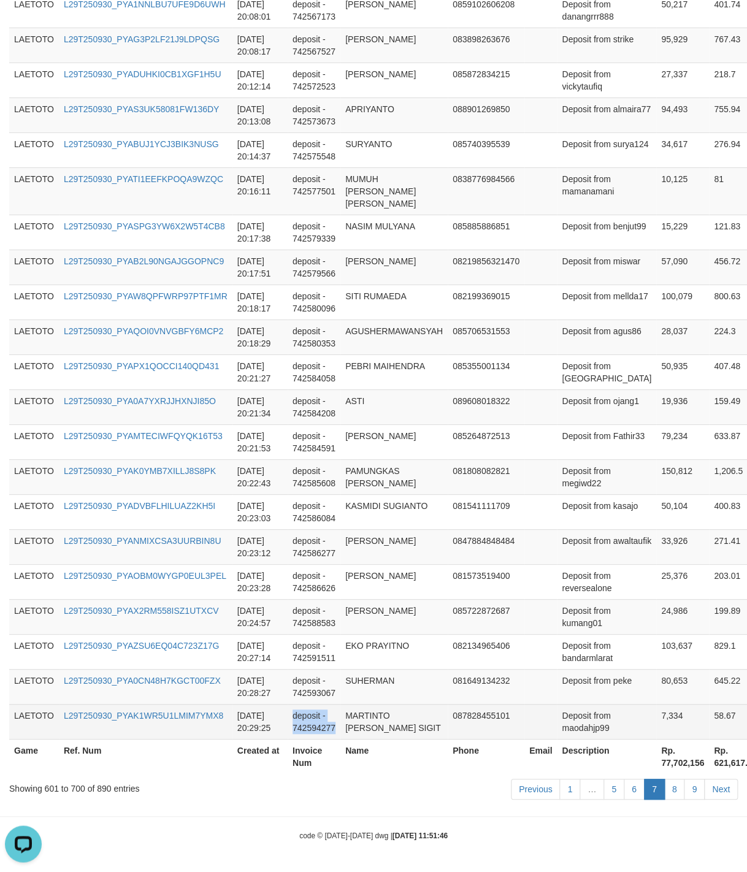
drag, startPoint x: 378, startPoint y: 443, endPoint x: 391, endPoint y: 726, distance: 283.1
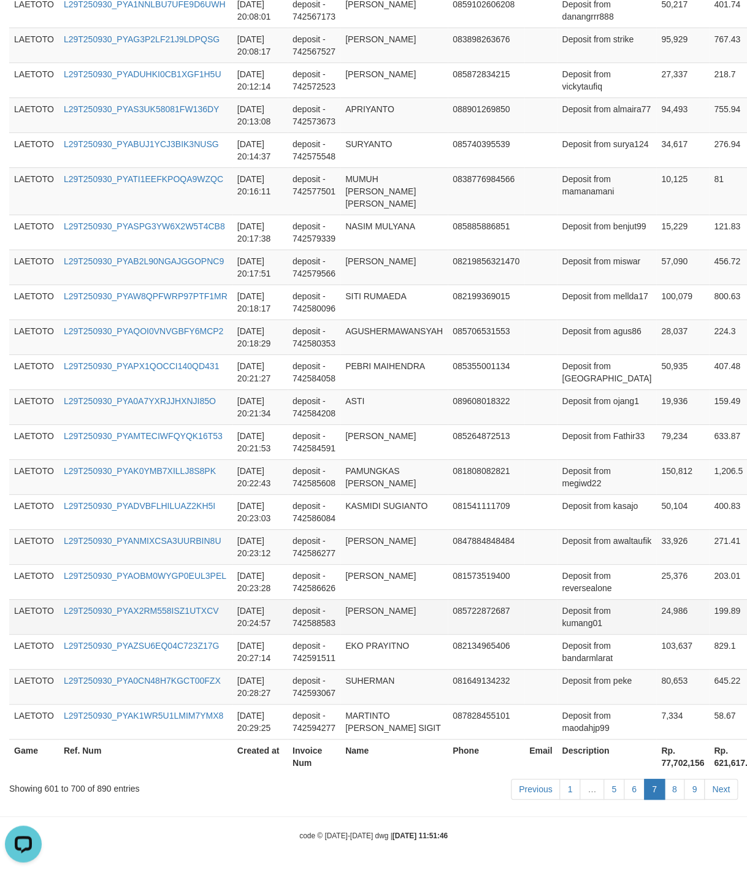
click at [555, 602] on td at bounding box center [541, 616] width 33 height 35
click at [666, 791] on link "8" at bounding box center [674, 789] width 21 height 21
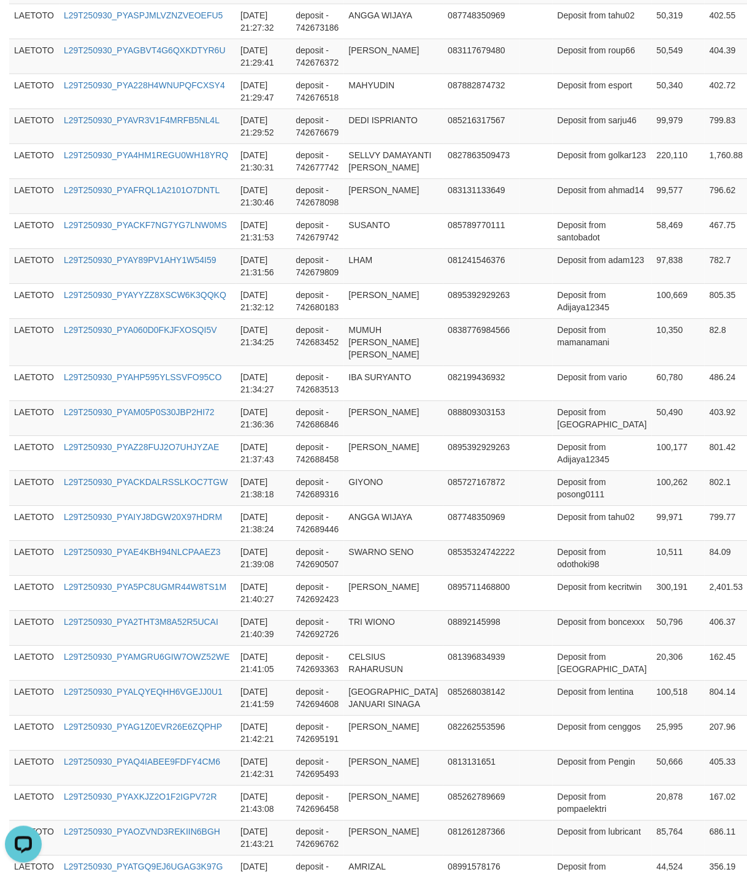
scroll to position [3364, 0]
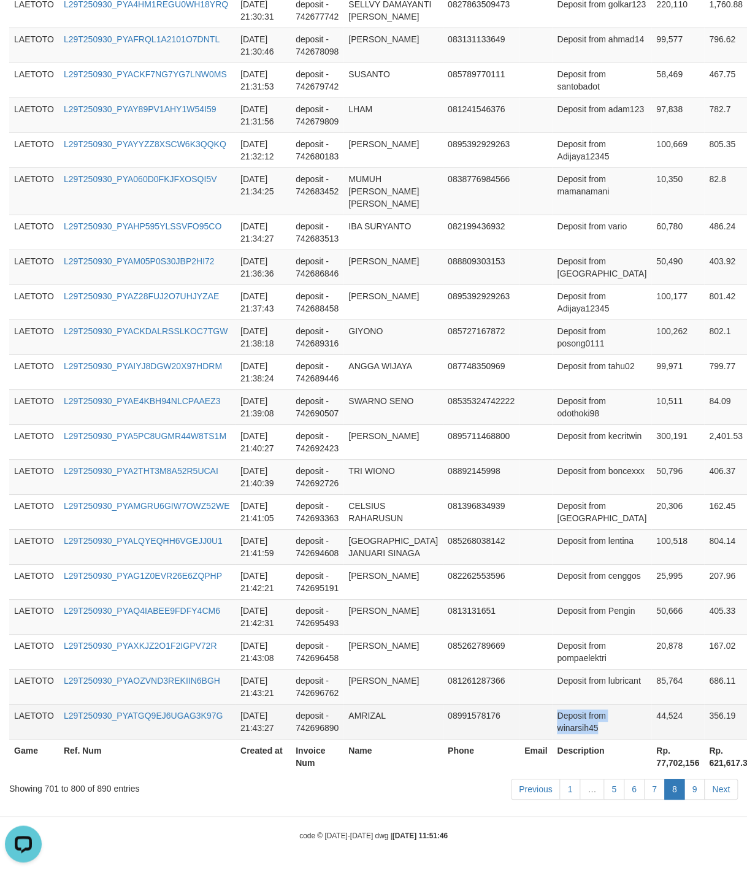
drag, startPoint x: 533, startPoint y: 499, endPoint x: 623, endPoint y: 722, distance: 239.7
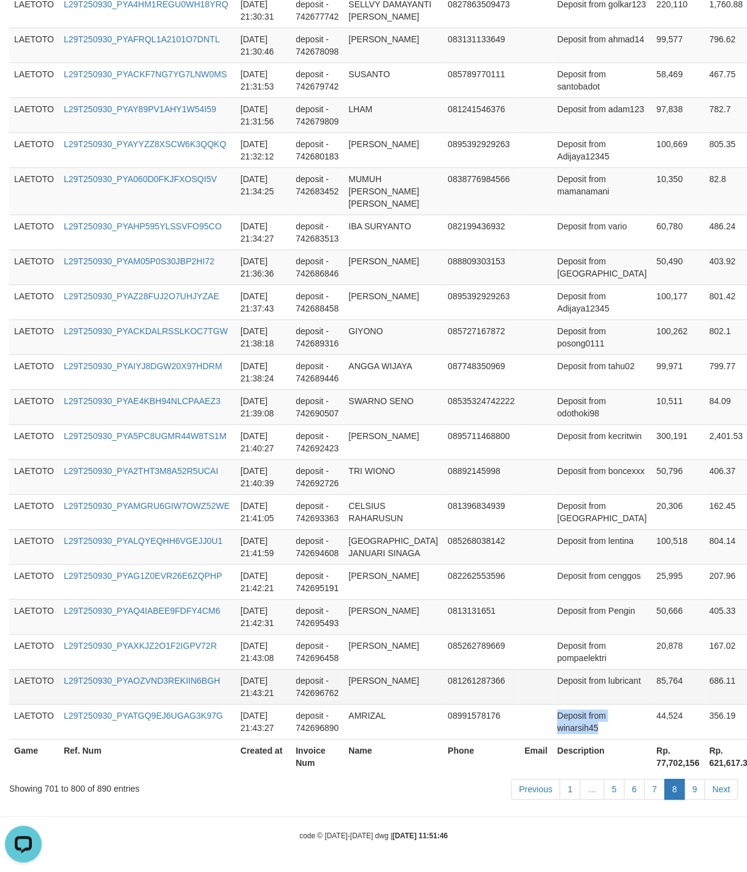
click at [552, 680] on td "Deposit from lubricant" at bounding box center [601, 686] width 99 height 35
drag, startPoint x: 540, startPoint y: 680, endPoint x: 561, endPoint y: 671, distance: 23.1
click at [561, 671] on td "Deposit from lubricant" at bounding box center [601, 686] width 99 height 35
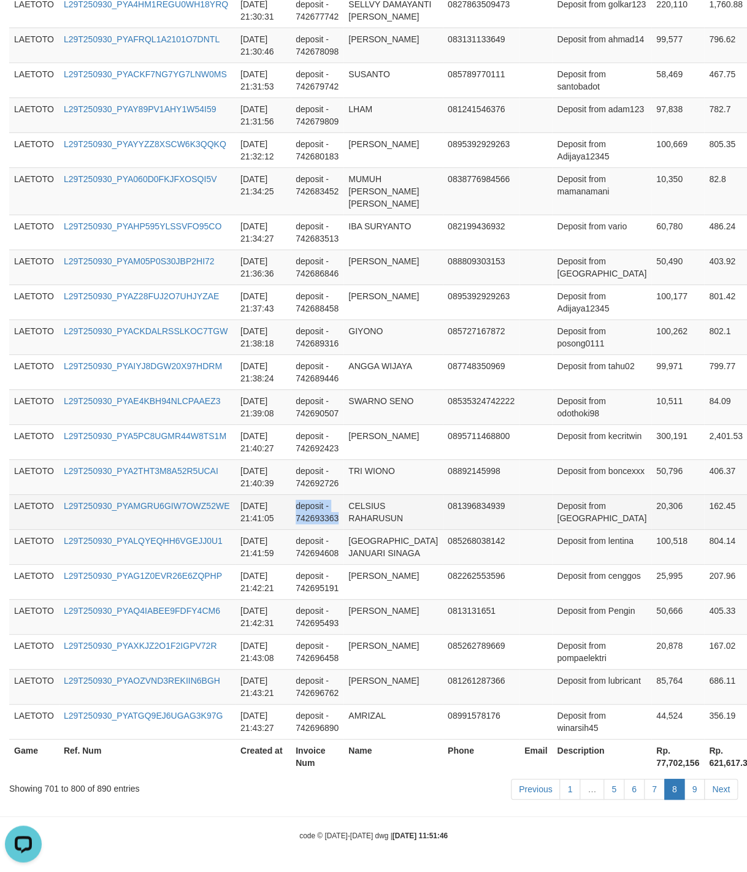
click at [378, 502] on td "CELSIUS RAHARUSUN" at bounding box center [393, 512] width 99 height 35
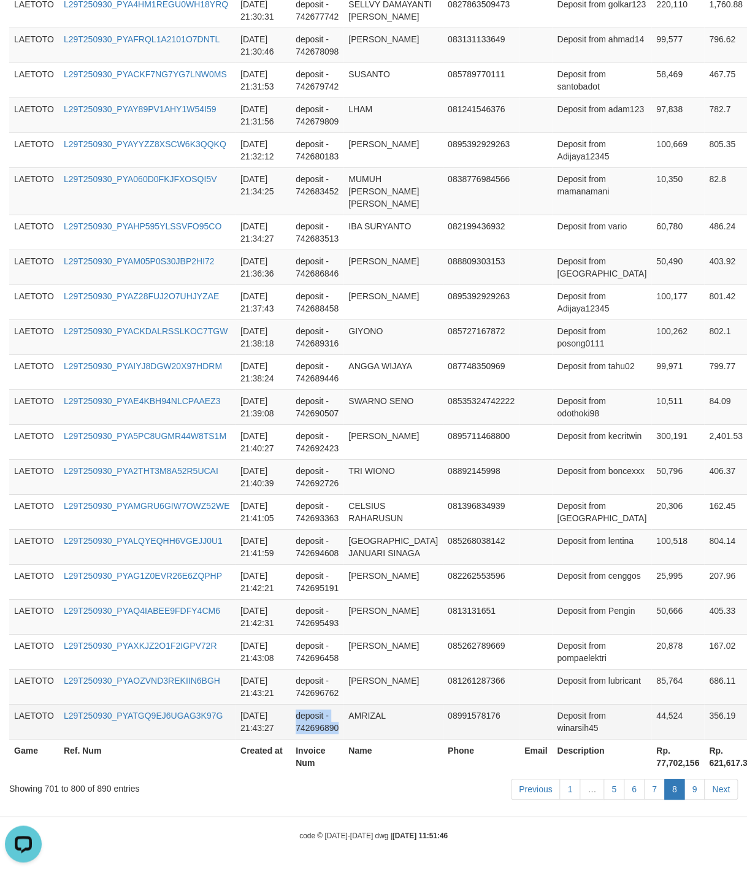
drag, startPoint x: 383, startPoint y: 443, endPoint x: 391, endPoint y: 721, distance: 278.0
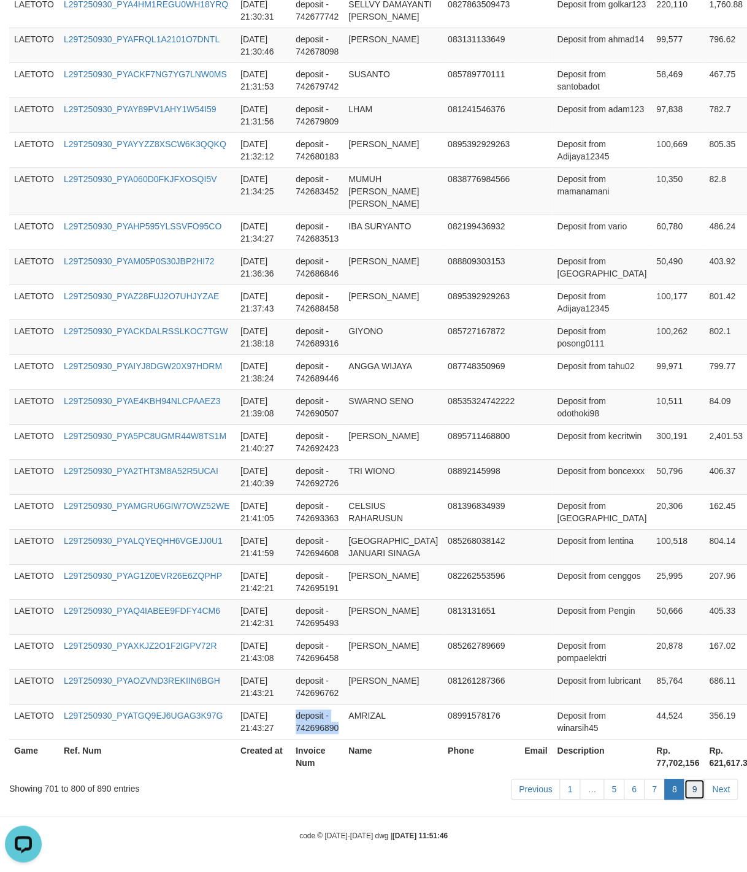
click at [691, 793] on link "9" at bounding box center [694, 789] width 21 height 21
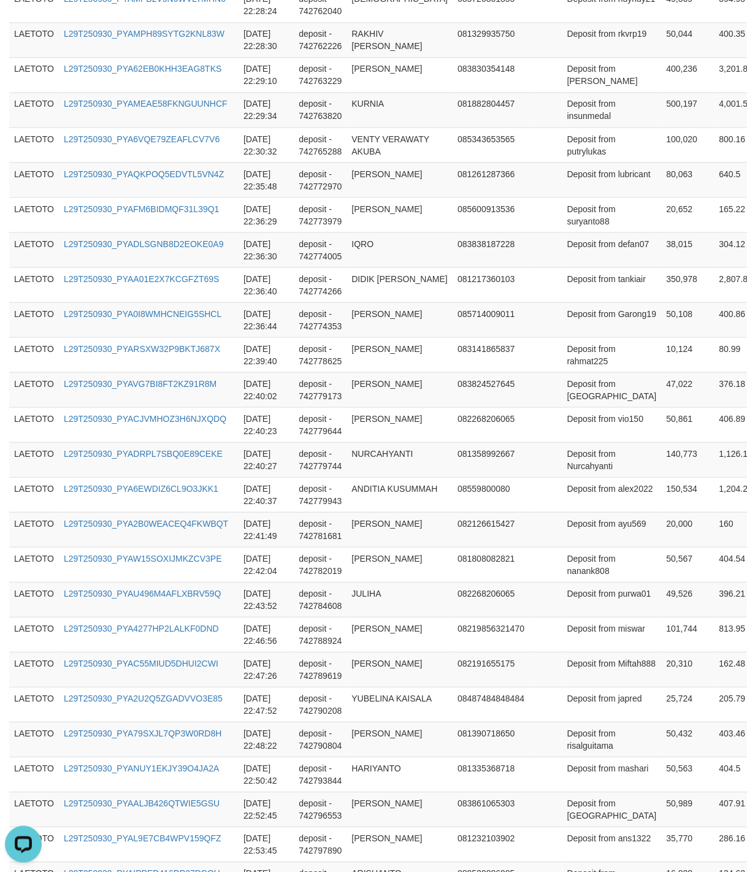
scroll to position [2995, 0]
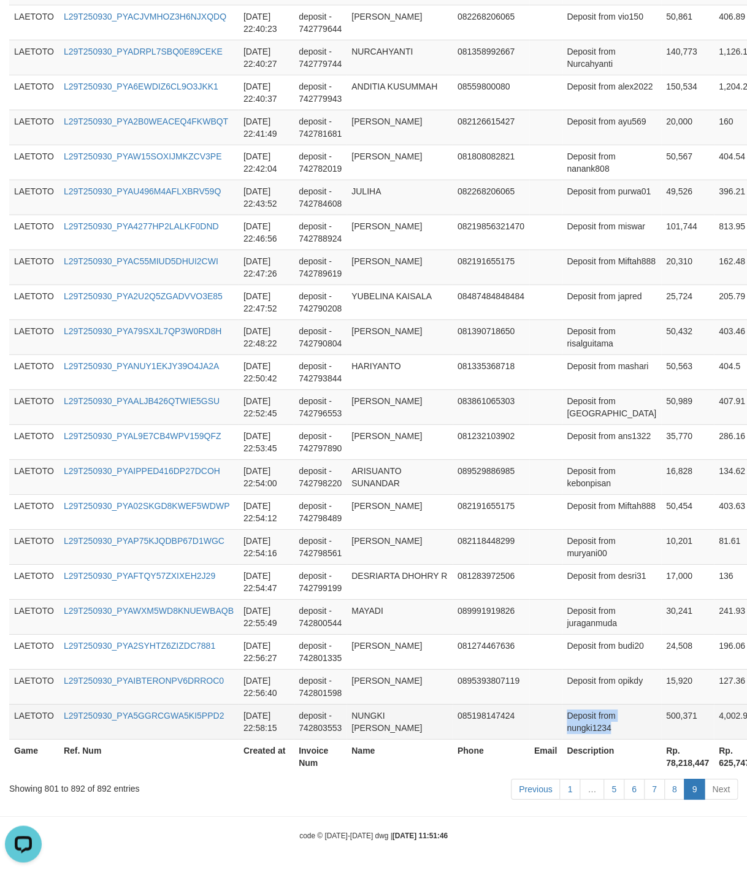
drag, startPoint x: 583, startPoint y: 490, endPoint x: 636, endPoint y: 719, distance: 235.6
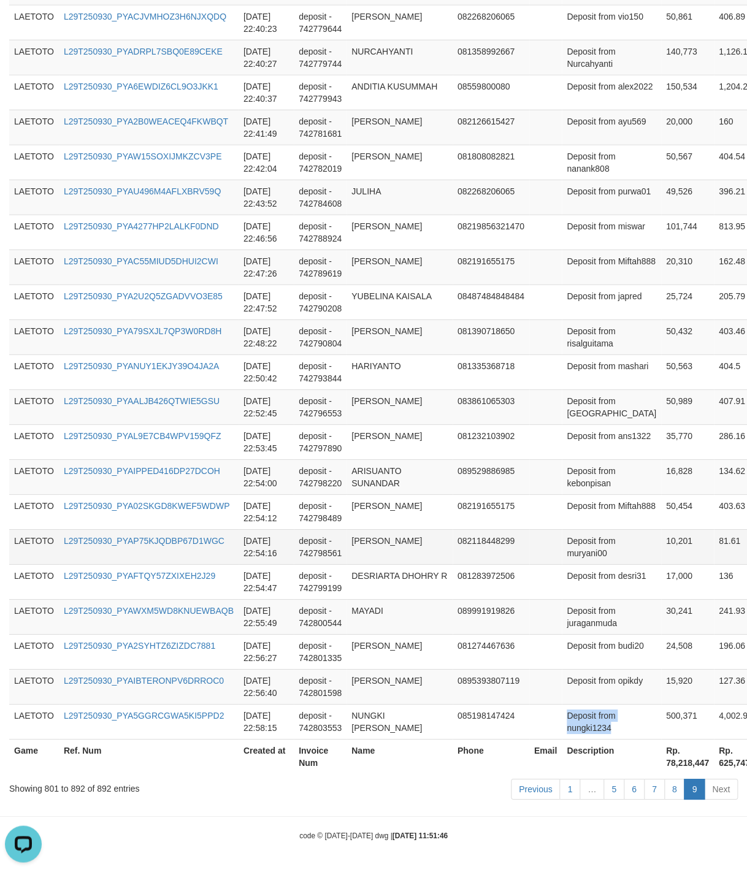
click at [566, 533] on td "Deposit from muryani00" at bounding box center [611, 546] width 99 height 35
drag, startPoint x: 566, startPoint y: 533, endPoint x: 587, endPoint y: 533, distance: 20.2
click at [587, 533] on td "Deposit from muryani00" at bounding box center [611, 546] width 99 height 35
click at [463, 390] on td "083861065303" at bounding box center [491, 407] width 77 height 35
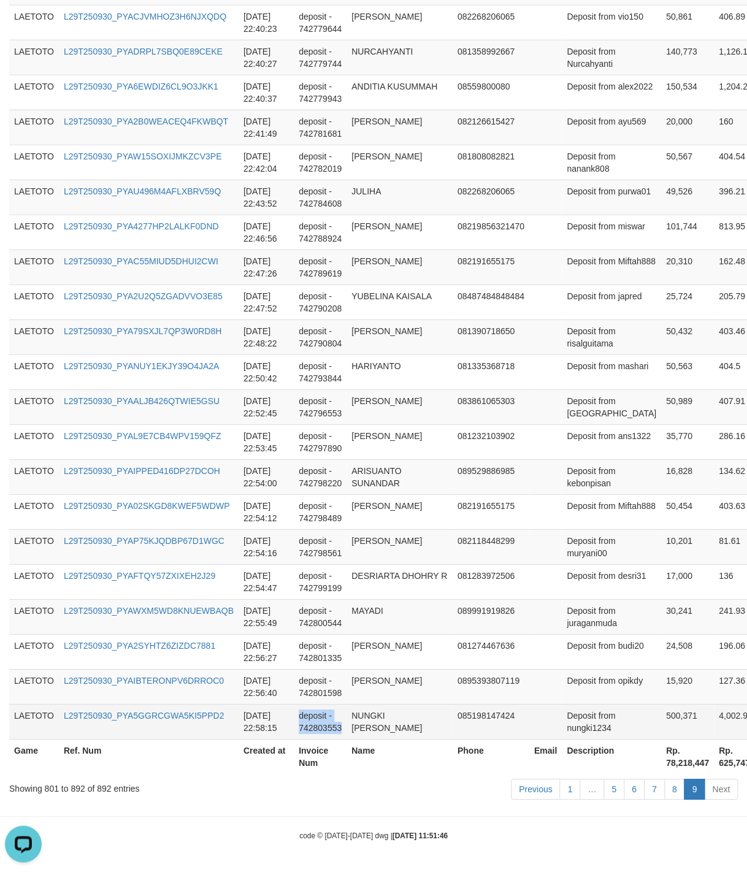
drag, startPoint x: 398, startPoint y: 438, endPoint x: 391, endPoint y: 722, distance: 283.5
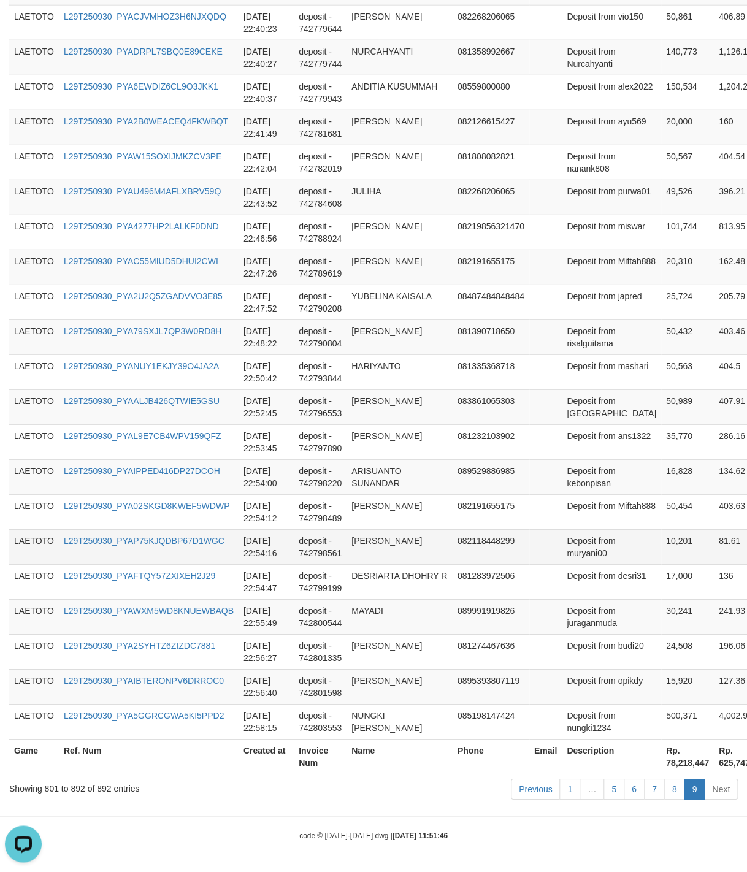
drag, startPoint x: 523, startPoint y: 561, endPoint x: 556, endPoint y: 556, distance: 32.8
click at [529, 561] on td at bounding box center [545, 546] width 33 height 35
click at [571, 544] on td "Deposit from muryani00" at bounding box center [611, 546] width 99 height 35
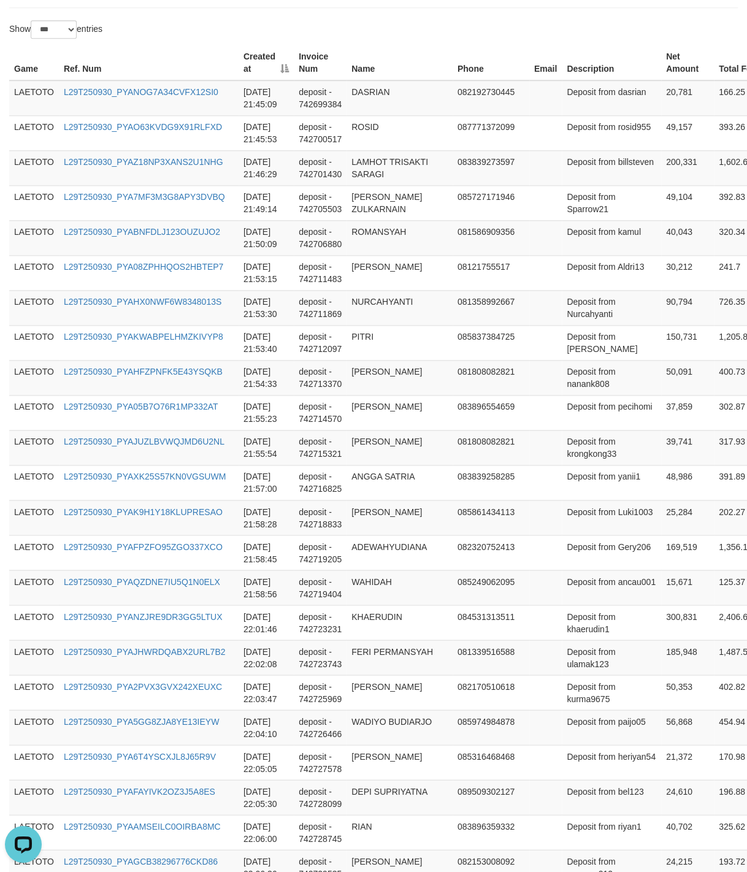
scroll to position [0, 0]
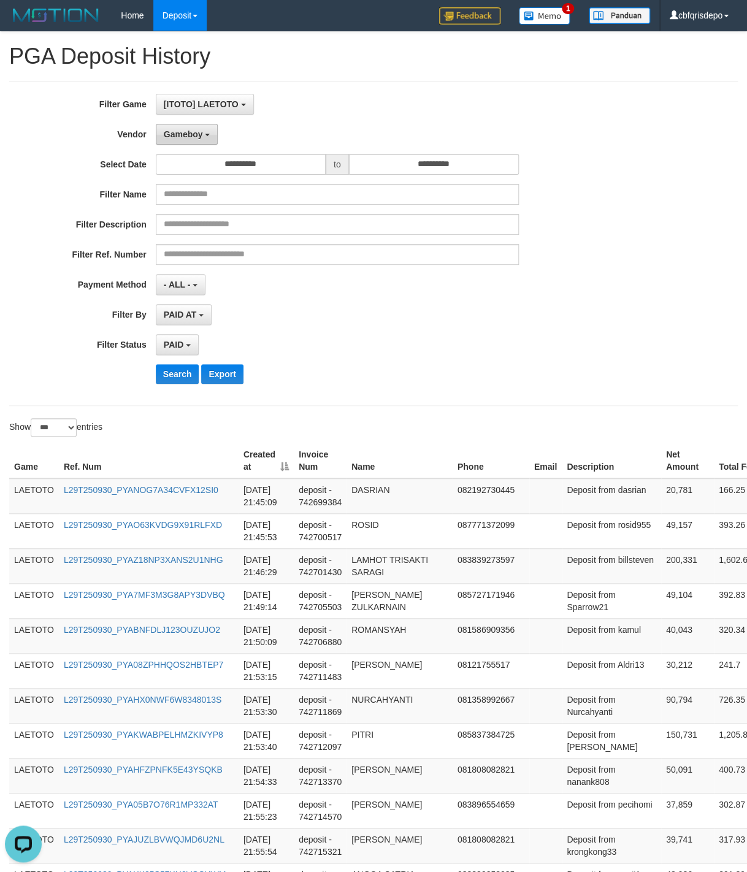
click at [171, 133] on span "Gameboy" at bounding box center [183, 134] width 39 height 10
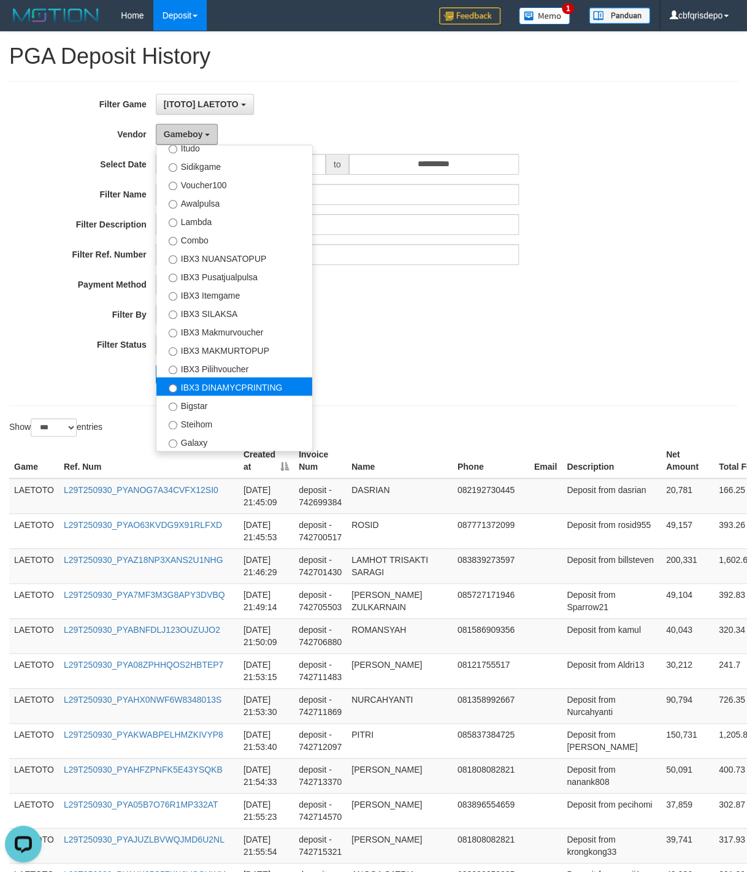
scroll to position [85, 0]
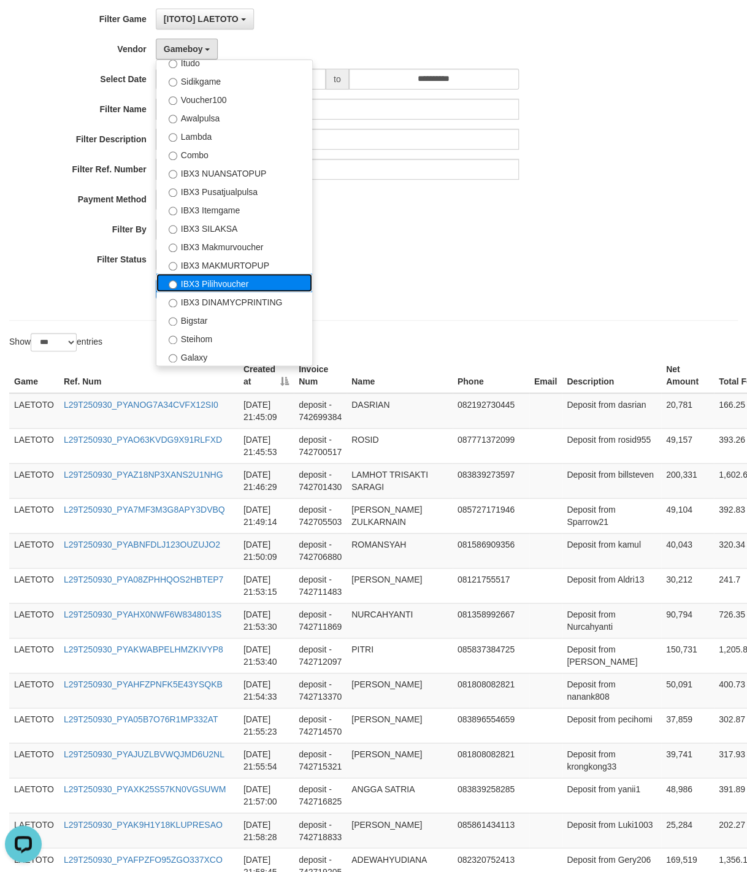
click at [237, 286] on label "IBX3 Pilihvoucher" at bounding box center [234, 283] width 156 height 18
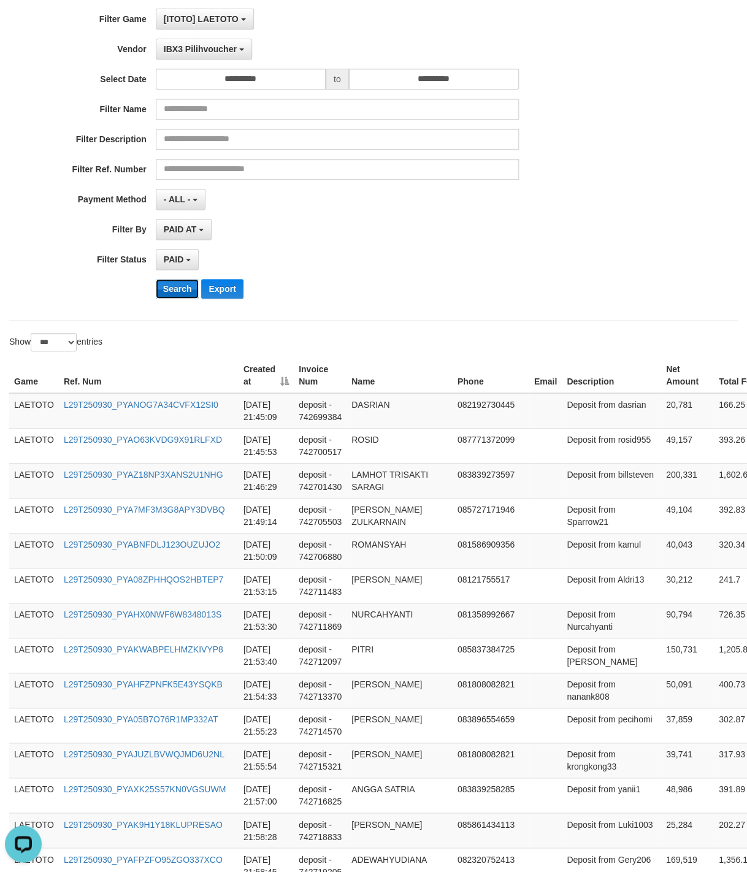
click at [185, 288] on button "Search" at bounding box center [178, 289] width 44 height 20
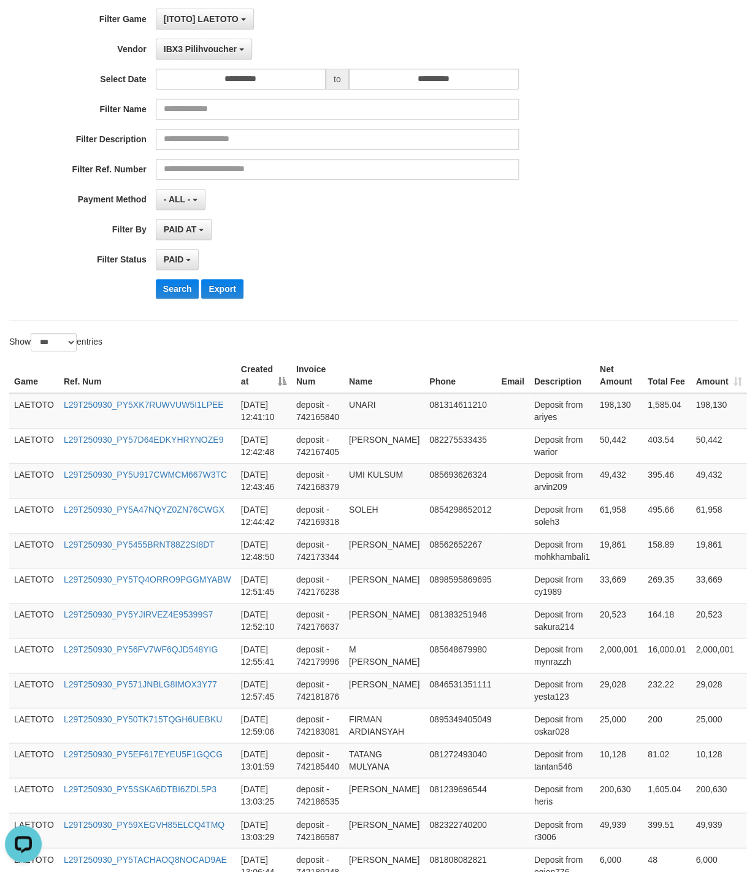
click at [421, 287] on div "Search Export" at bounding box center [389, 289] width 467 height 20
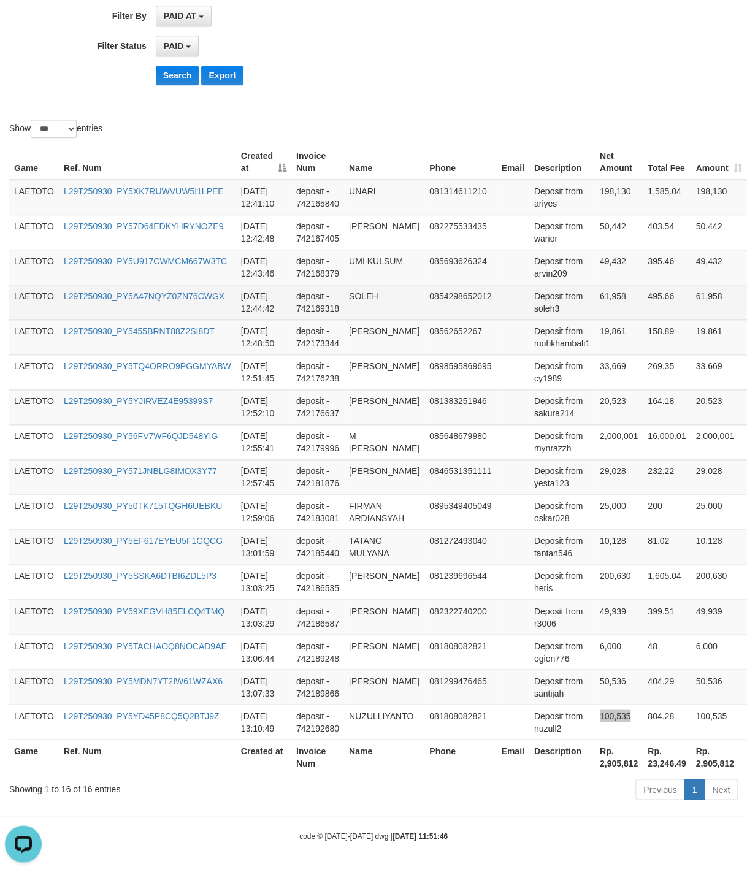
scroll to position [0, 0]
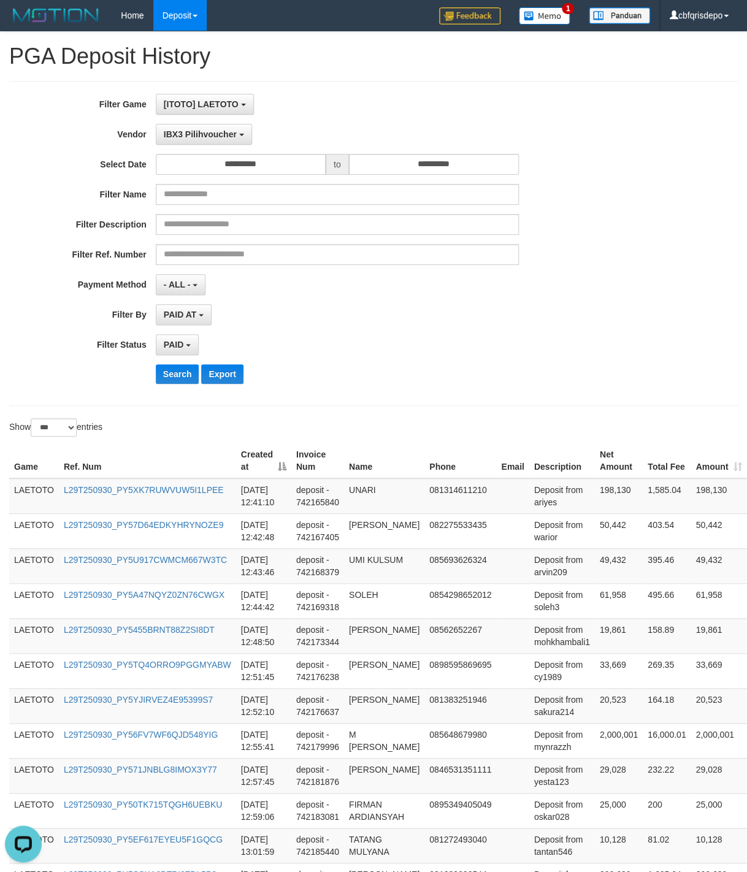
click at [371, 355] on div "PAID SELECT ALL - ALL - SELECT STATUS PENDING/UNPAID PAID CANCELED EXPIRED" at bounding box center [337, 344] width 363 height 21
click at [591, 355] on div "**********" at bounding box center [311, 344] width 623 height 21
click at [179, 379] on button "Search" at bounding box center [178, 374] width 44 height 20
click at [182, 379] on button "Search" at bounding box center [178, 374] width 44 height 20
click at [356, 371] on div "Search Export" at bounding box center [389, 374] width 467 height 20
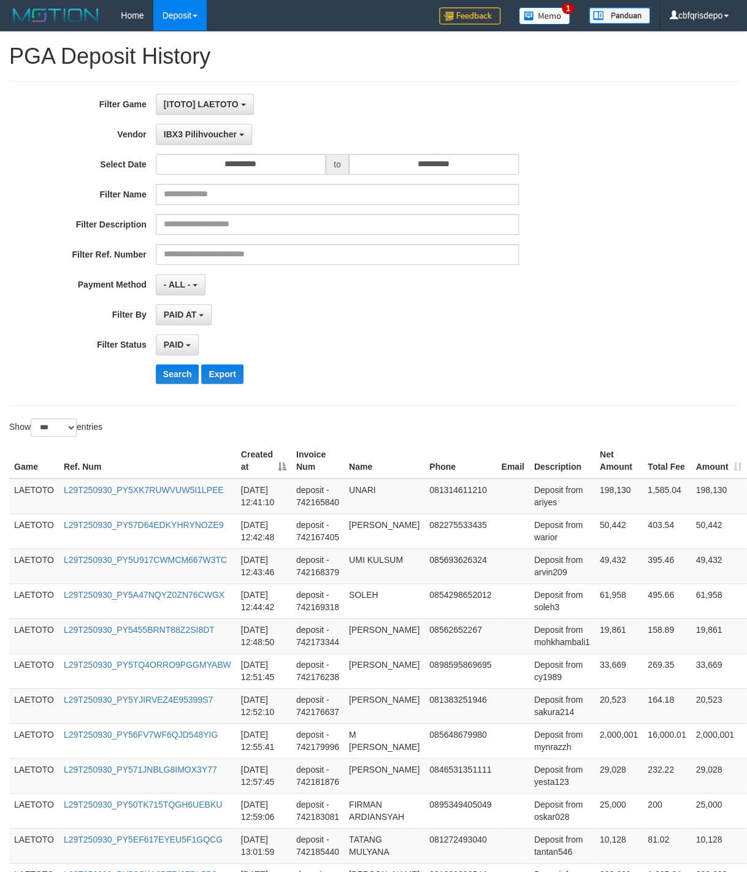
scroll to position [322, 0]
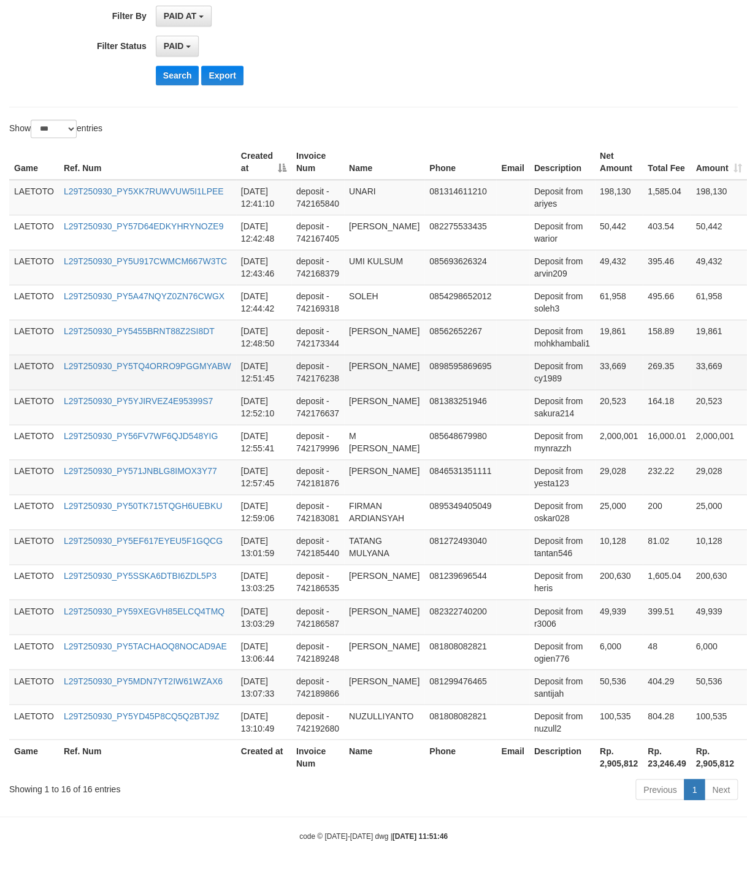
click at [355, 366] on td "[PERSON_NAME]" at bounding box center [384, 372] width 80 height 35
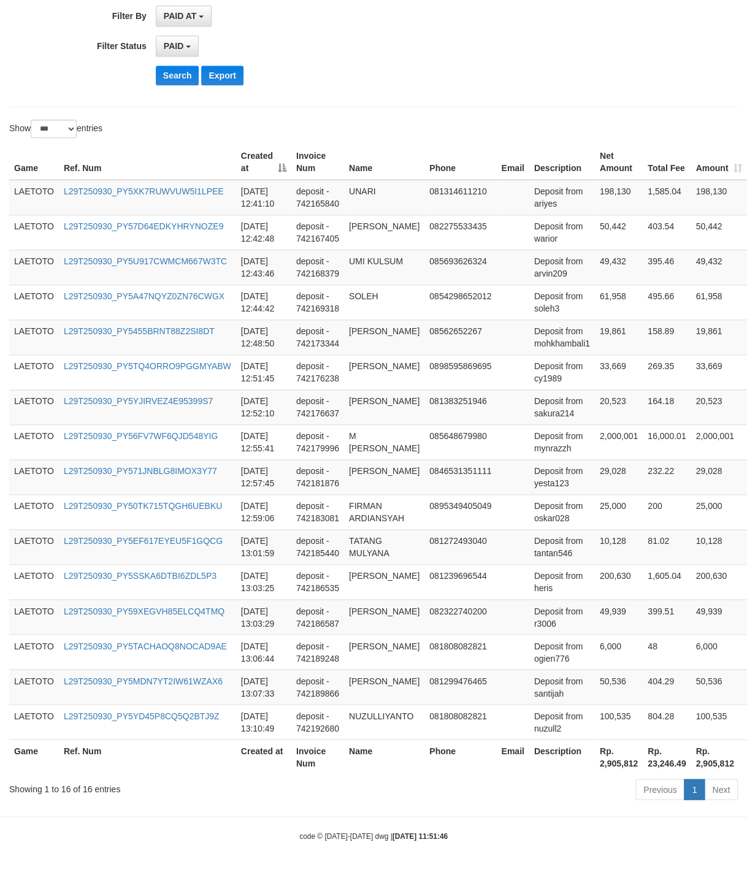
scroll to position [0, 0]
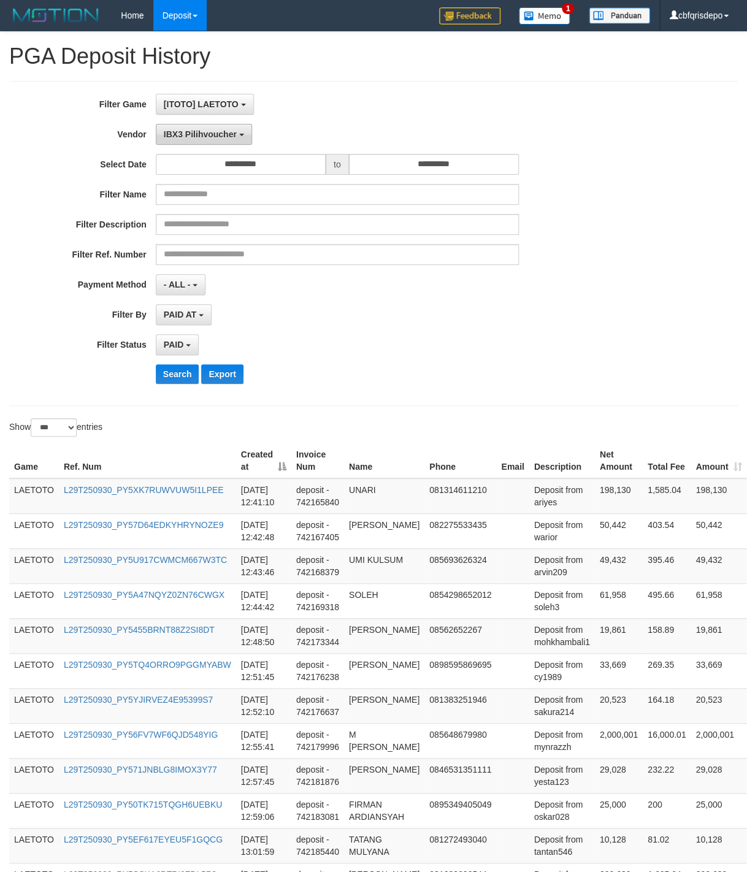
click at [198, 139] on span "IBX3 Pilihvoucher" at bounding box center [200, 134] width 73 height 10
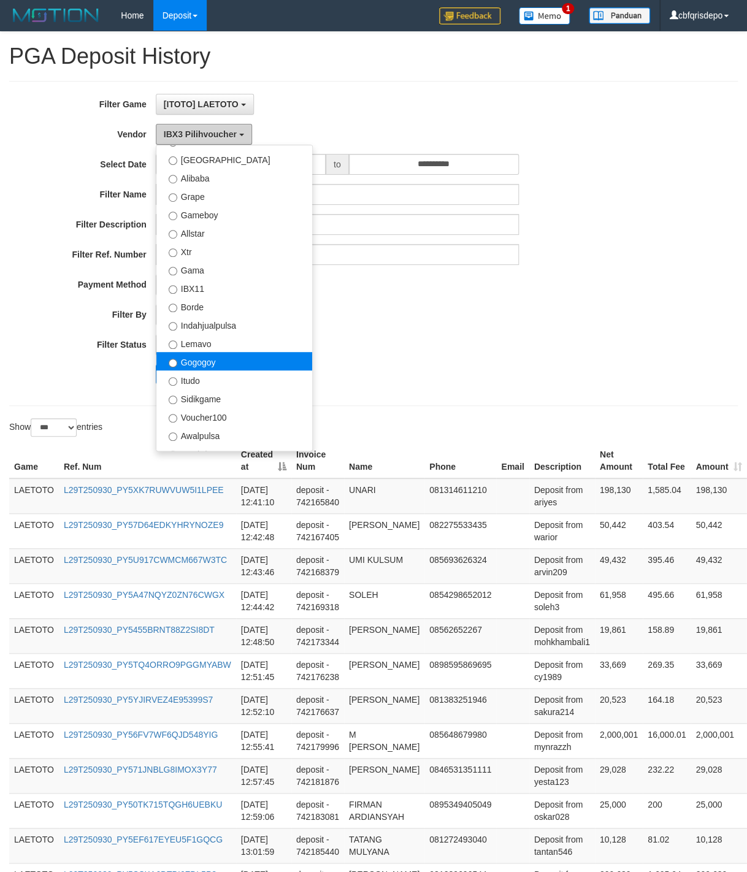
scroll to position [130, 0]
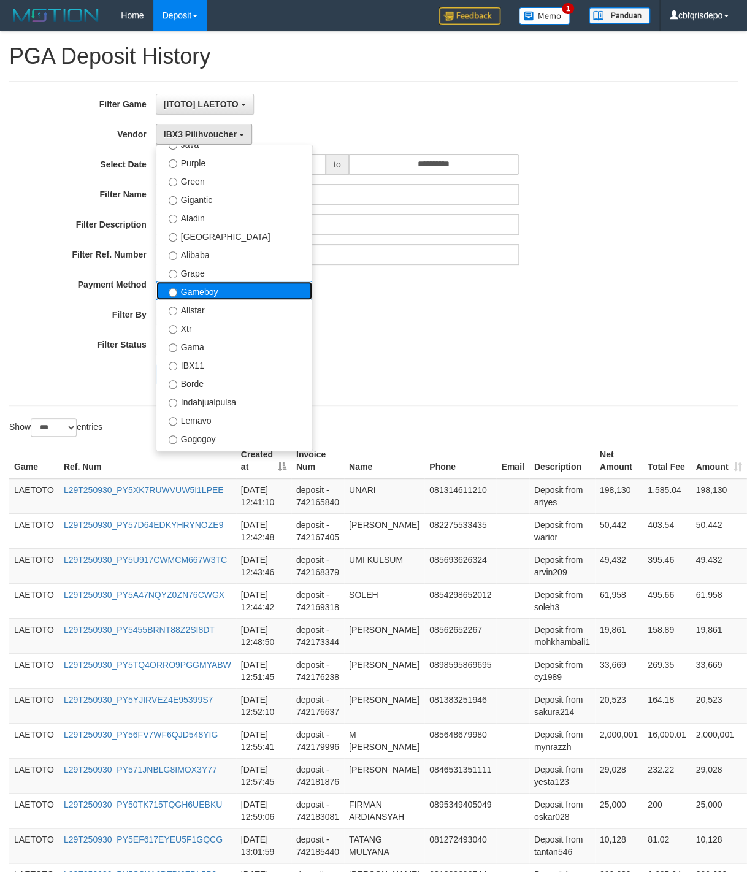
click at [221, 299] on label "Gameboy" at bounding box center [234, 291] width 156 height 18
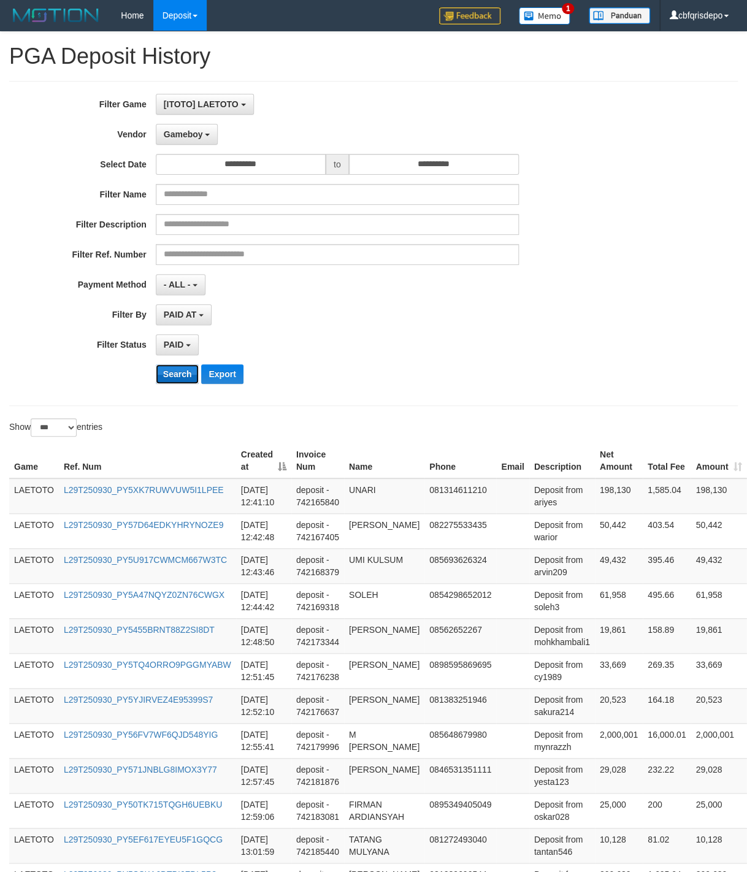
click at [173, 376] on button "Search" at bounding box center [178, 374] width 44 height 20
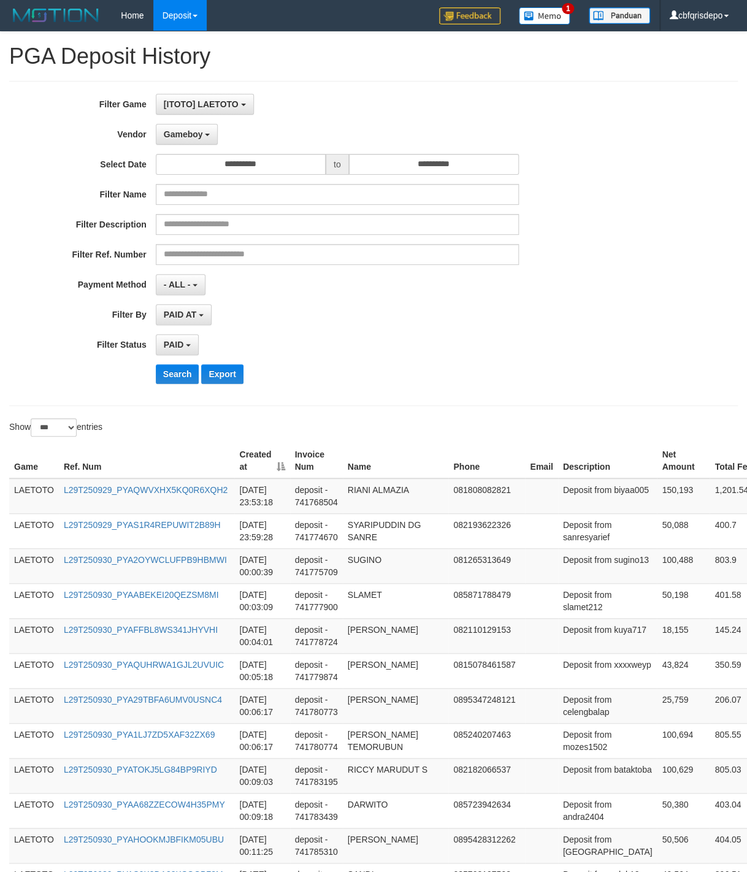
click at [417, 339] on div "PAID SELECT ALL - ALL - SELECT STATUS PENDING/UNPAID PAID CANCELED EXPIRED" at bounding box center [337, 344] width 363 height 21
click at [477, 401] on div "**********" at bounding box center [373, 243] width 729 height 325
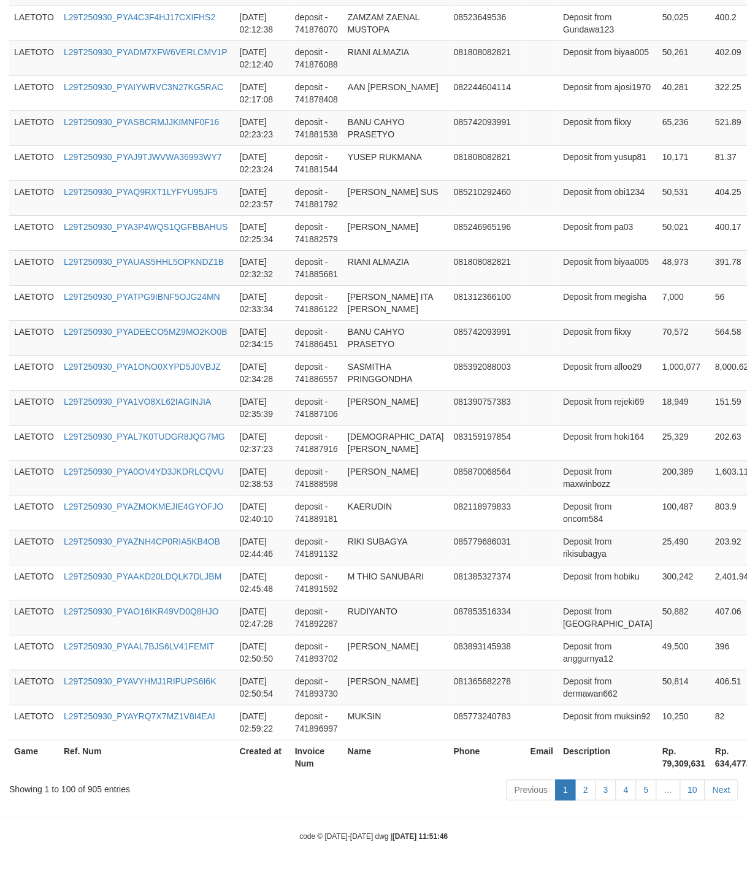
scroll to position [3376, 0]
click at [689, 790] on link "10" at bounding box center [693, 789] width 26 height 21
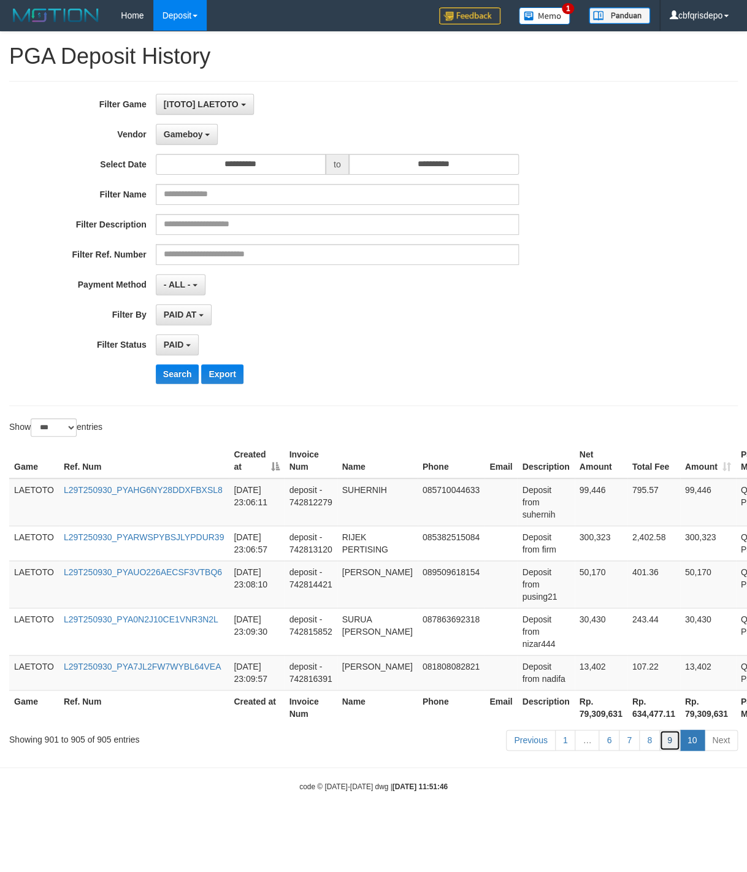
click at [664, 748] on link "9" at bounding box center [670, 740] width 21 height 21
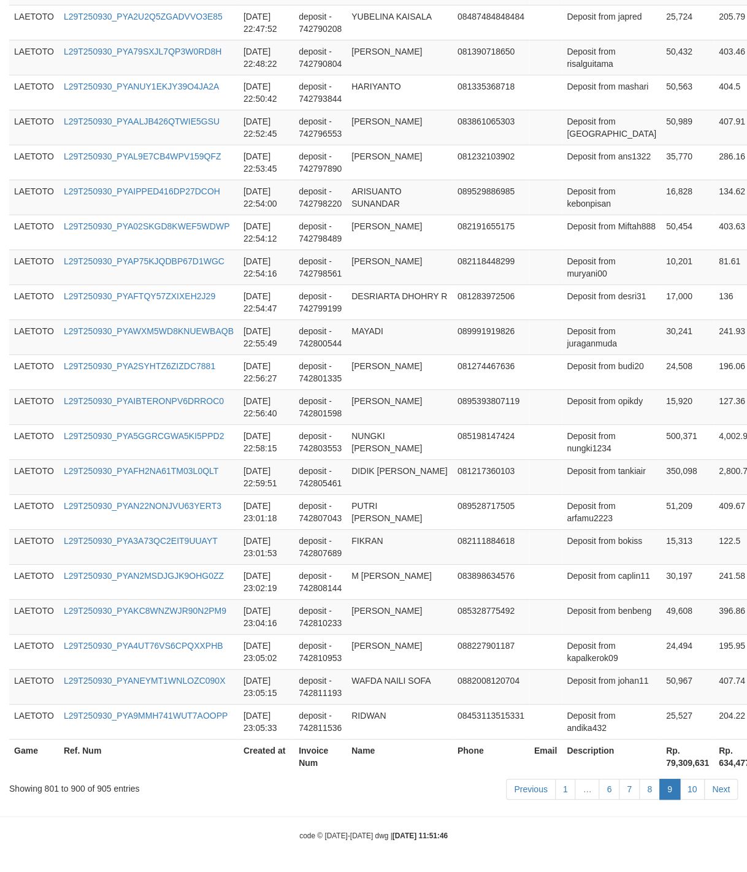
click at [539, 520] on td at bounding box center [545, 512] width 33 height 35
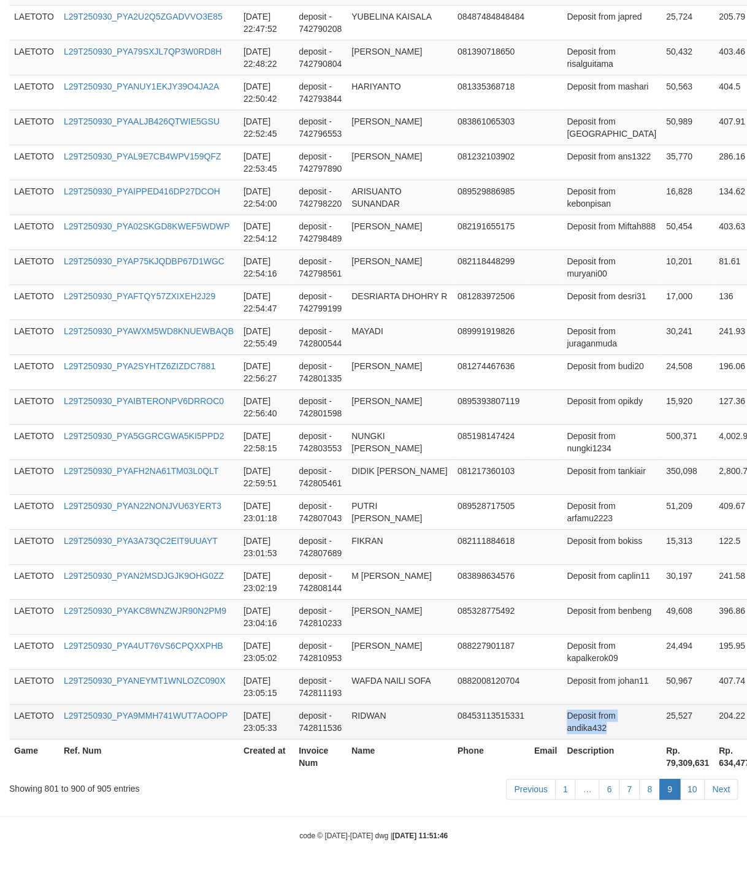
drag, startPoint x: 577, startPoint y: 476, endPoint x: 628, endPoint y: 717, distance: 246.4
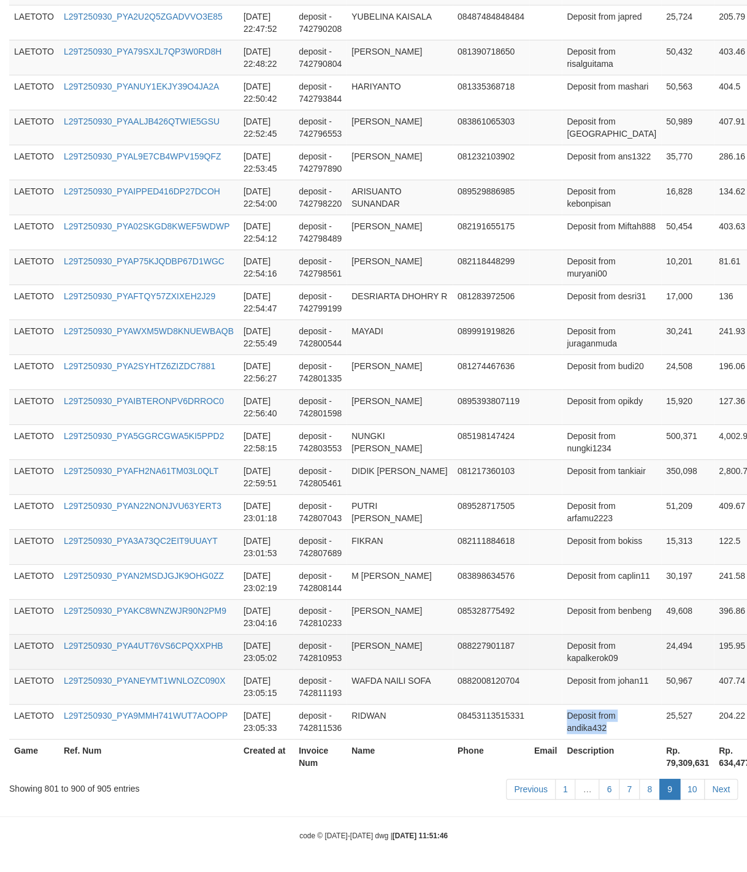
click at [566, 643] on td "Deposit from kapalkerok09" at bounding box center [611, 651] width 99 height 35
drag, startPoint x: 566, startPoint y: 643, endPoint x: 588, endPoint y: 642, distance: 21.5
click at [588, 642] on td "Deposit from kapalkerok09" at bounding box center [611, 651] width 99 height 35
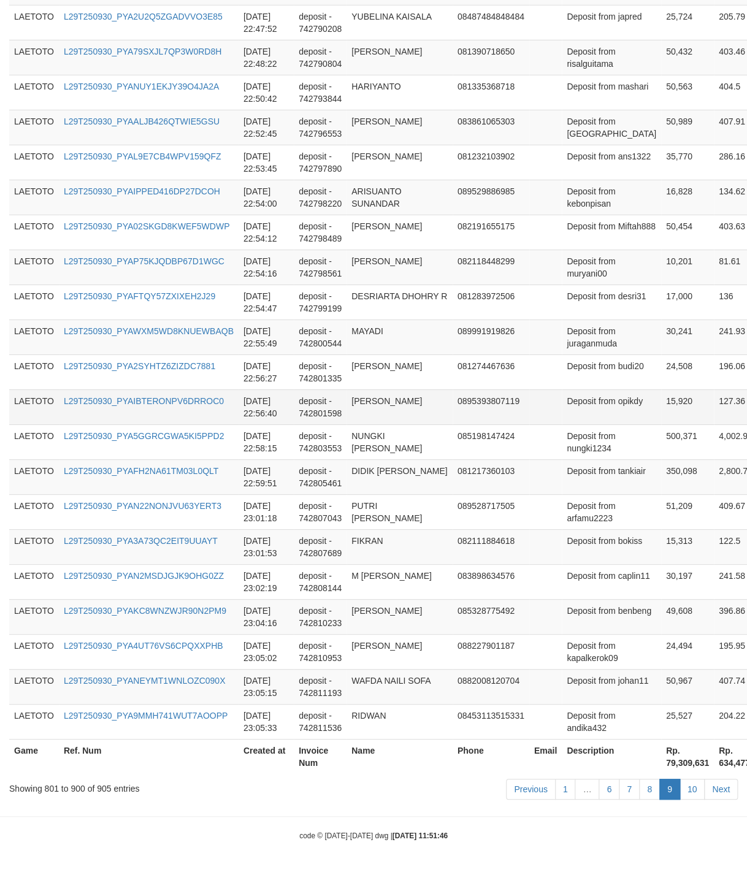
click at [538, 390] on td at bounding box center [545, 407] width 33 height 35
drag, startPoint x: 369, startPoint y: 472, endPoint x: 351, endPoint y: 699, distance: 227.8
click at [363, 695] on td "WAFDA NAILI SOFA" at bounding box center [400, 686] width 106 height 35
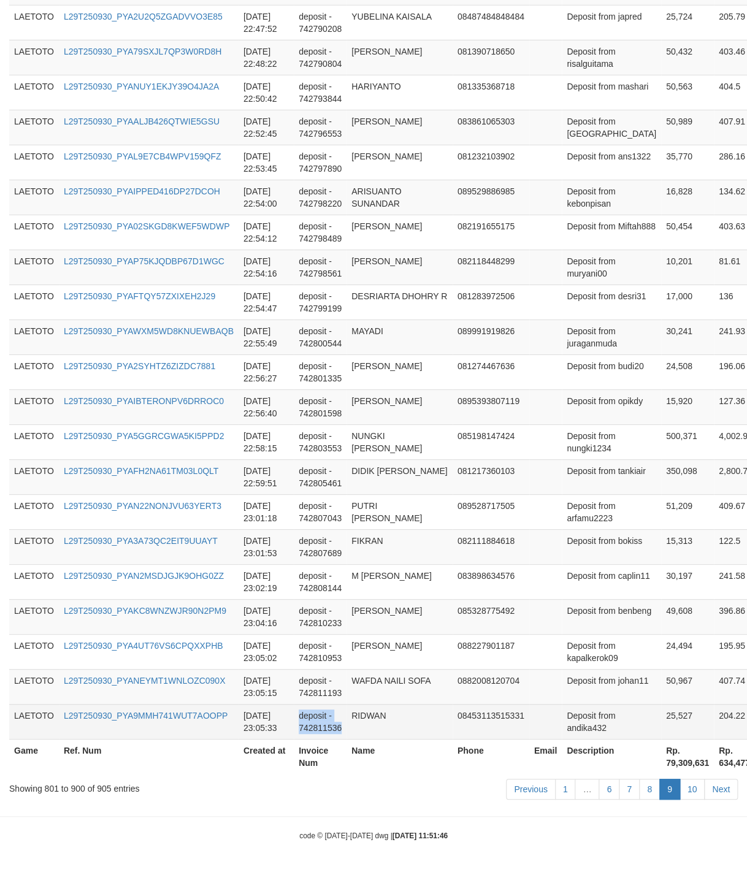
click at [370, 710] on td "RIDWAN" at bounding box center [400, 721] width 106 height 35
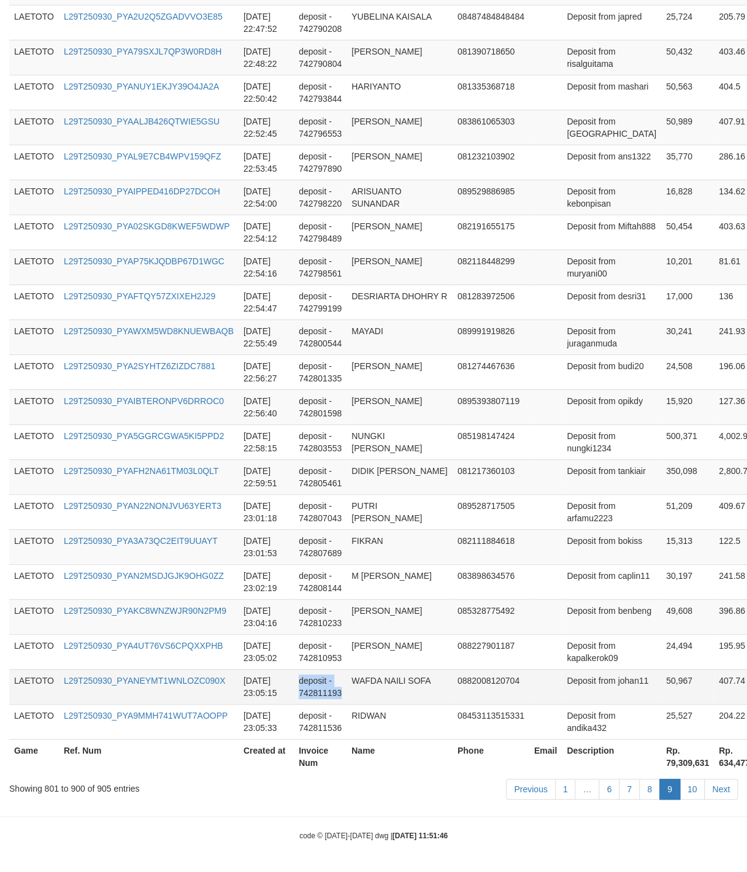
click at [381, 698] on td "WAFDA NAILI SOFA" at bounding box center [400, 686] width 106 height 35
click at [683, 785] on link "10" at bounding box center [693, 789] width 26 height 21
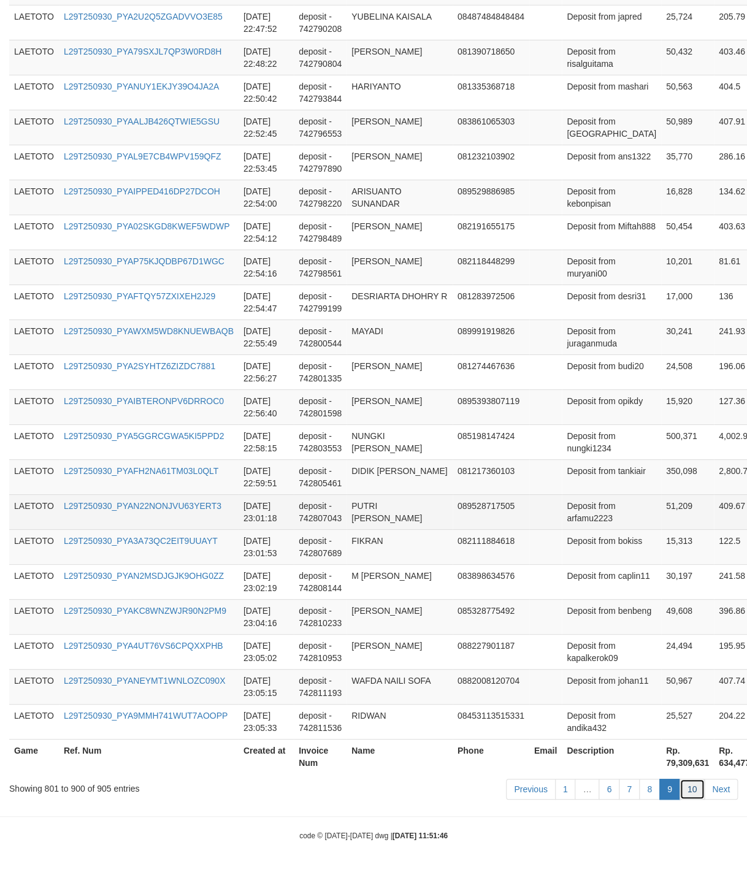
scroll to position [6, 0]
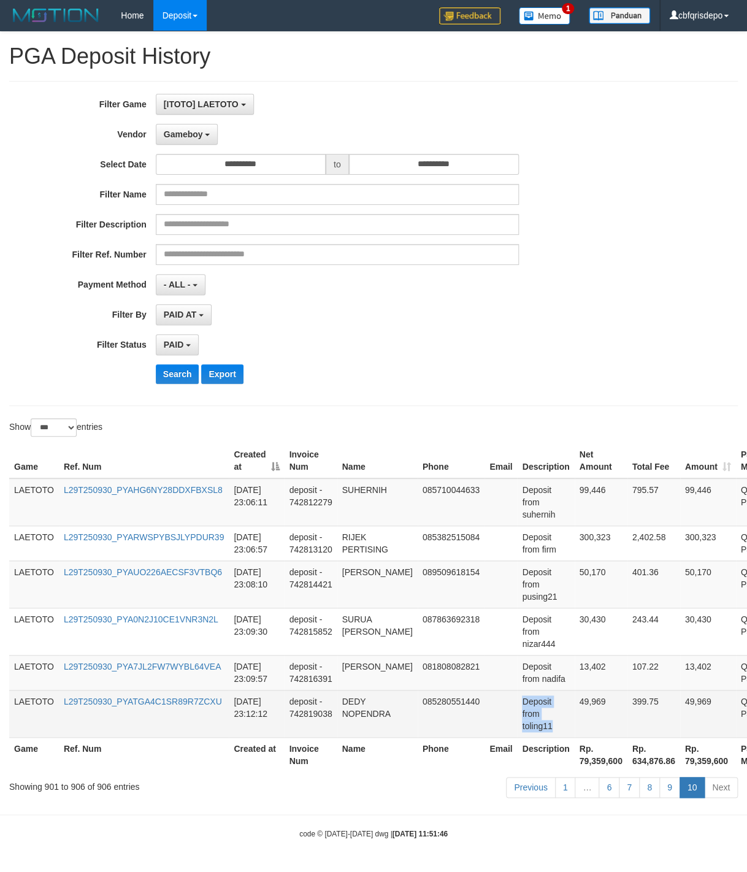
drag, startPoint x: 526, startPoint y: 483, endPoint x: 576, endPoint y: 715, distance: 237.3
click at [576, 715] on tbody "LAETOTO L29T250930_PYAHG6NY28DDXFBXSL8 [DATE] 23:06:11 deposit - 742812279 SUHE…" at bounding box center [413, 609] width 809 height 260
click at [517, 706] on td "Deposit from toling11" at bounding box center [545, 713] width 57 height 47
drag, startPoint x: 516, startPoint y: 706, endPoint x: 509, endPoint y: 711, distance: 8.7
click at [517, 711] on td "Deposit from toling11" at bounding box center [545, 713] width 57 height 47
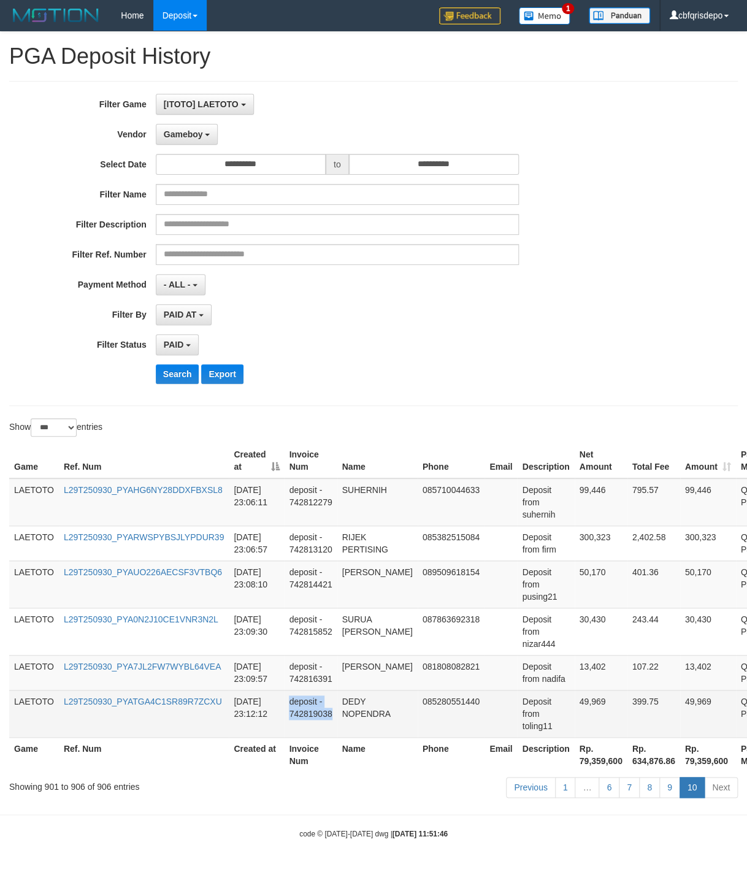
drag, startPoint x: 363, startPoint y: 498, endPoint x: 335, endPoint y: 695, distance: 199.0
click at [339, 698] on tbody "LAETOTO L29T250930_PYAHG6NY28DDXFBXSL8 [DATE] 23:06:11 deposit - 742812279 SUHE…" at bounding box center [413, 609] width 809 height 260
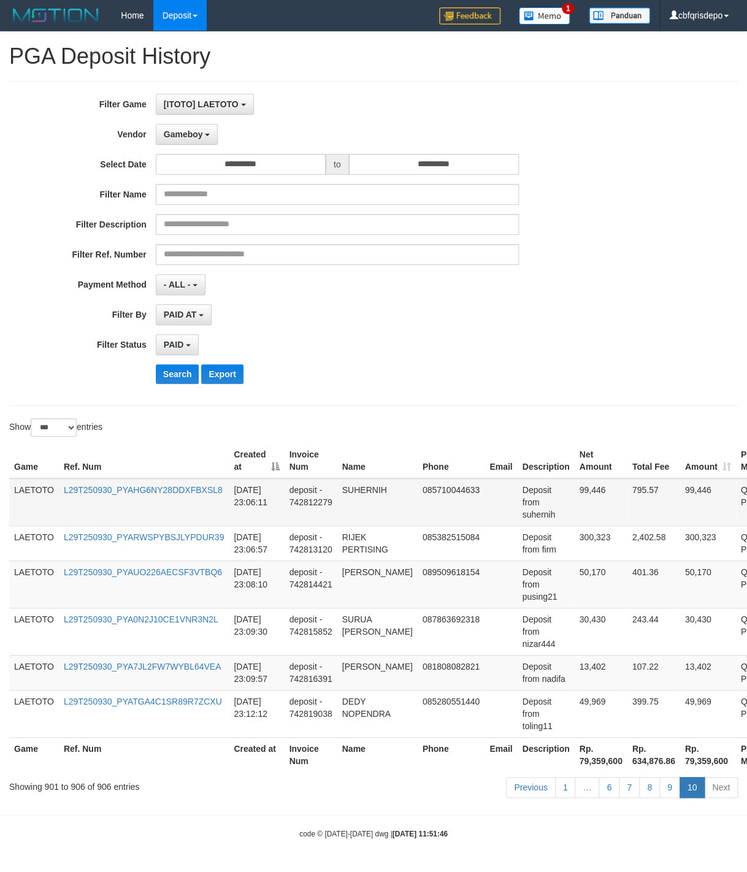
click at [636, 513] on td "795.57" at bounding box center [654, 503] width 53 height 48
drag, startPoint x: 188, startPoint y: 127, endPoint x: 183, endPoint y: 118, distance: 10.7
click at [188, 129] on span "Gameboy" at bounding box center [183, 134] width 39 height 10
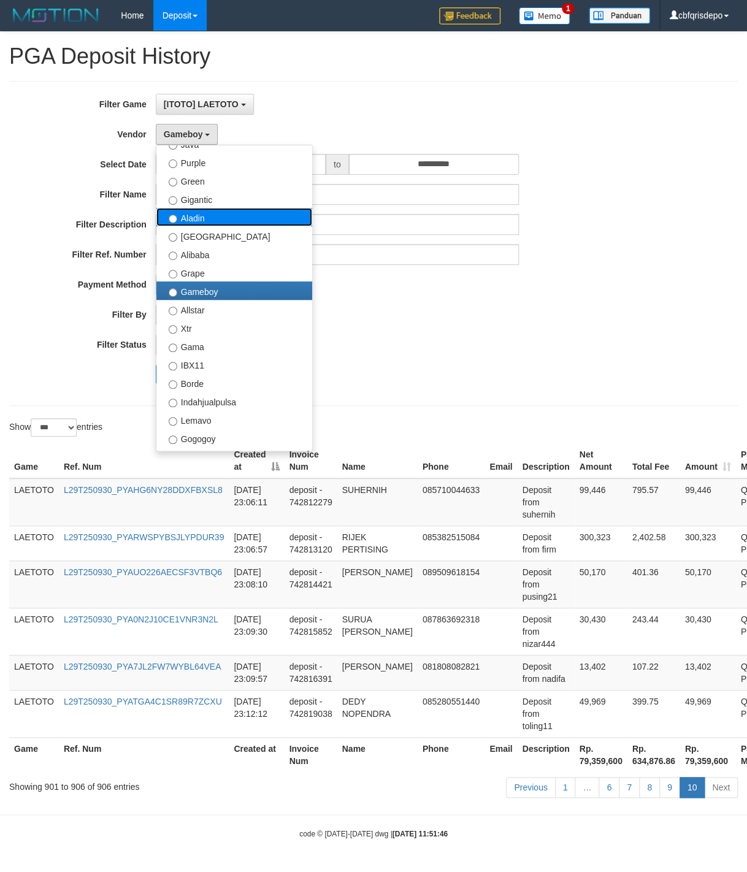
click at [203, 217] on label "Aladin" at bounding box center [234, 217] width 156 height 18
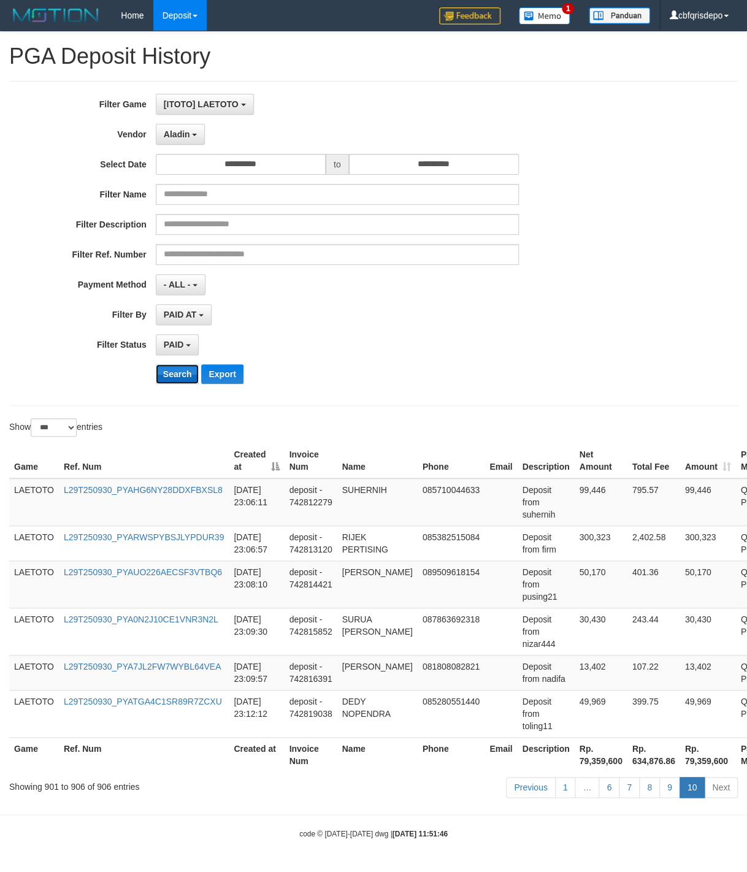
click at [176, 375] on button "Search" at bounding box center [178, 374] width 44 height 20
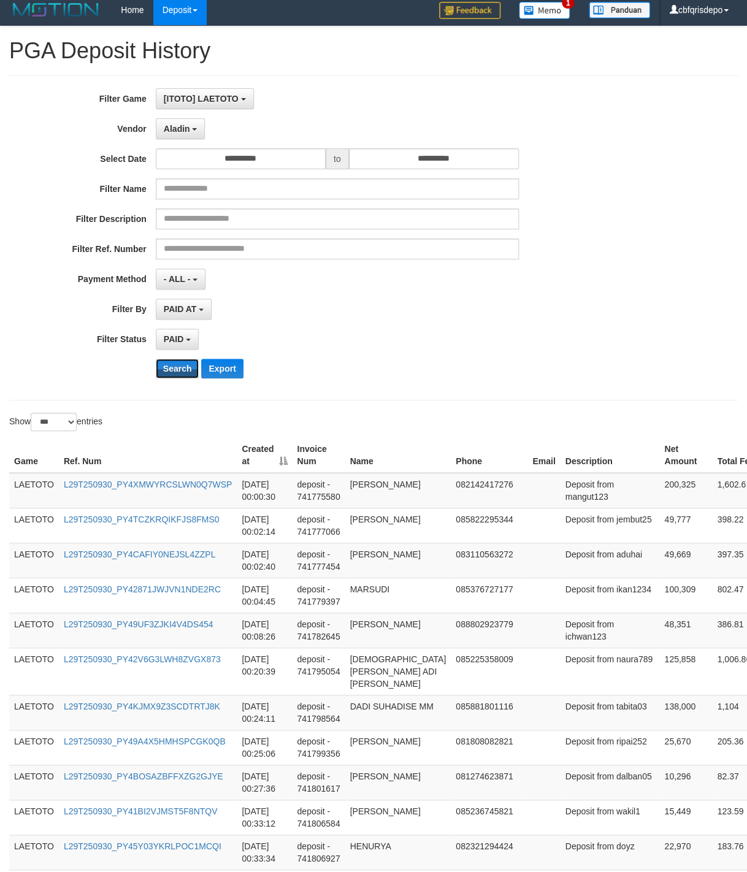
scroll to position [3278, 0]
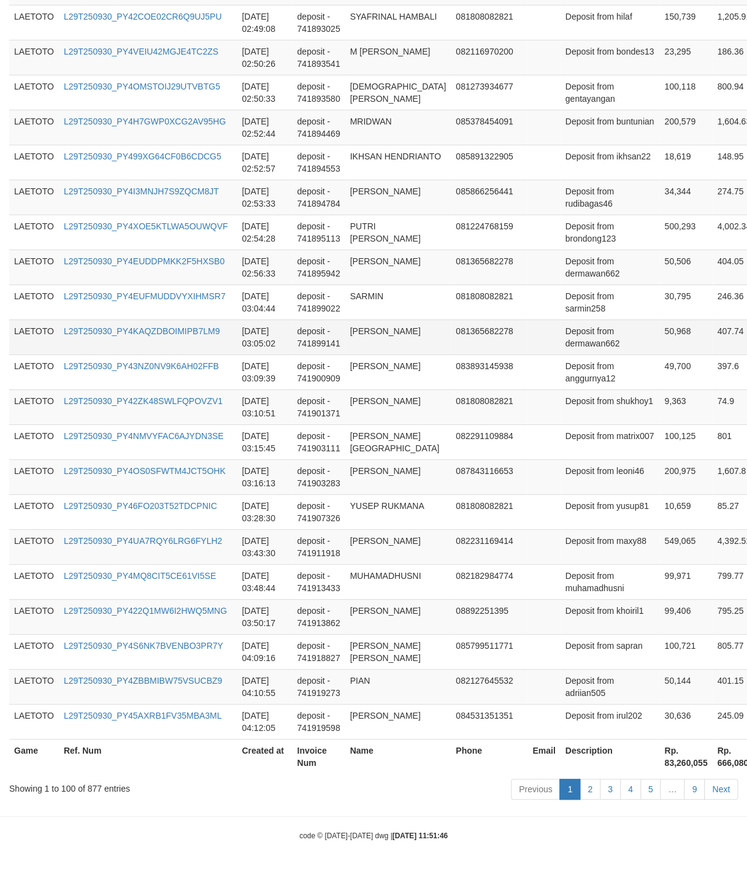
click at [451, 328] on td "081365682278" at bounding box center [489, 337] width 77 height 35
click at [691, 790] on link "9" at bounding box center [694, 789] width 21 height 21
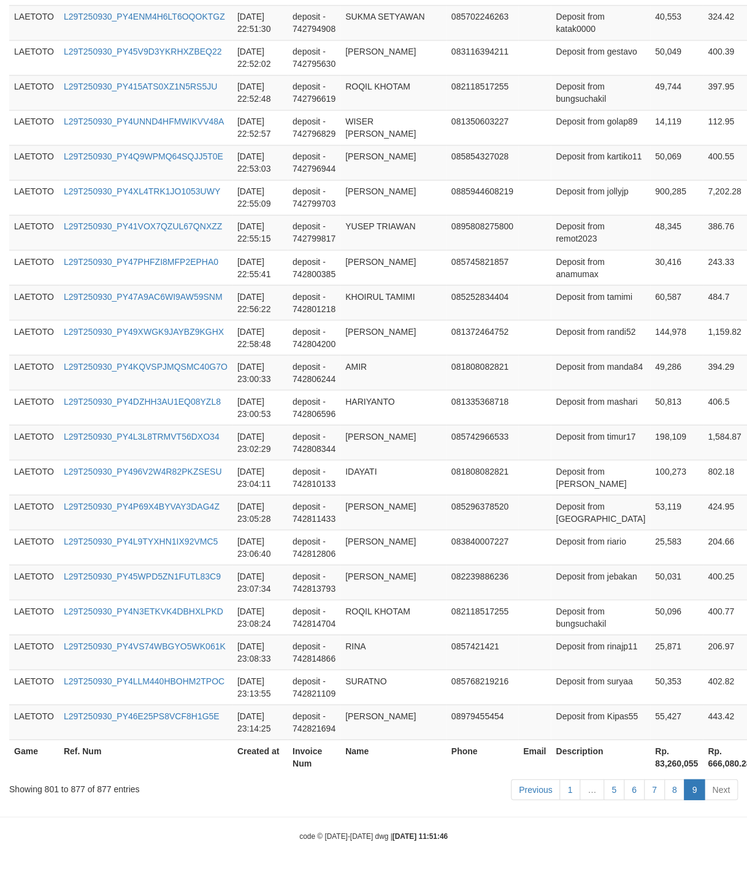
scroll to position [2489, 0]
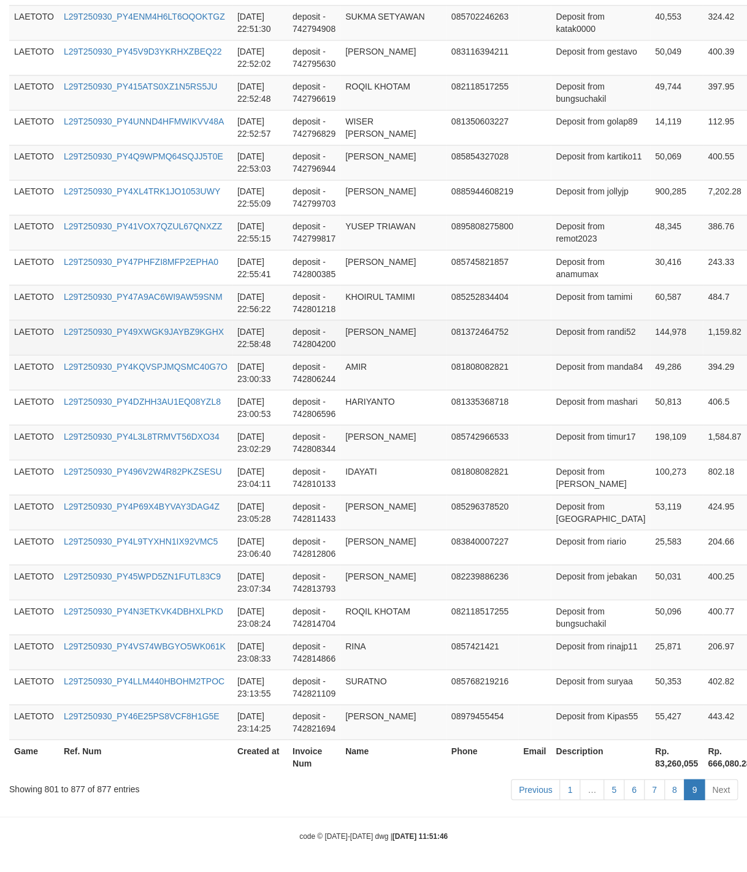
click at [476, 340] on td "081372464752" at bounding box center [483, 337] width 72 height 35
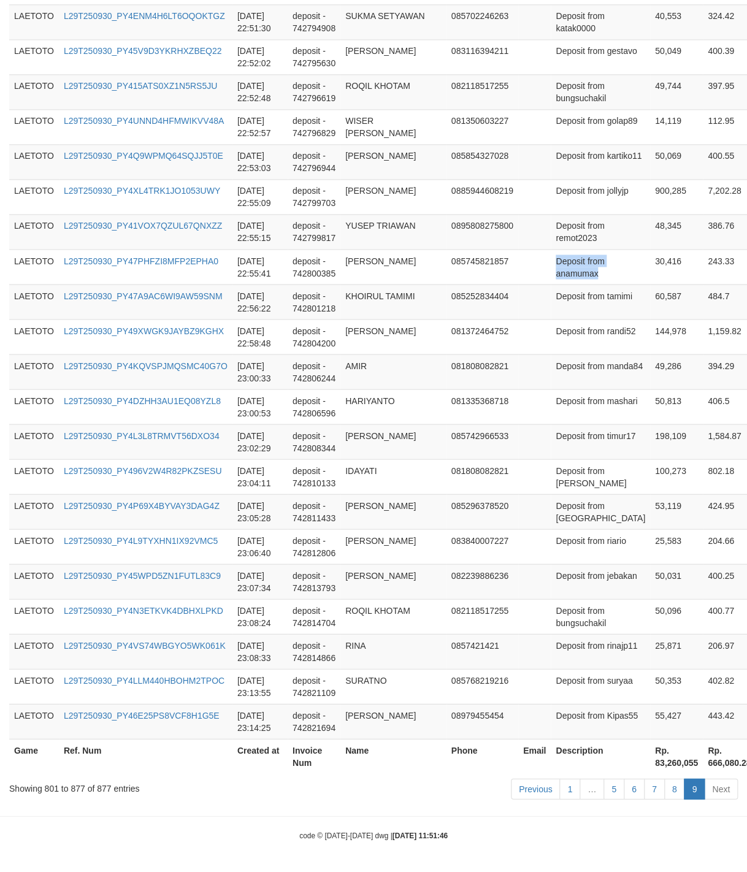
scroll to position [2490, 0]
drag, startPoint x: 609, startPoint y: 471, endPoint x: 628, endPoint y: 728, distance: 257.7
click at [556, 641] on td "Deposit from rinajp11" at bounding box center [600, 651] width 99 height 35
drag, startPoint x: 556, startPoint y: 641, endPoint x: 571, endPoint y: 641, distance: 14.7
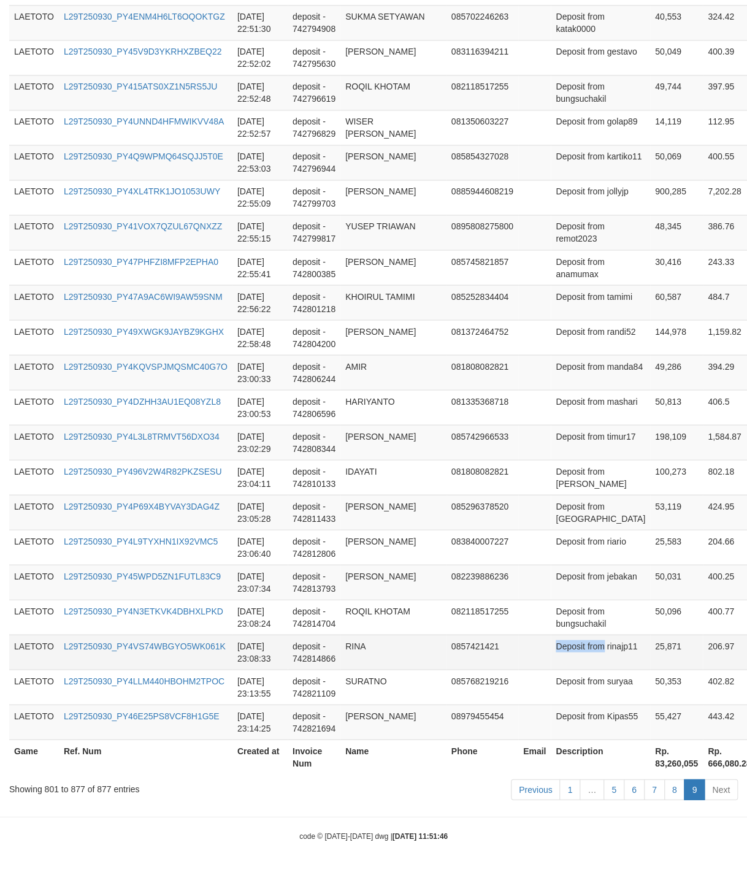
click at [571, 641] on td "Deposit from rinajp11" at bounding box center [600, 651] width 99 height 35
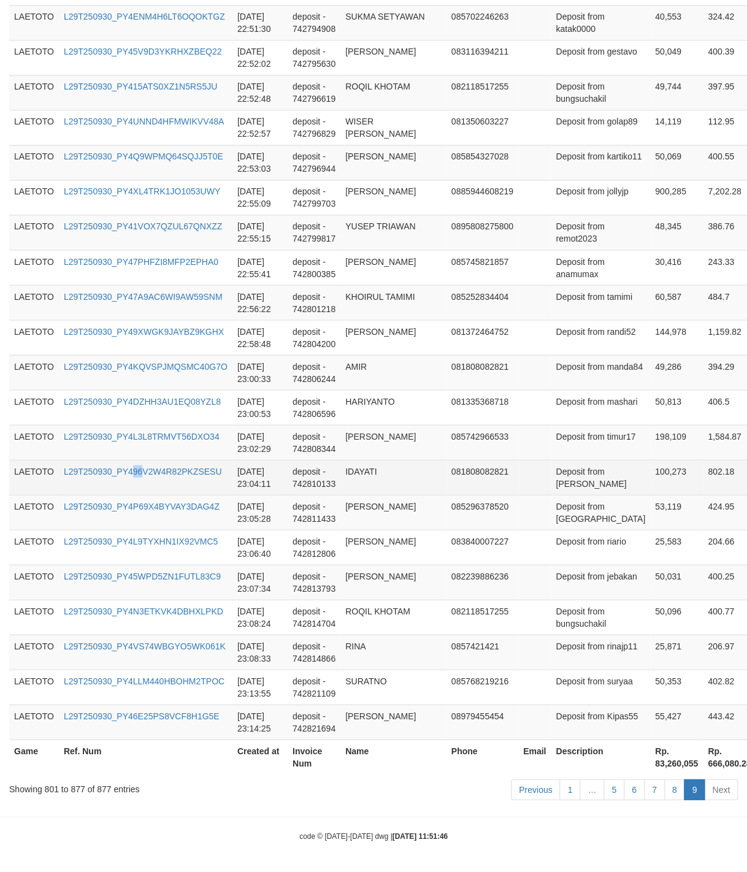
drag, startPoint x: 140, startPoint y: 458, endPoint x: 166, endPoint y: 456, distance: 26.4
click at [158, 460] on td "L29T250930_PY496V2W4R82PKZSESU" at bounding box center [146, 477] width 174 height 35
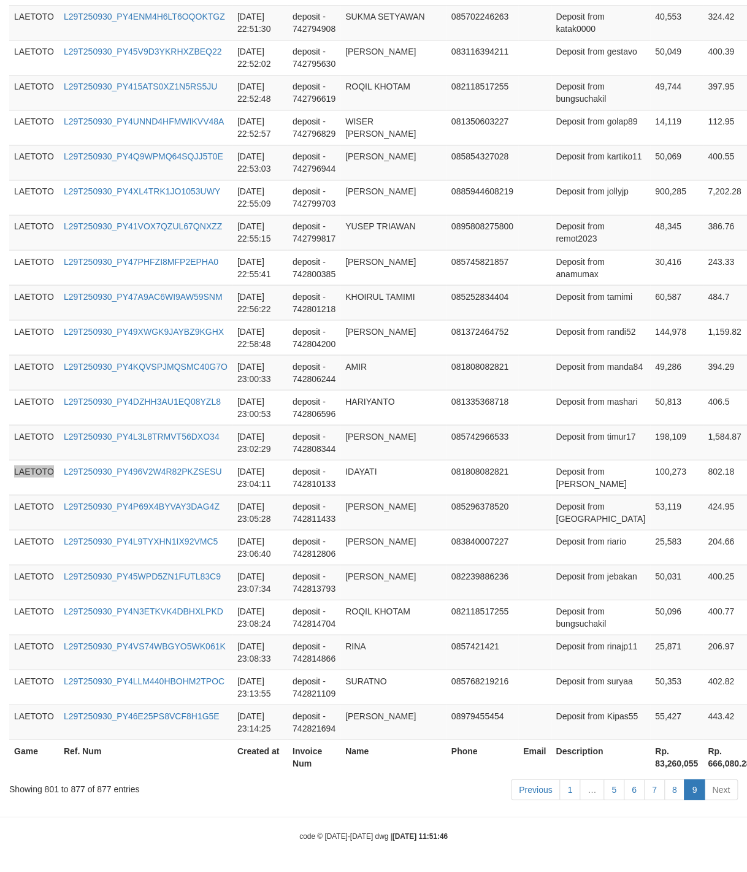
scroll to position [1920, 0]
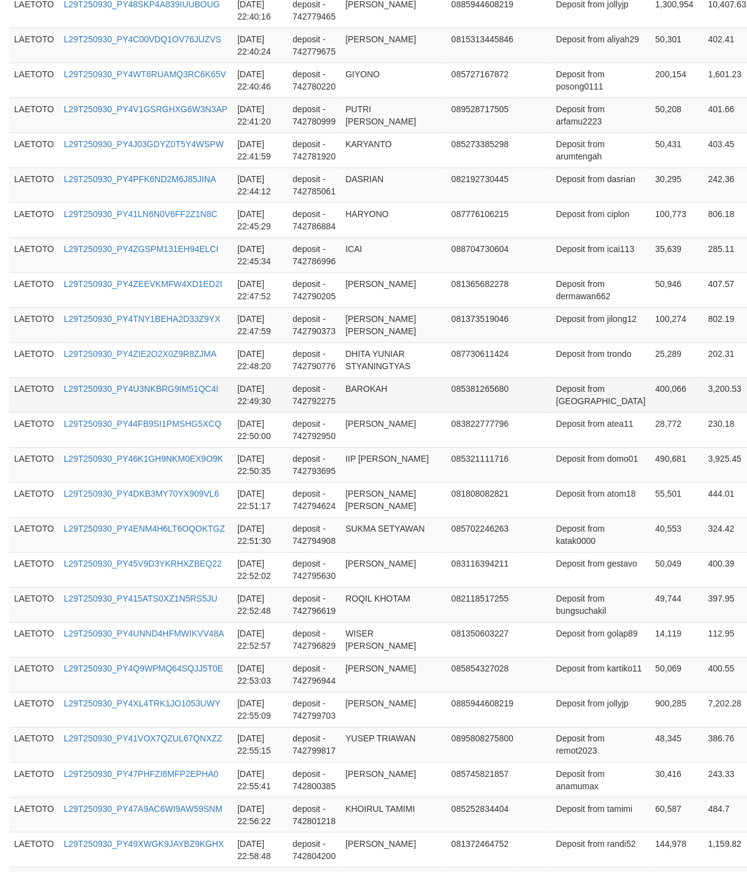
click at [551, 412] on td "Deposit from [GEOGRAPHIC_DATA]" at bounding box center [600, 394] width 99 height 35
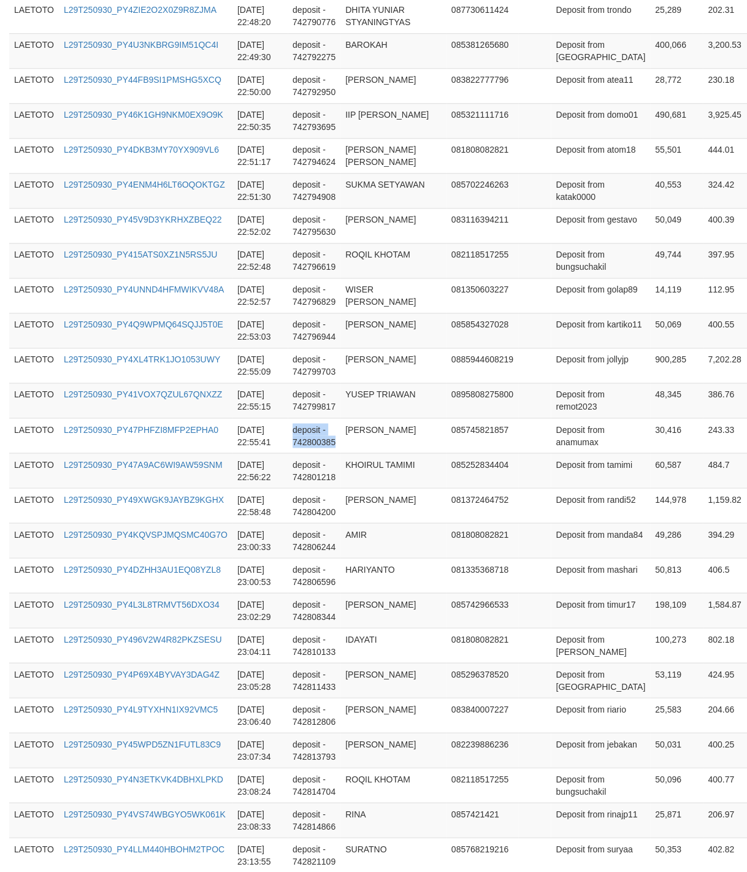
scroll to position [2490, 0]
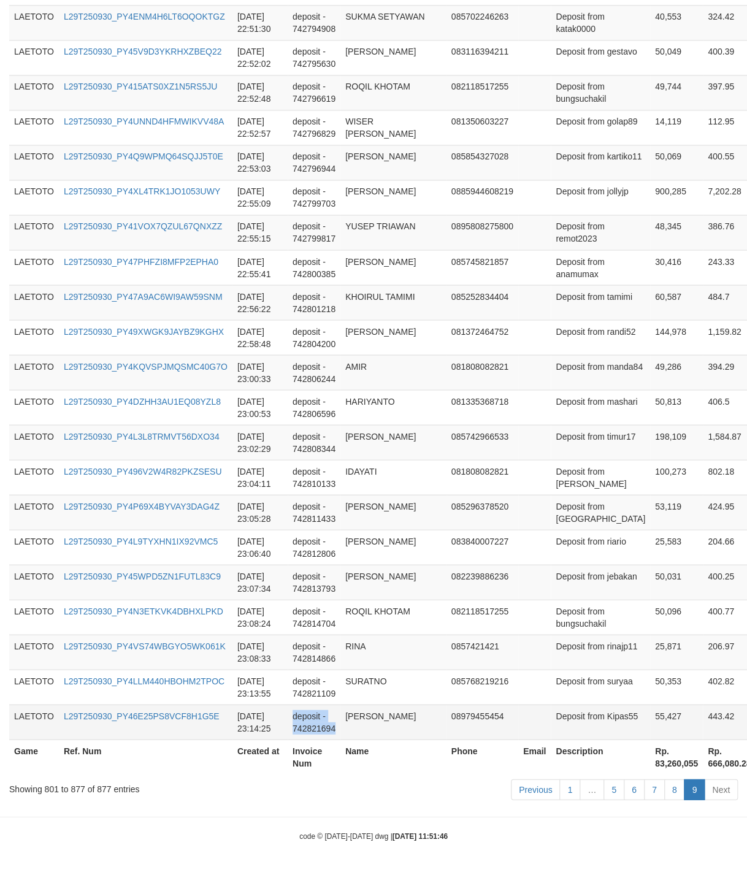
drag, startPoint x: 380, startPoint y: 444, endPoint x: 381, endPoint y: 718, distance: 273.6
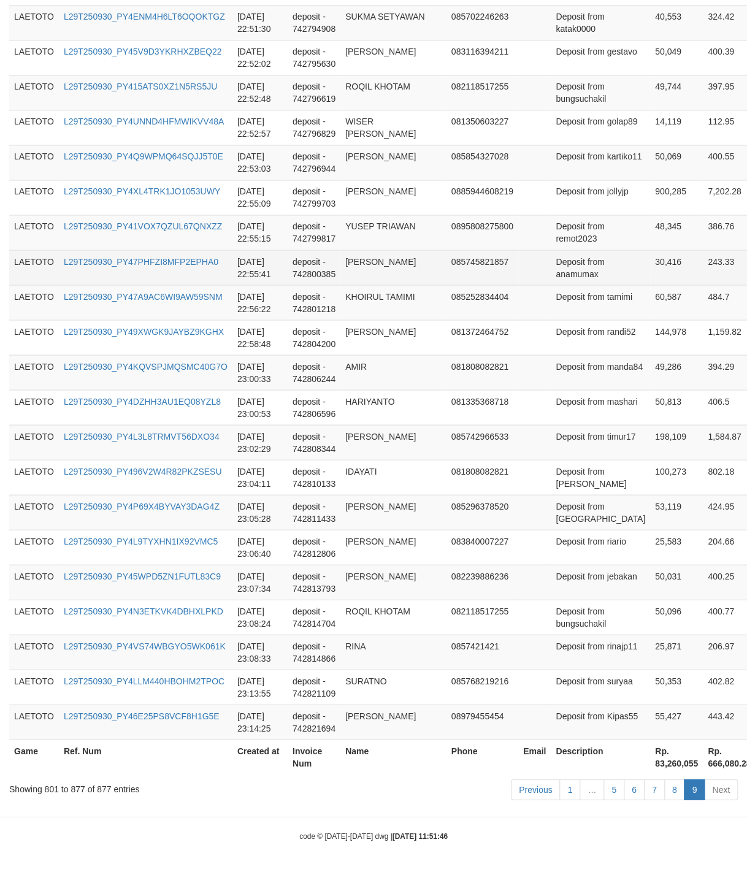
click at [554, 264] on td "Deposit from anamumax" at bounding box center [600, 267] width 99 height 35
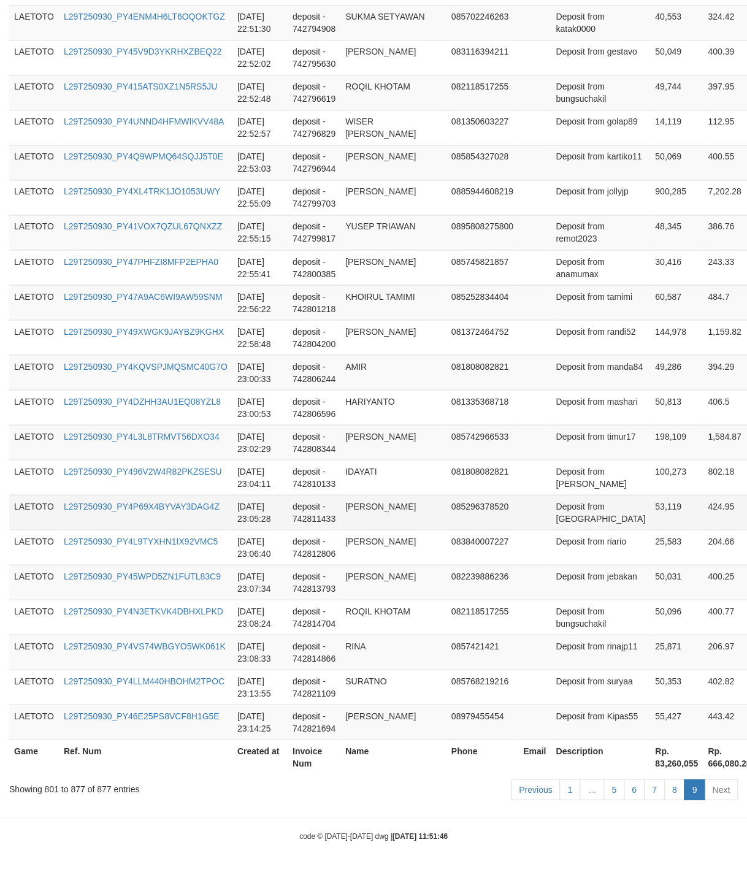
click at [551, 511] on td "Deposit from [GEOGRAPHIC_DATA]" at bounding box center [600, 512] width 99 height 35
click at [452, 293] on td "085252834404" at bounding box center [483, 302] width 72 height 35
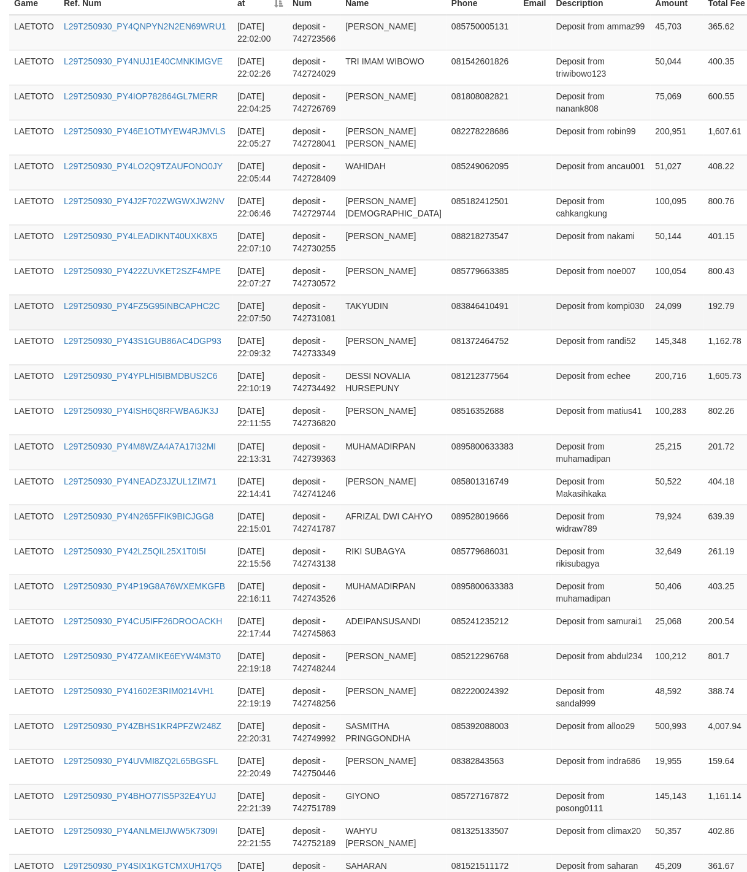
scroll to position [0, 0]
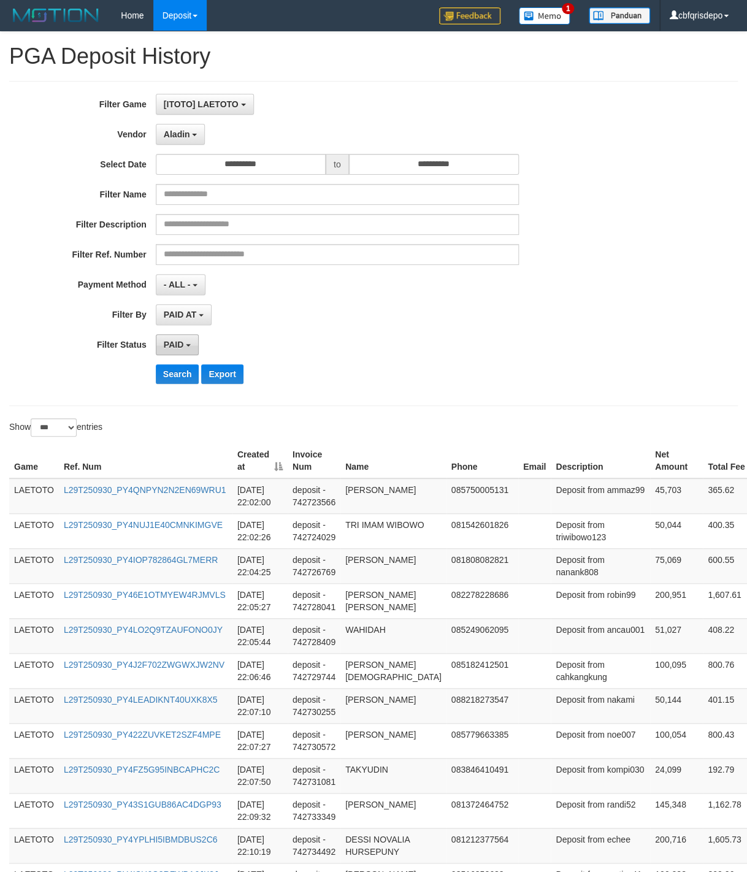
click at [183, 347] on span "PAID" at bounding box center [174, 345] width 20 height 10
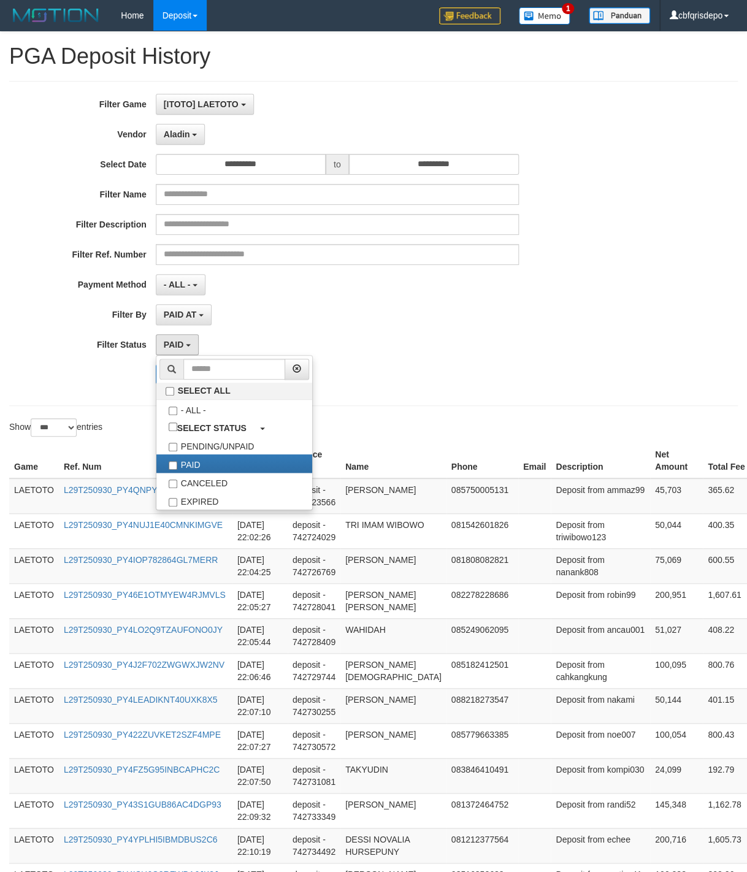
click at [472, 272] on div "**********" at bounding box center [311, 243] width 623 height 299
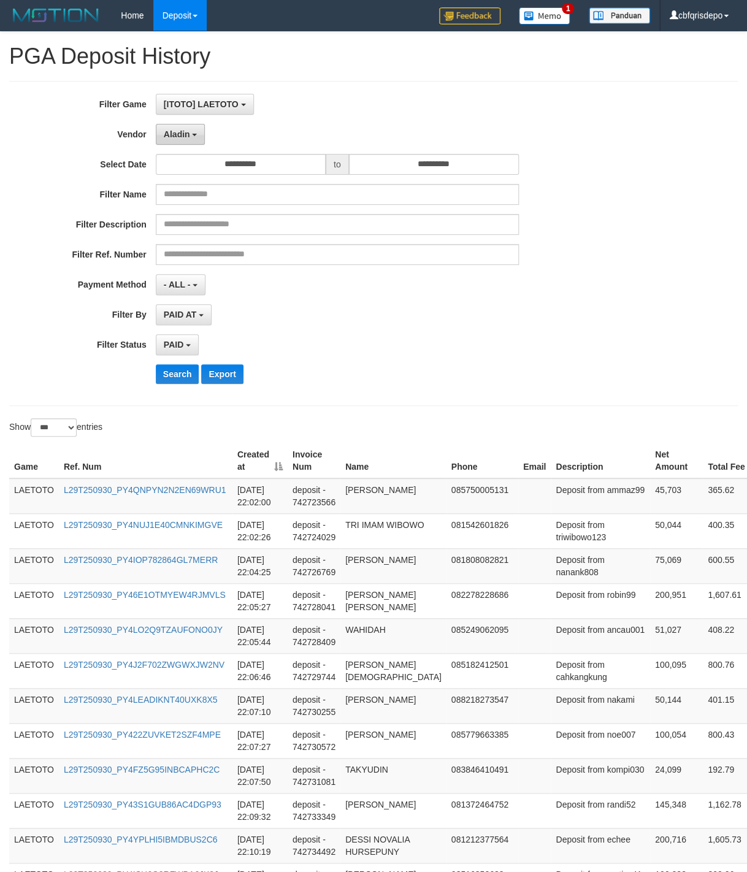
click at [182, 131] on button "Aladin" at bounding box center [181, 134] width 50 height 21
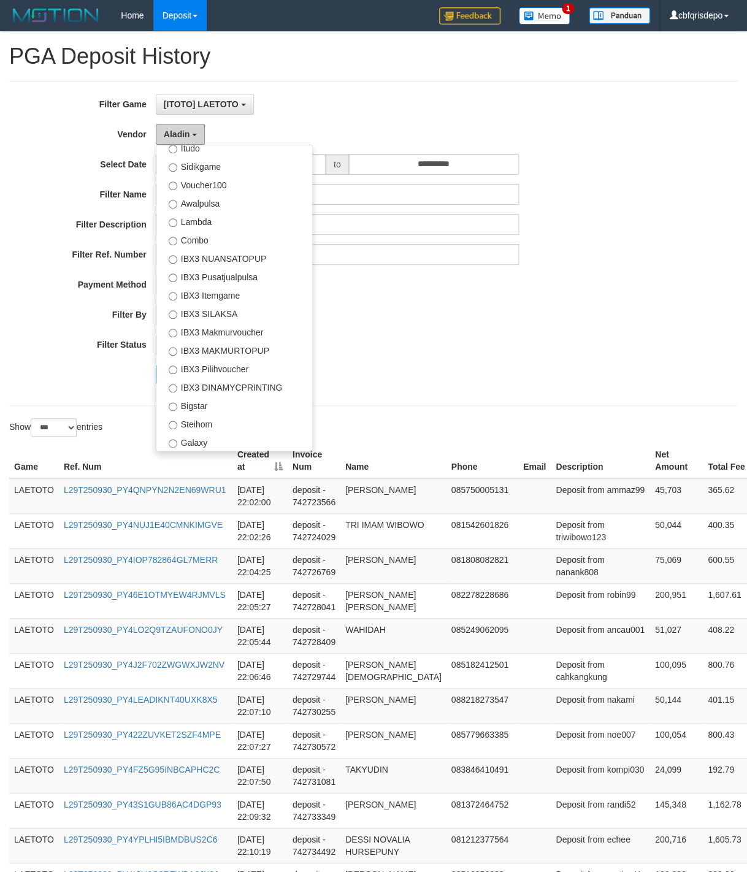
scroll to position [441, 0]
click at [216, 429] on label "Steihom" at bounding box center [234, 423] width 156 height 18
select select "**********"
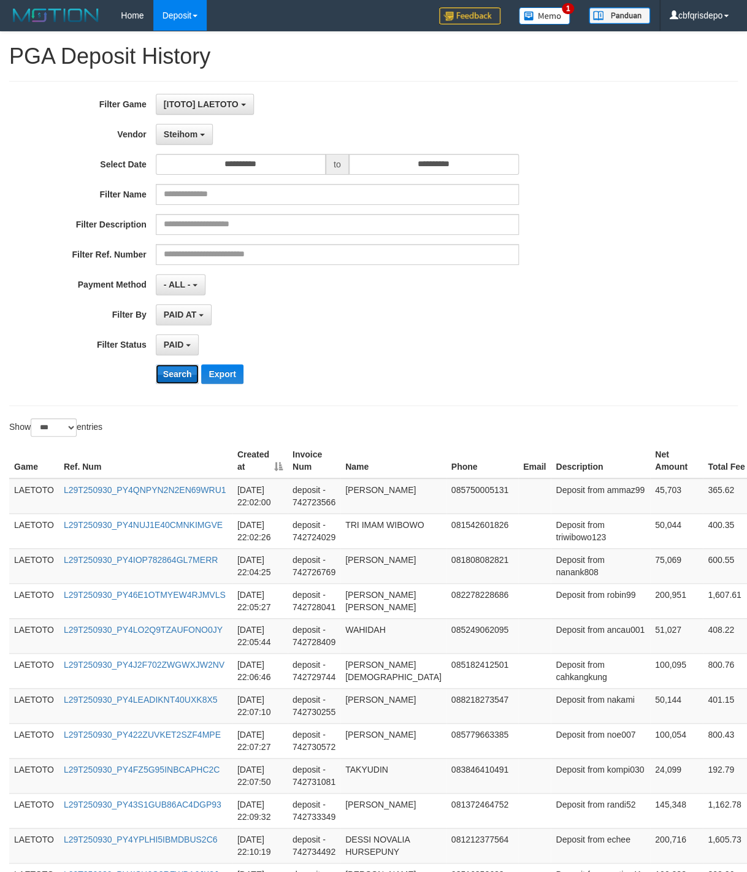
click at [183, 369] on button "Search" at bounding box center [178, 374] width 44 height 20
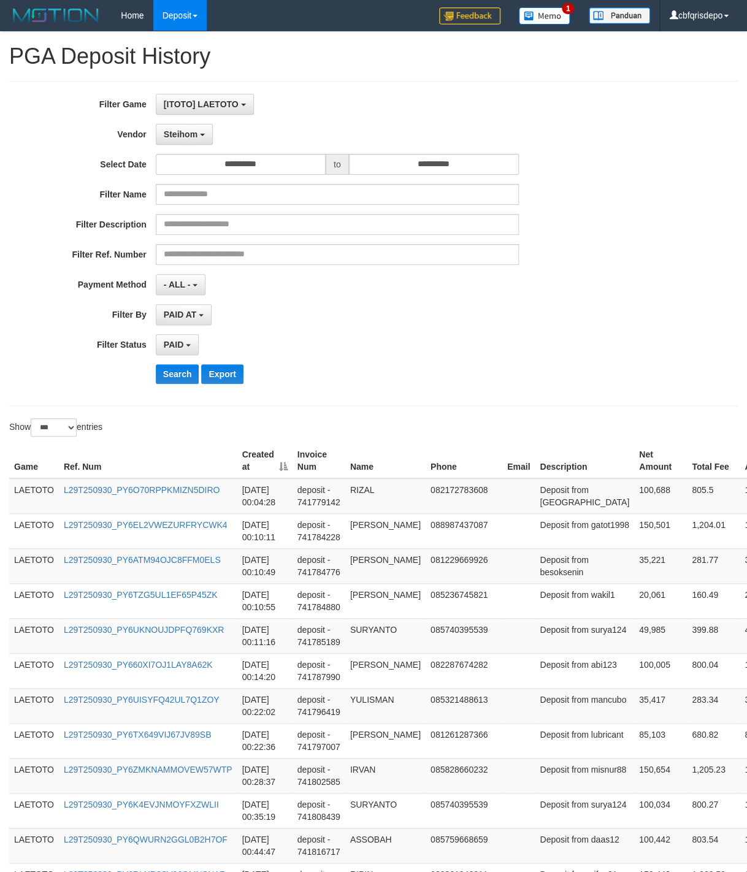
click at [438, 363] on div "**********" at bounding box center [311, 243] width 623 height 299
click at [441, 361] on div "**********" at bounding box center [311, 243] width 623 height 299
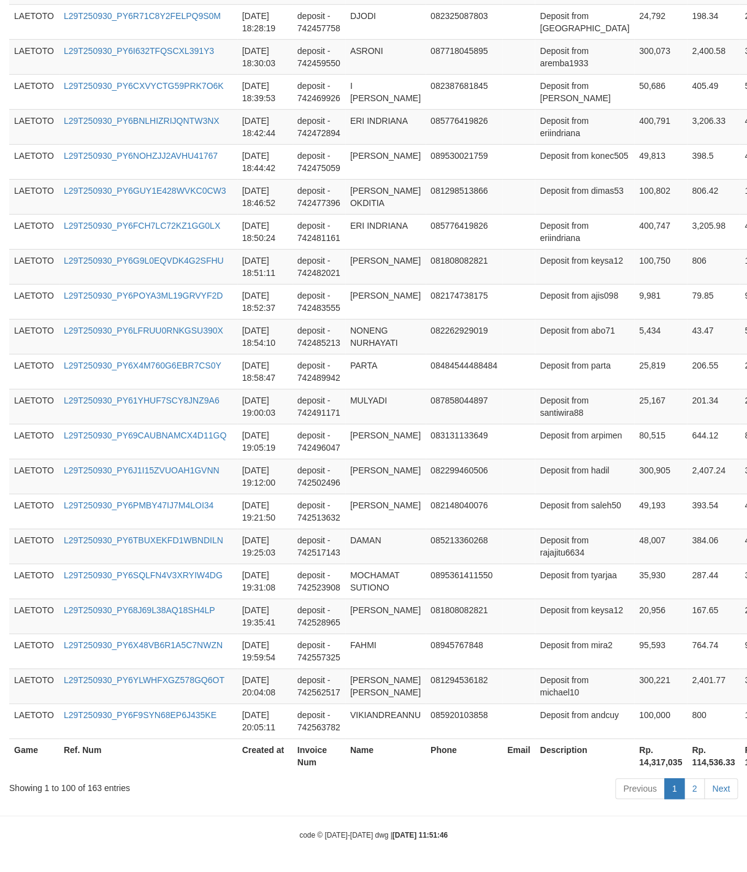
scroll to position [3303, 0]
click at [696, 788] on link "2" at bounding box center [694, 789] width 21 height 21
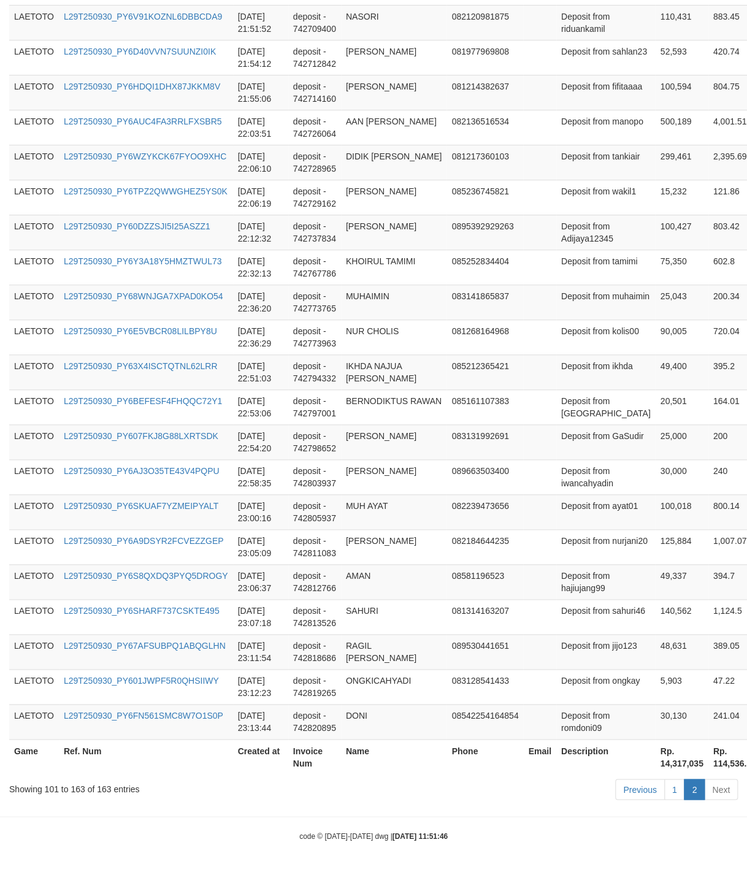
click at [423, 407] on td "BERNODIKTUS RAWAN" at bounding box center [394, 407] width 106 height 35
drag, startPoint x: 570, startPoint y: 375, endPoint x: 643, endPoint y: 713, distance: 345.9
click at [556, 574] on td "Deposit from hajiujang99" at bounding box center [605, 581] width 99 height 35
drag, startPoint x: 554, startPoint y: 574, endPoint x: 584, endPoint y: 569, distance: 30.5
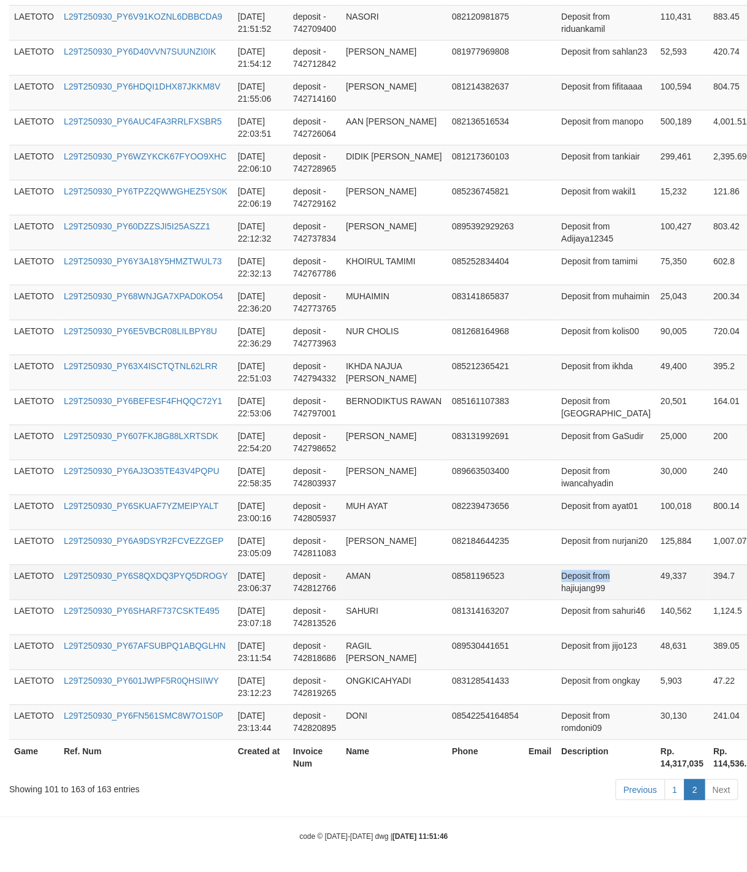
click at [584, 569] on td "Deposit from hajiujang99" at bounding box center [605, 581] width 99 height 35
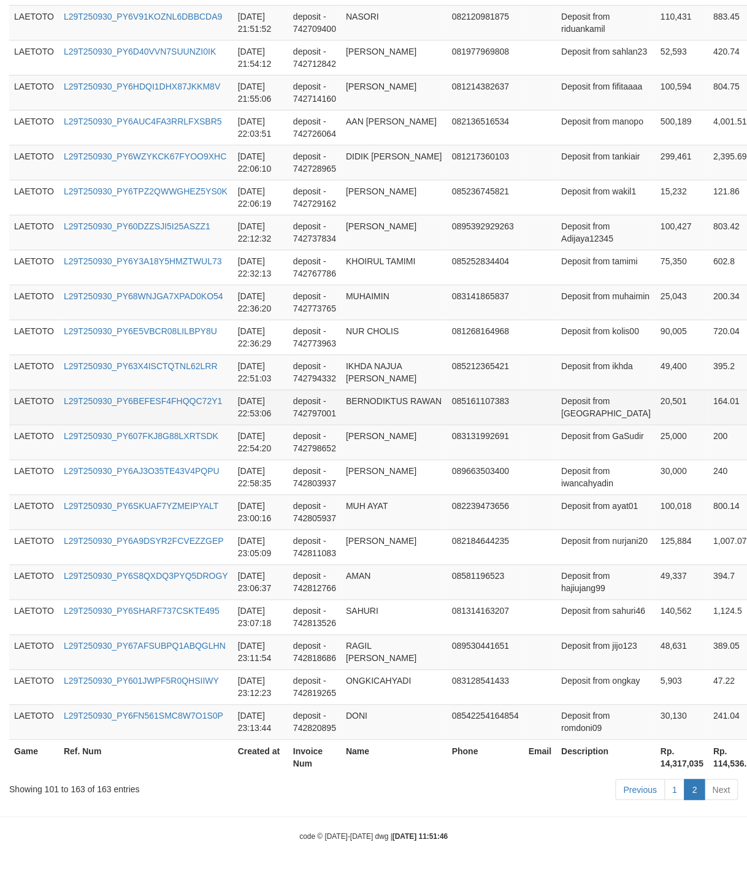
click at [573, 407] on td "Deposit from [GEOGRAPHIC_DATA]" at bounding box center [605, 407] width 99 height 35
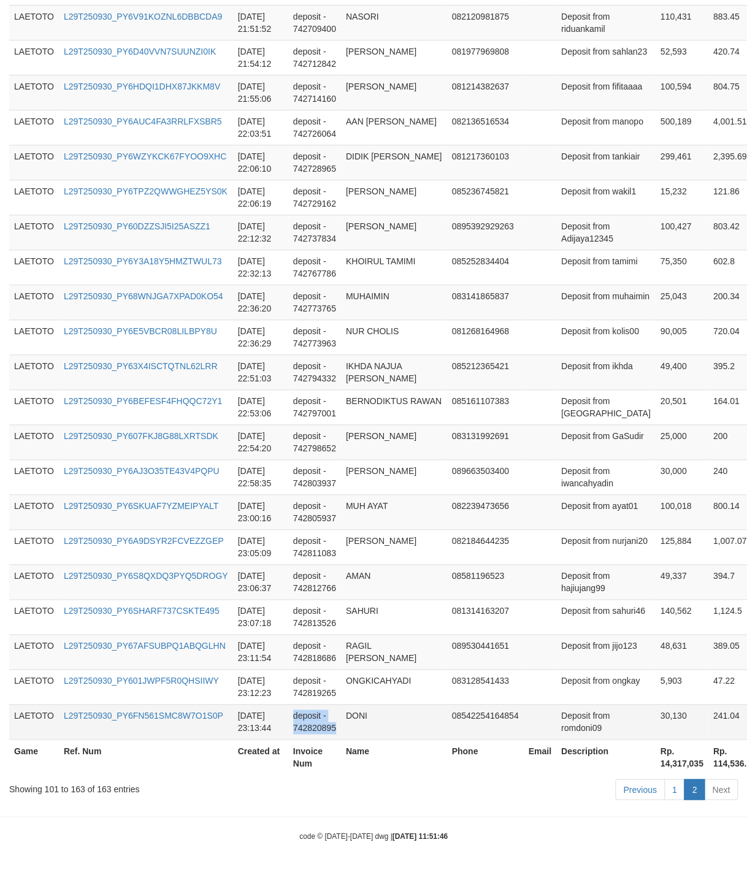
drag, startPoint x: 374, startPoint y: 366, endPoint x: 356, endPoint y: 706, distance: 340.4
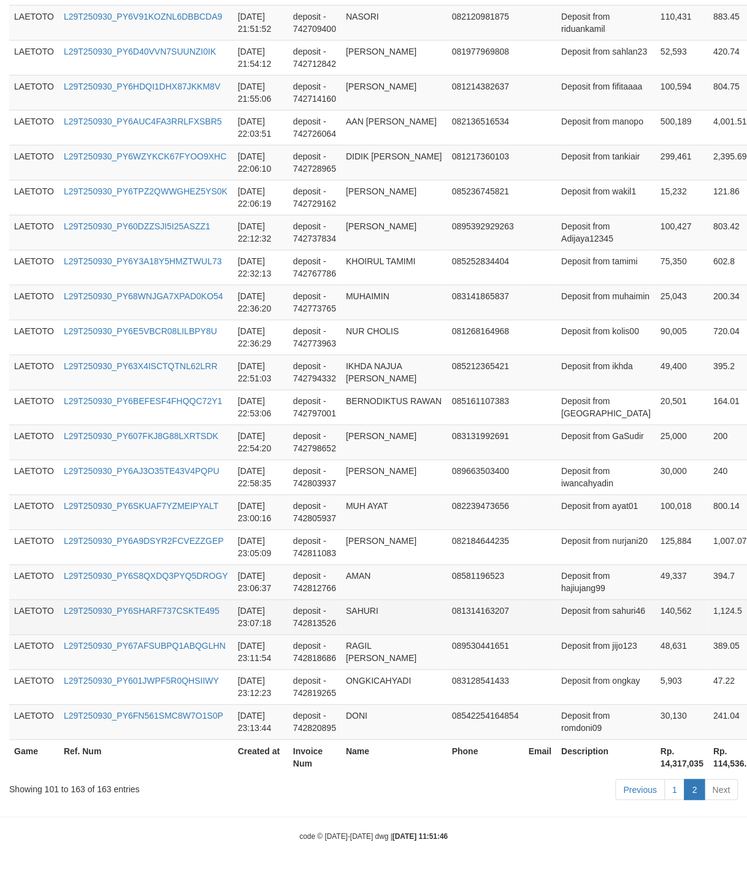
click at [577, 629] on td "Deposit from sahuri46" at bounding box center [605, 616] width 99 height 35
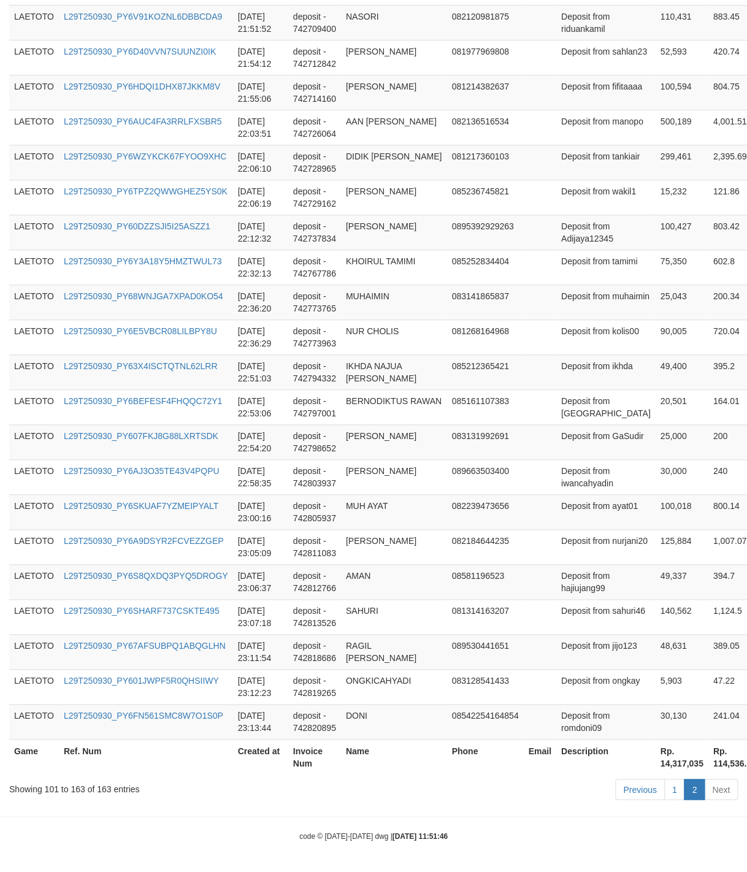
click at [501, 796] on div "Previous 1 2 Next" at bounding box center [530, 791] width 418 height 26
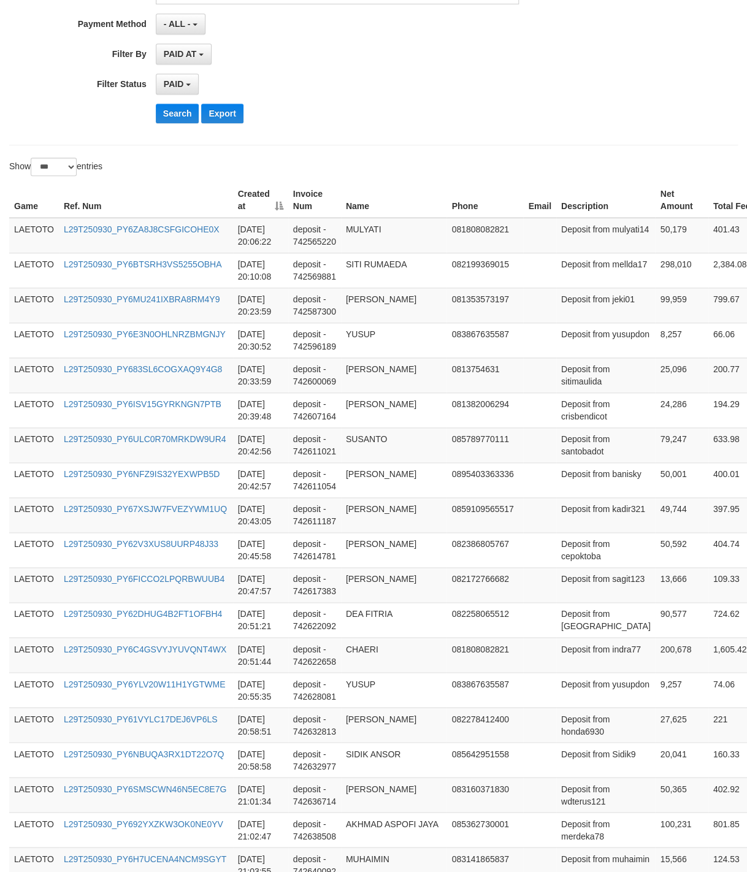
scroll to position [0, 0]
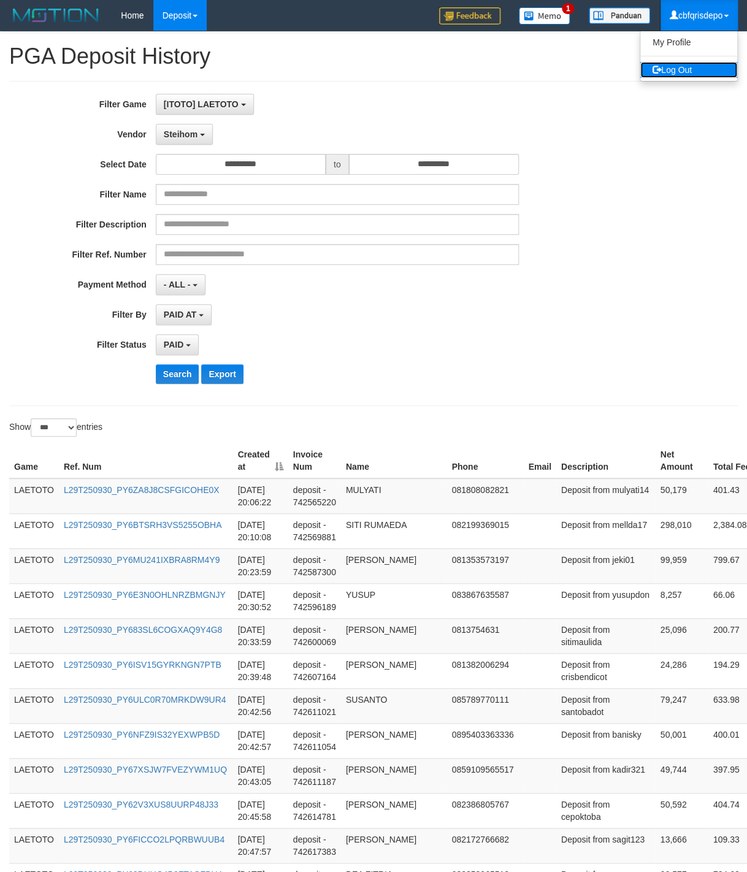
click at [696, 66] on link "Log Out" at bounding box center [689, 70] width 97 height 16
